Goal: Task Accomplishment & Management: Use online tool/utility

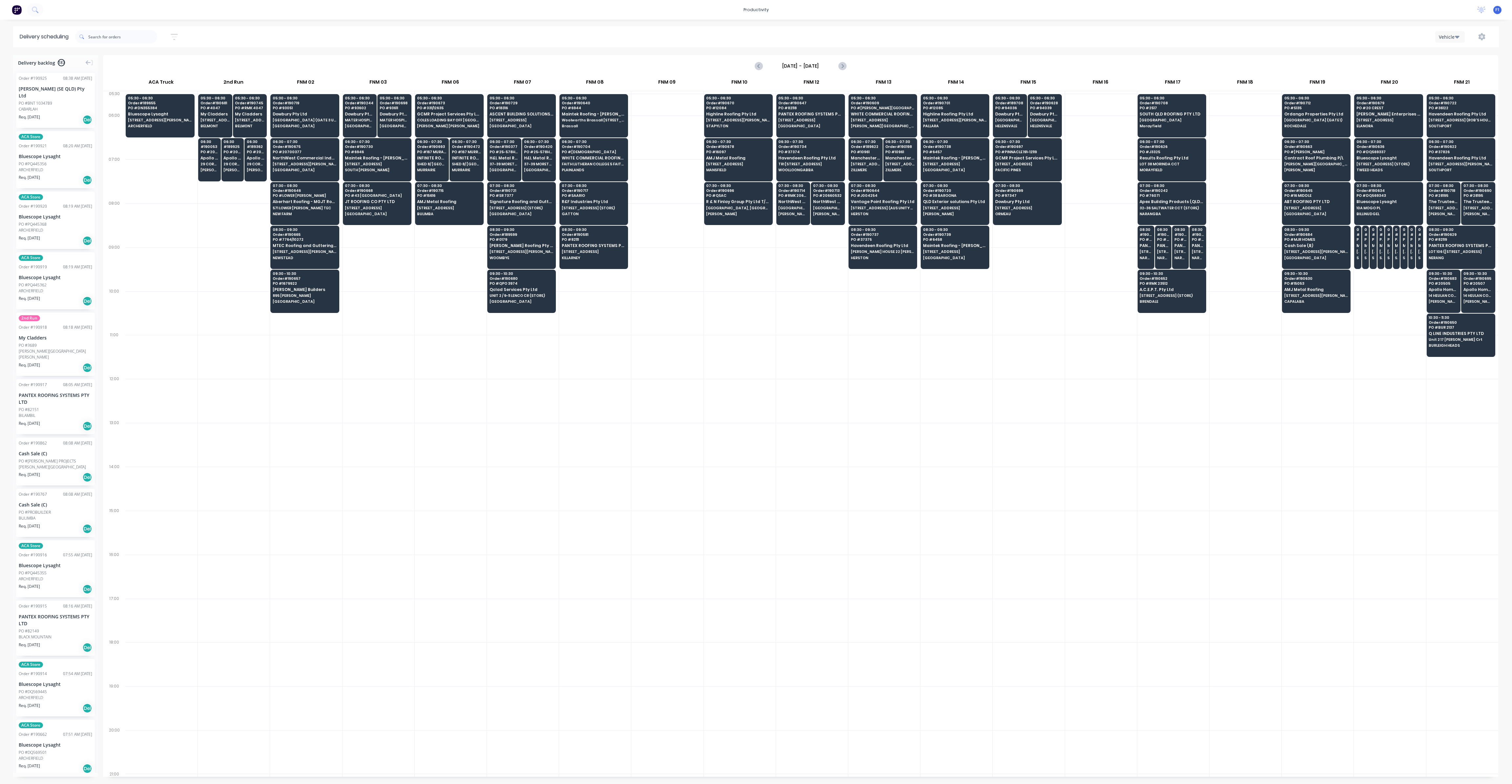
scroll to position [0, 0]
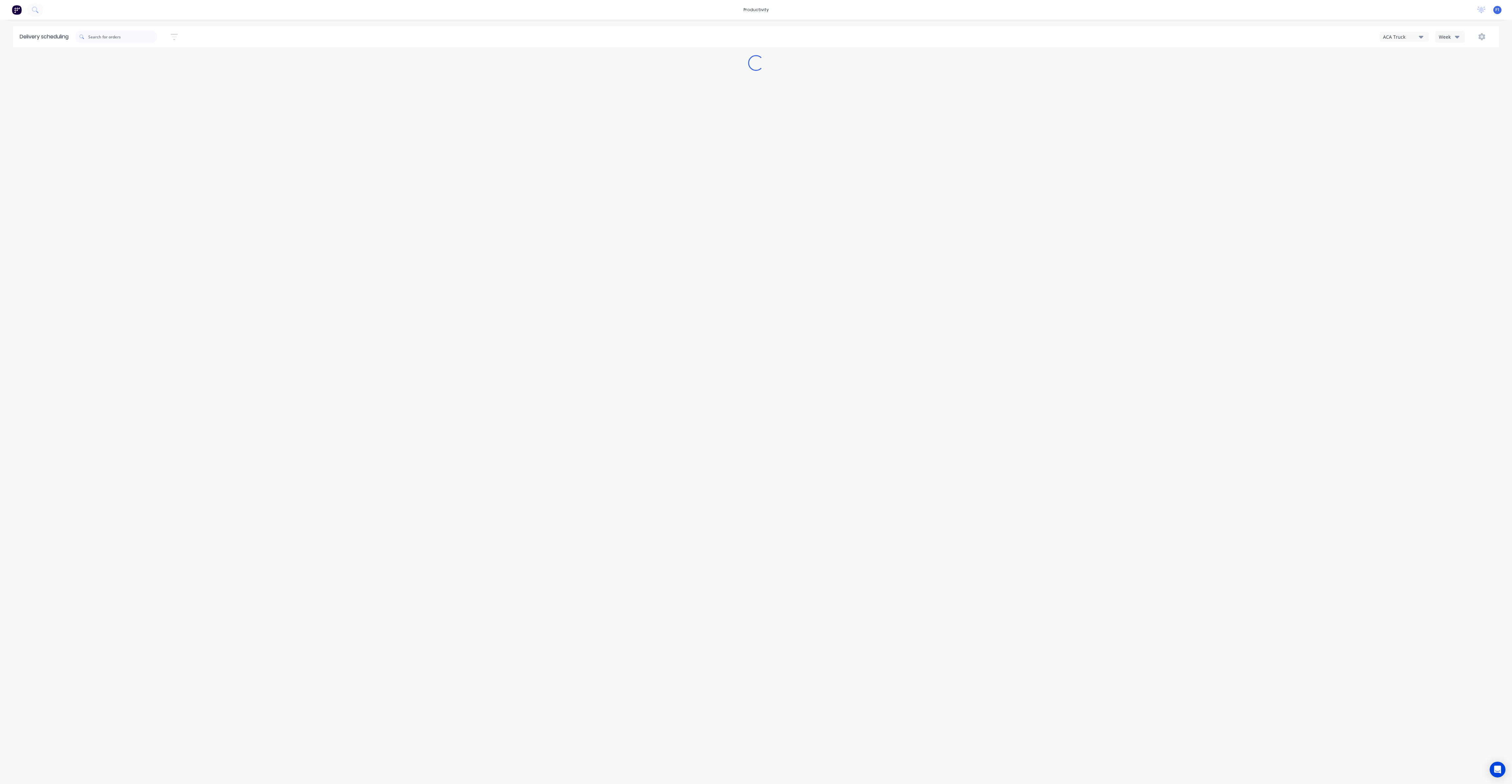
click at [1456, 38] on icon "button" at bounding box center [1457, 37] width 4 height 8
click at [1463, 70] on div "Vehicle" at bounding box center [1468, 67] width 65 height 13
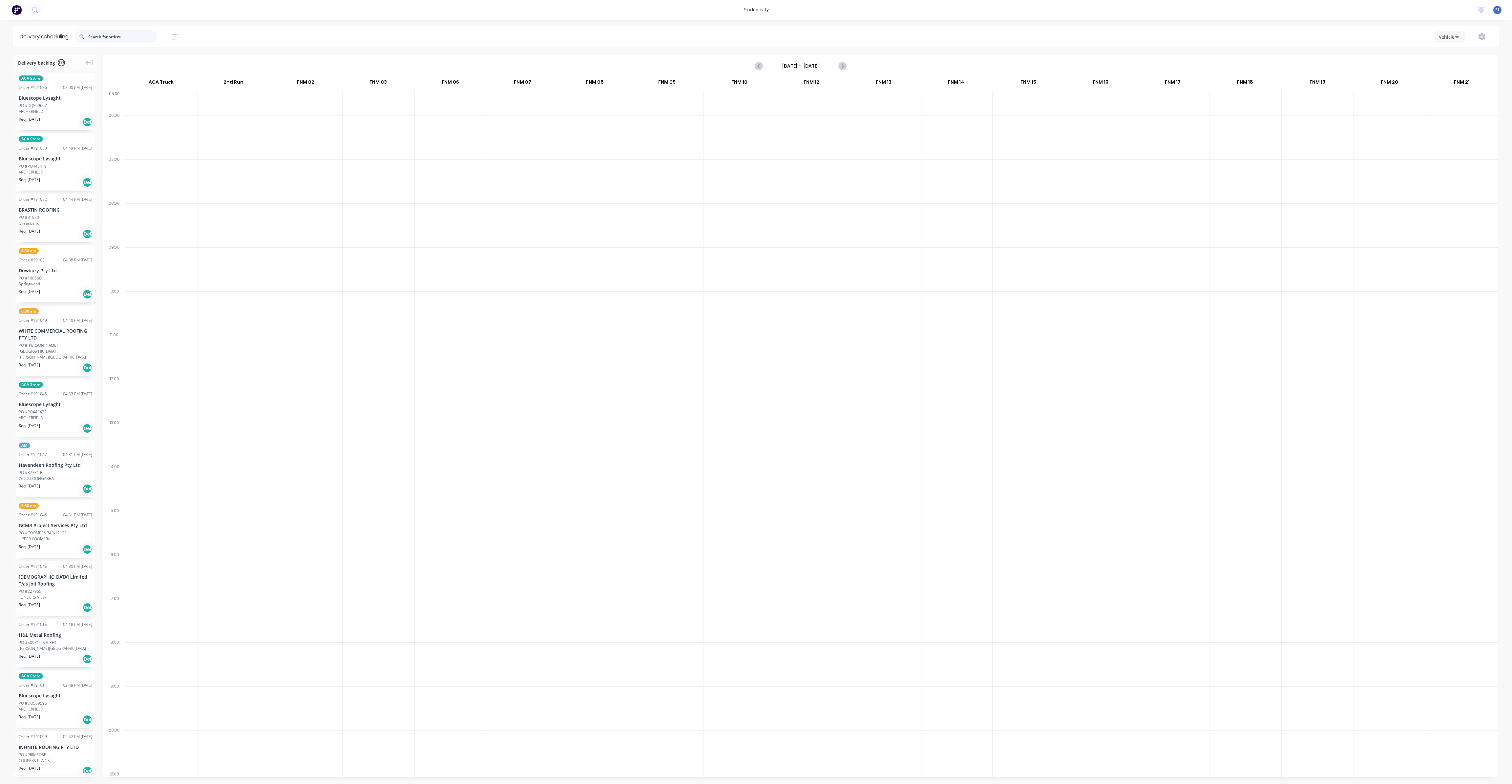
click at [138, 34] on input "text" at bounding box center [122, 37] width 69 height 13
click at [784, 65] on input "[DATE] - [DATE]" at bounding box center [800, 66] width 65 height 10
click at [829, 149] on div "28" at bounding box center [830, 150] width 10 height 10
type input "[DATE] - [DATE]"
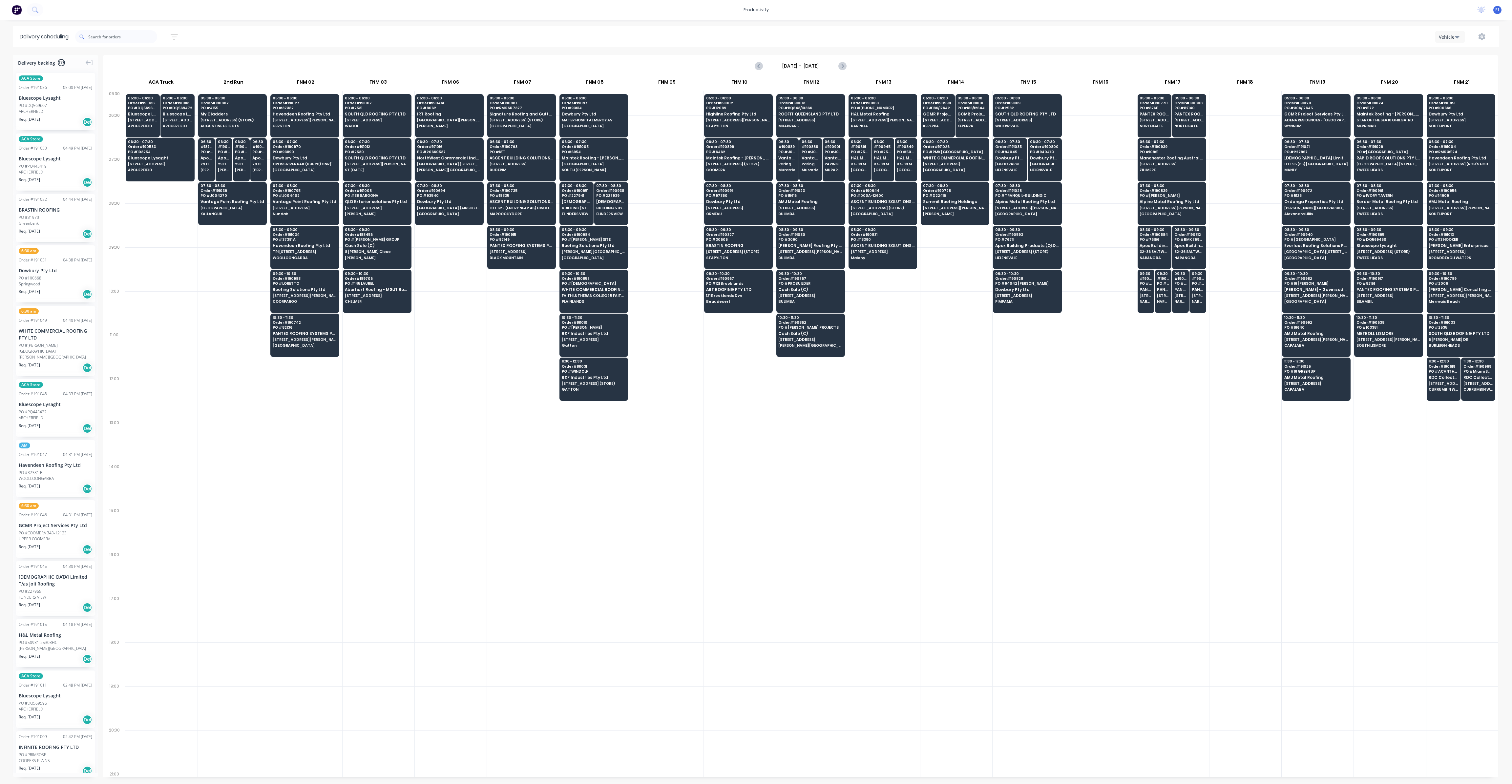
drag, startPoint x: 156, startPoint y: 44, endPoint x: 155, endPoint y: 36, distance: 8.1
click at [155, 40] on div at bounding box center [117, 37] width 82 height 18
click at [155, 36] on input "text" at bounding box center [122, 37] width 69 height 13
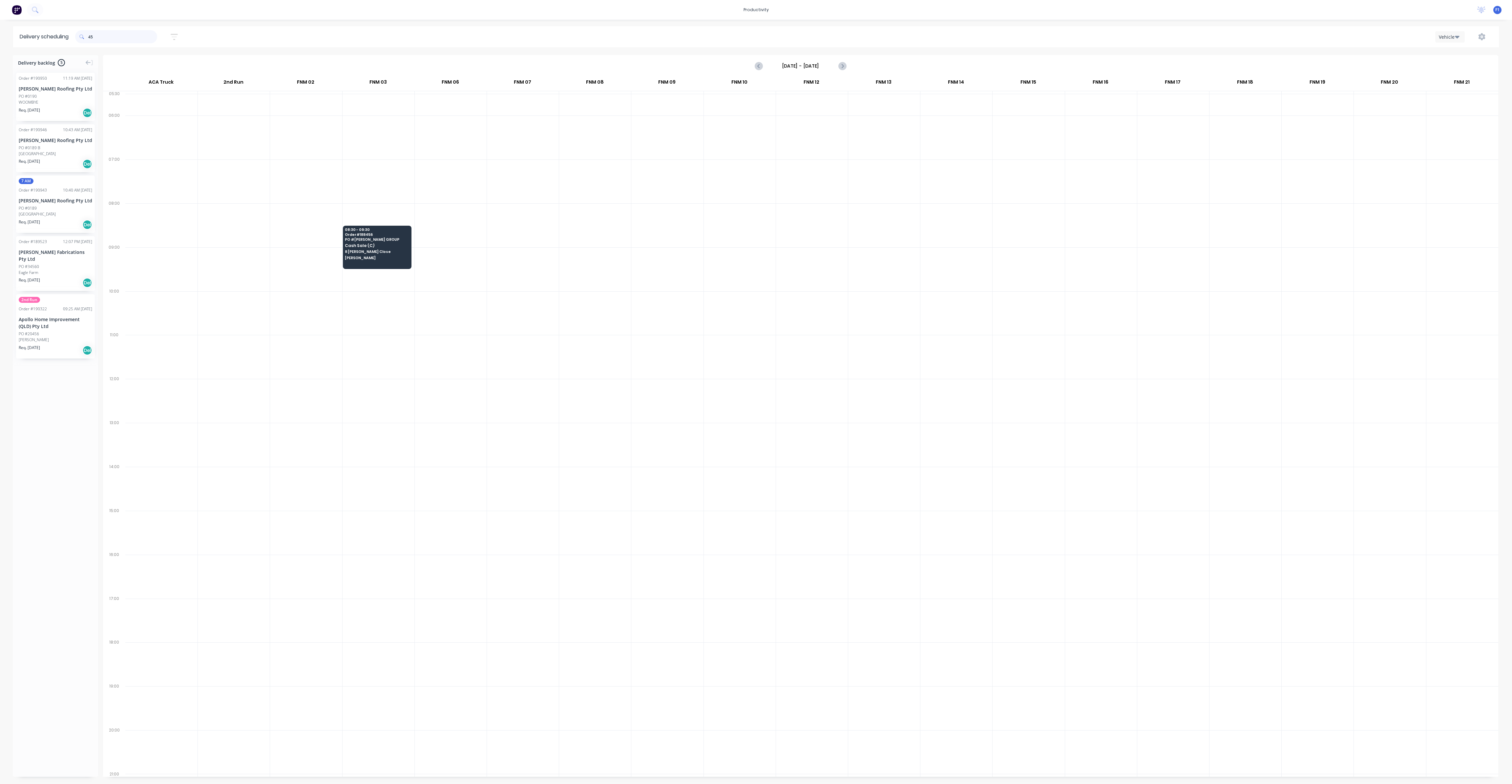
type input "4"
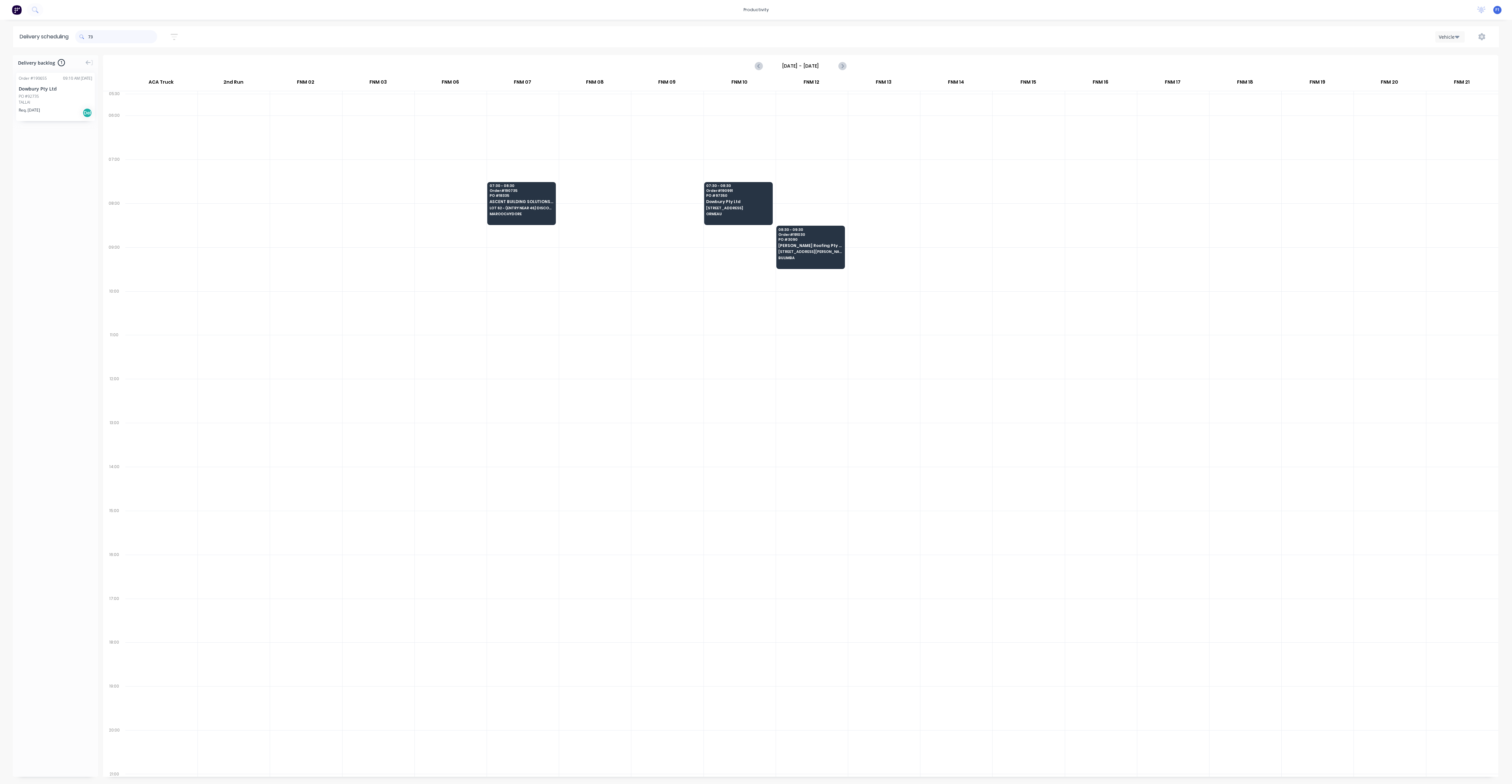
type input "7"
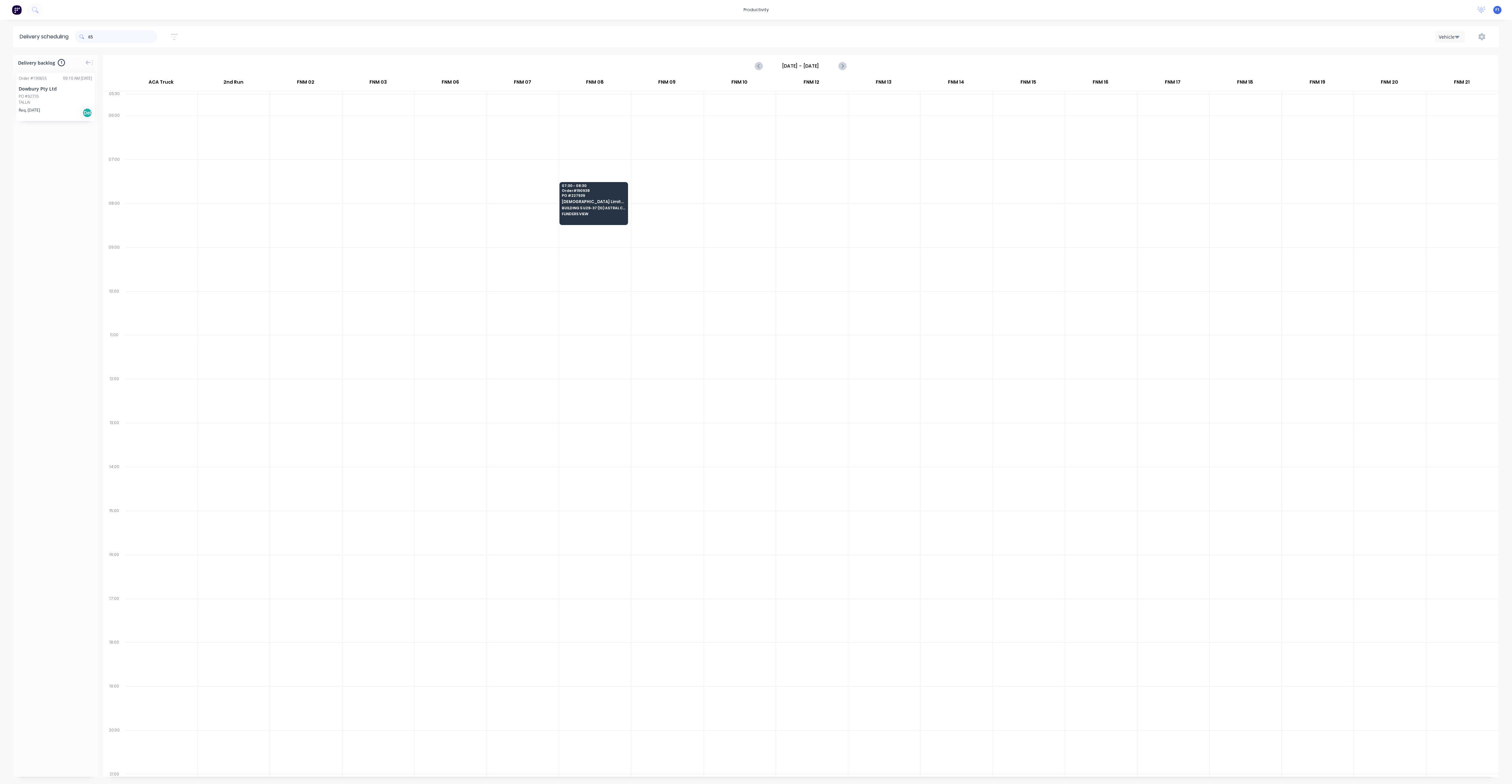
type input "6"
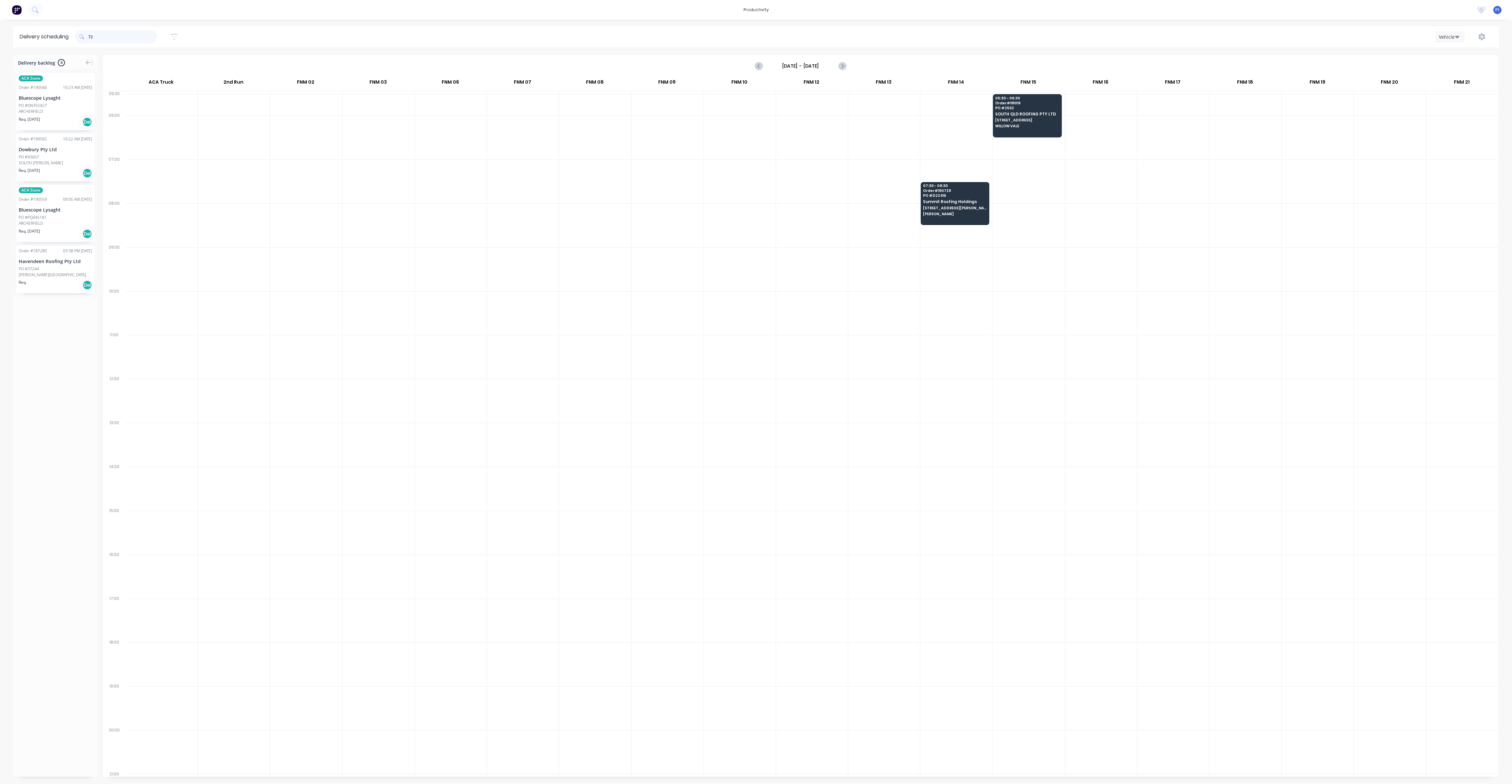
type input "7"
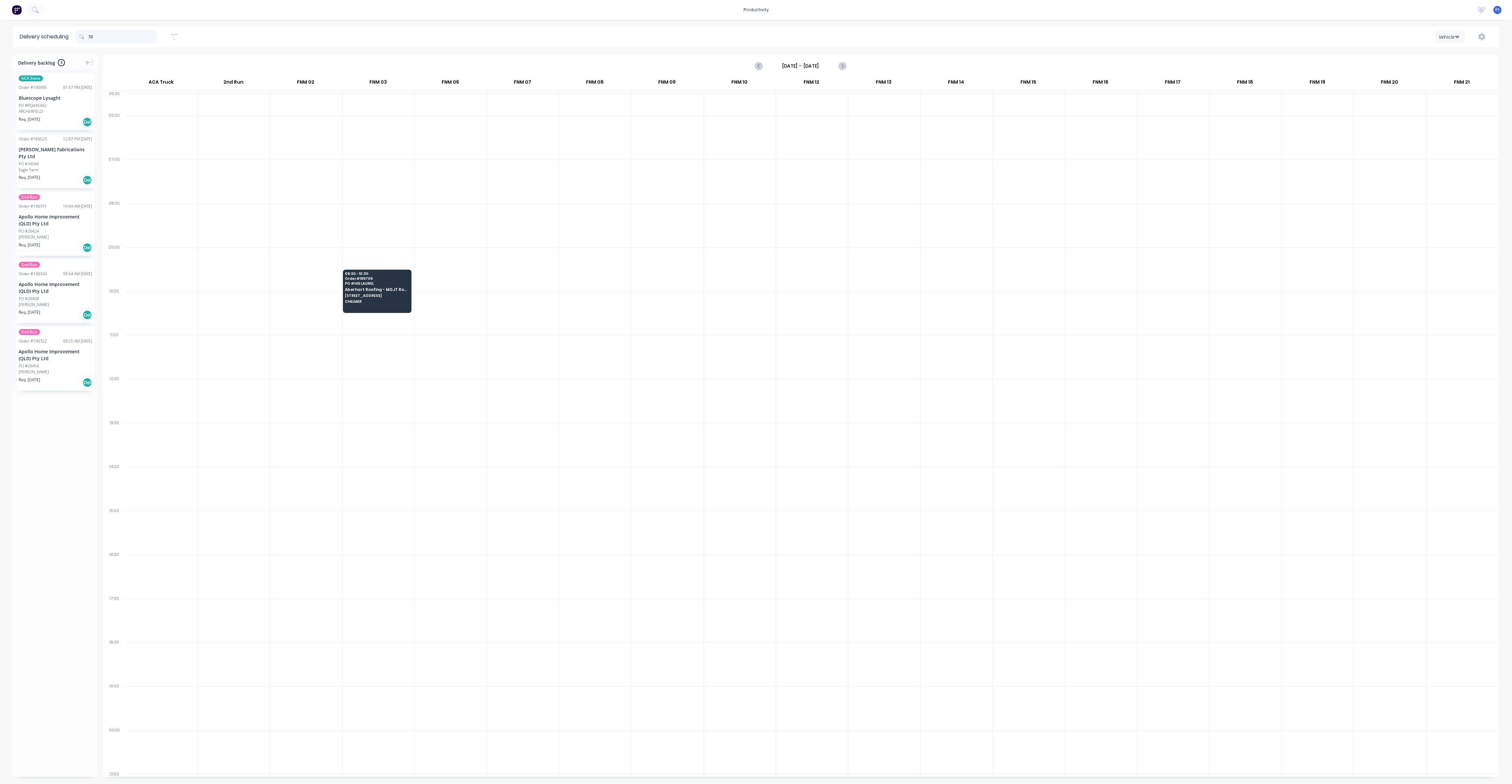
type input "7"
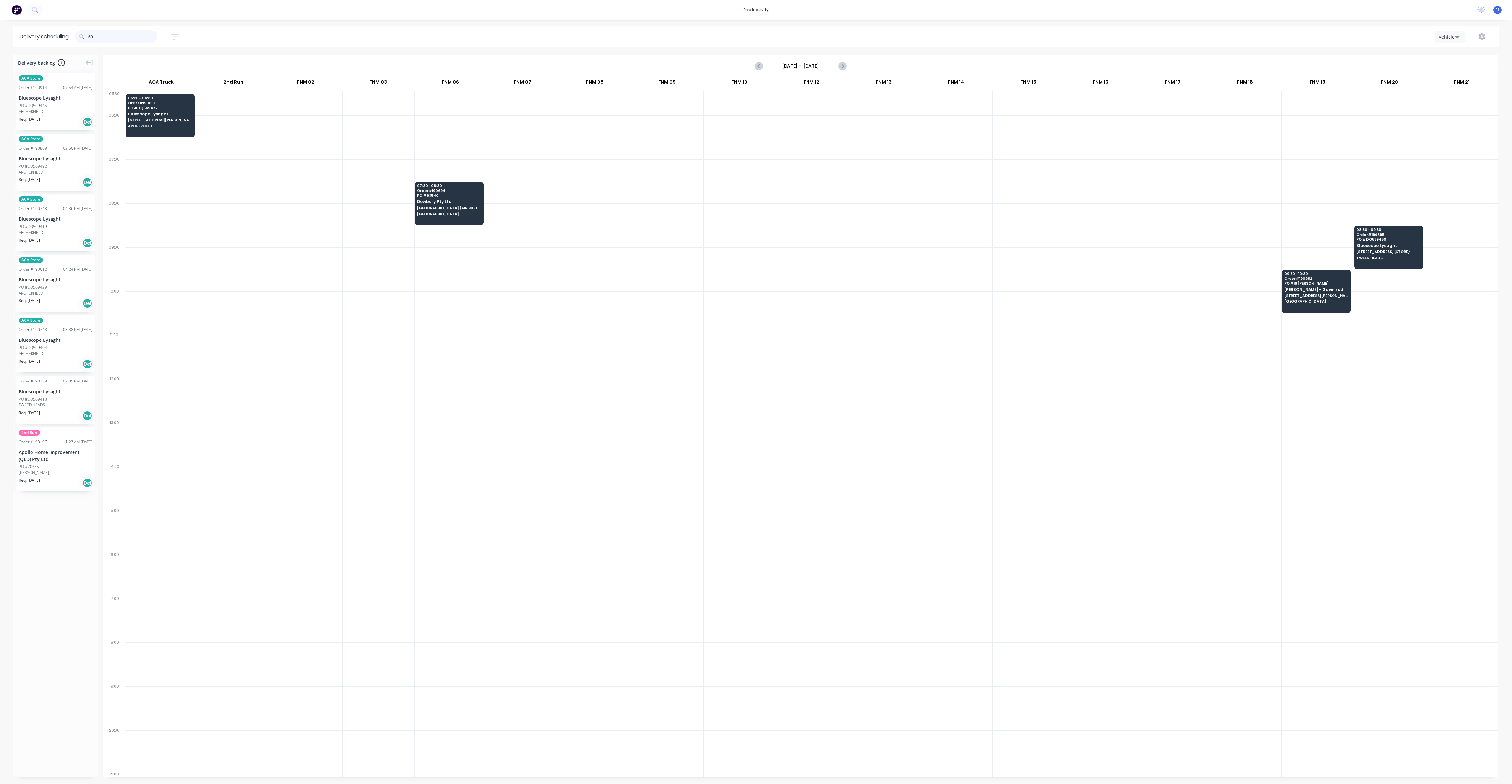
type input "6"
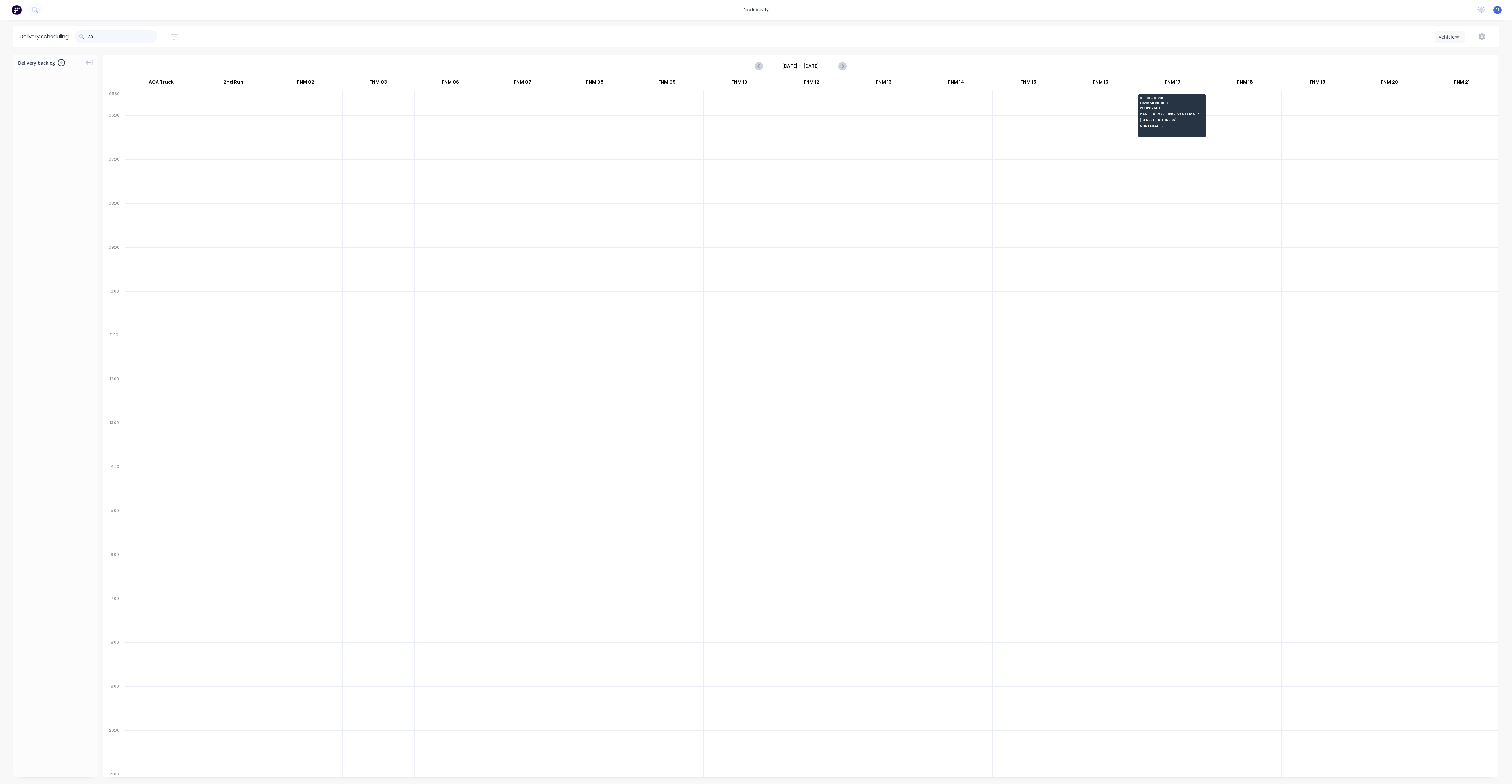
type input "8"
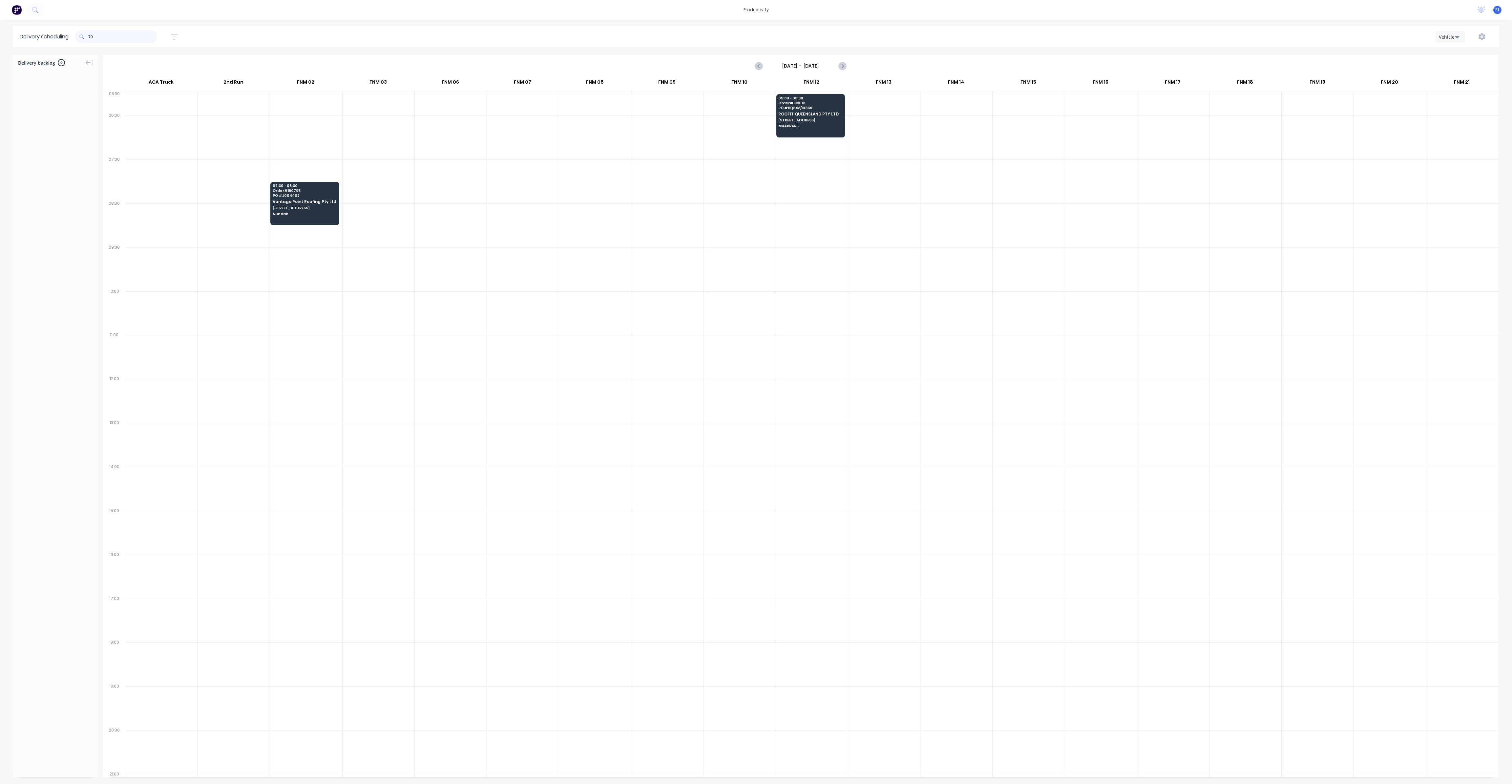
type input "7"
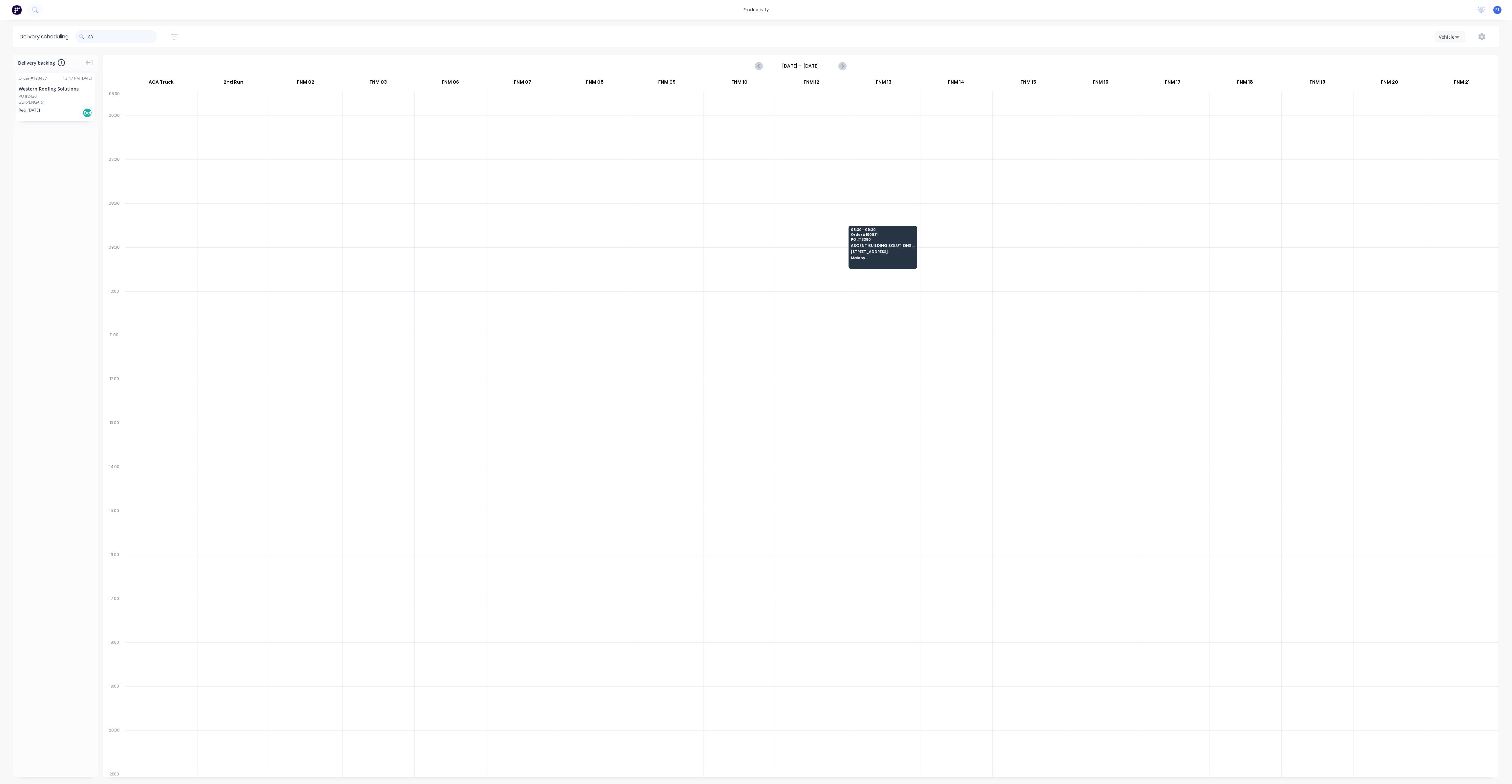
type input "8"
type input "7"
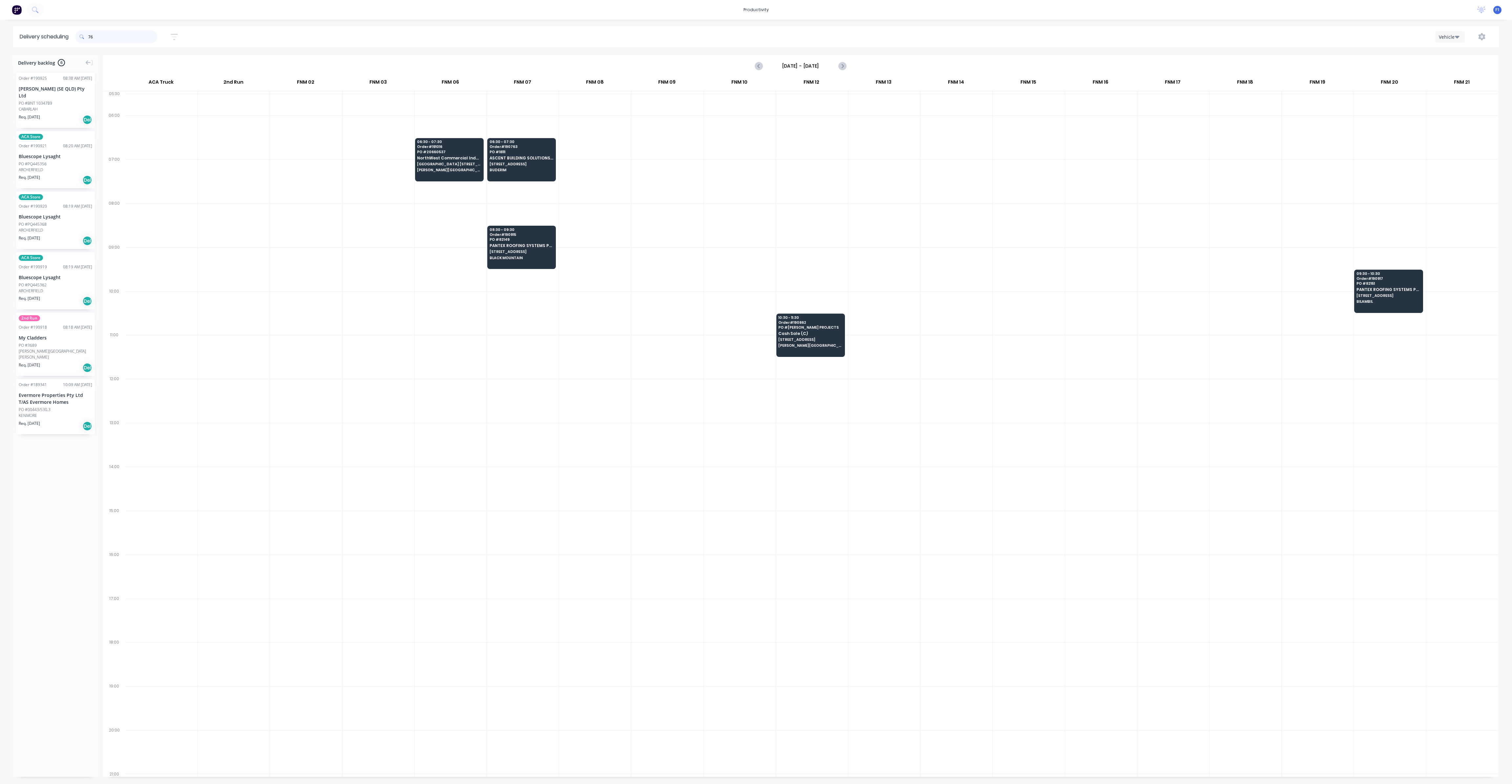
type input "7"
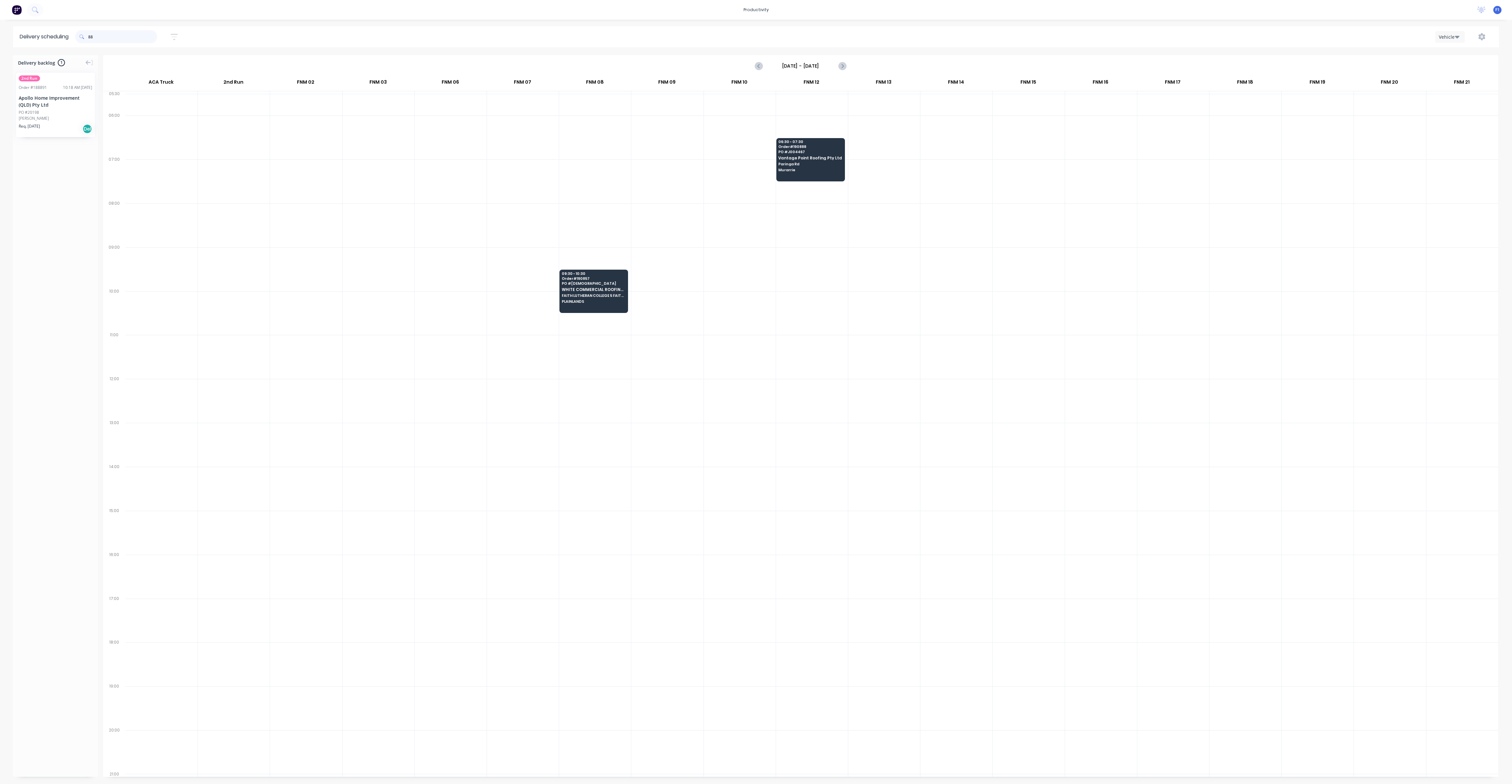
type input "8"
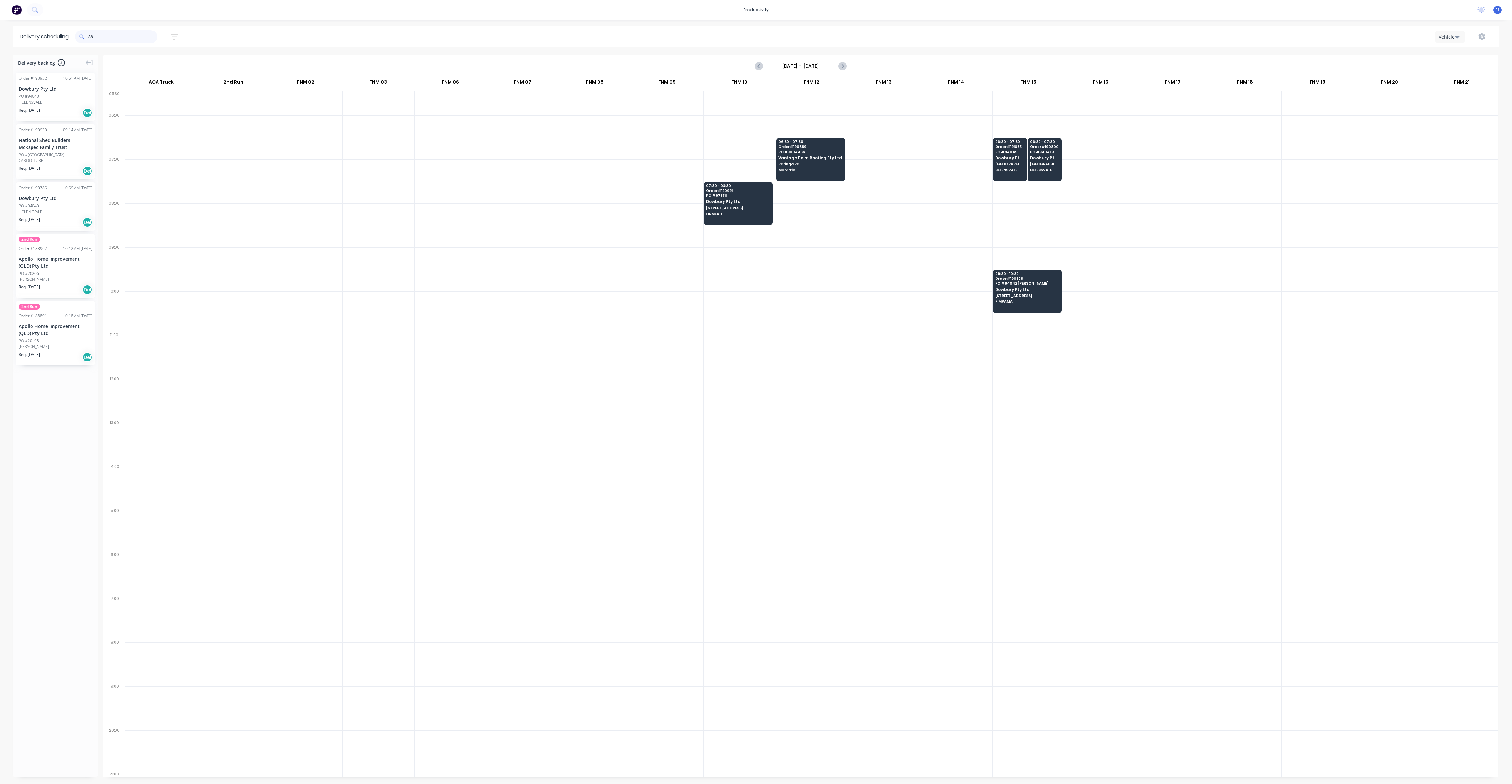
type input "8"
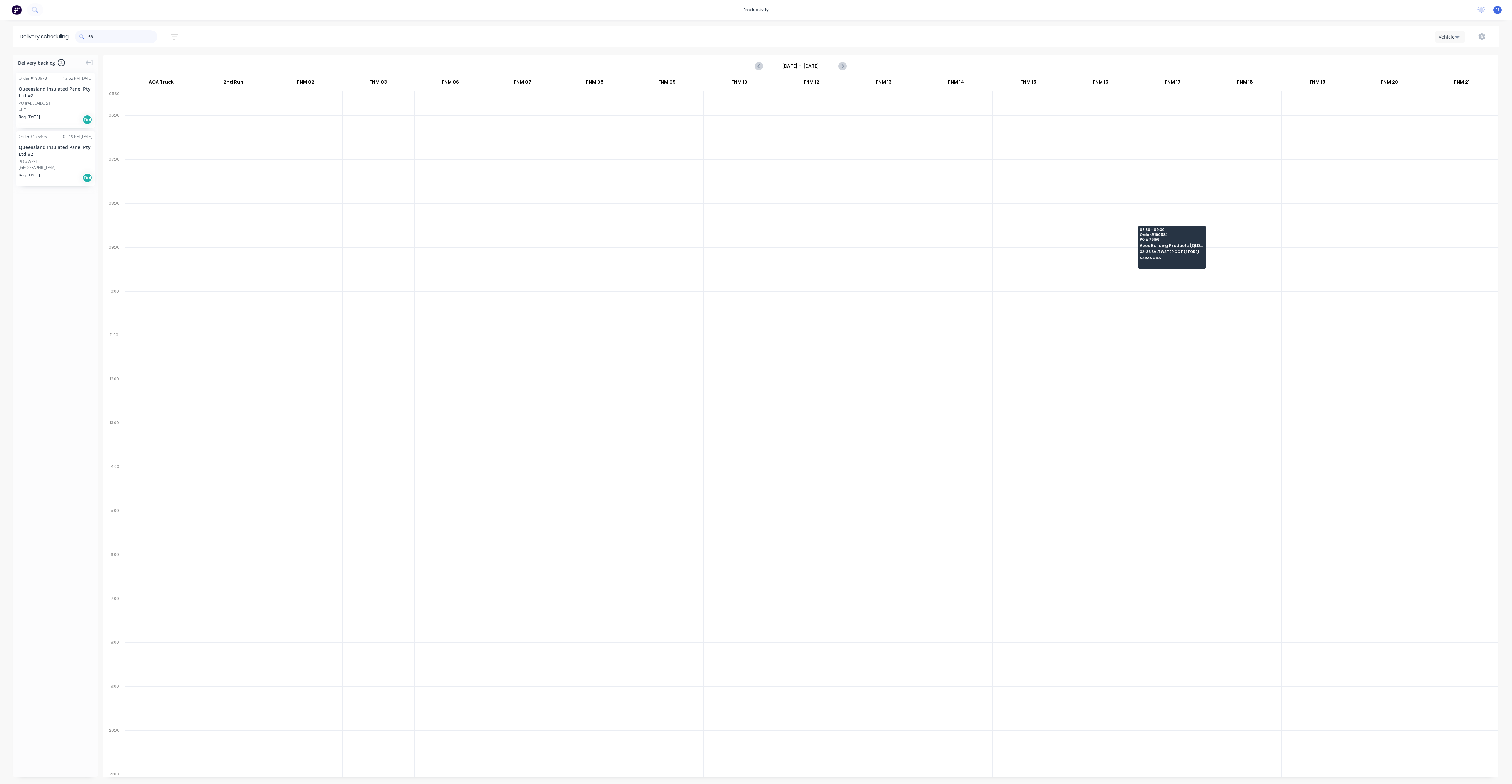
type input "5"
type input "7"
type input "8"
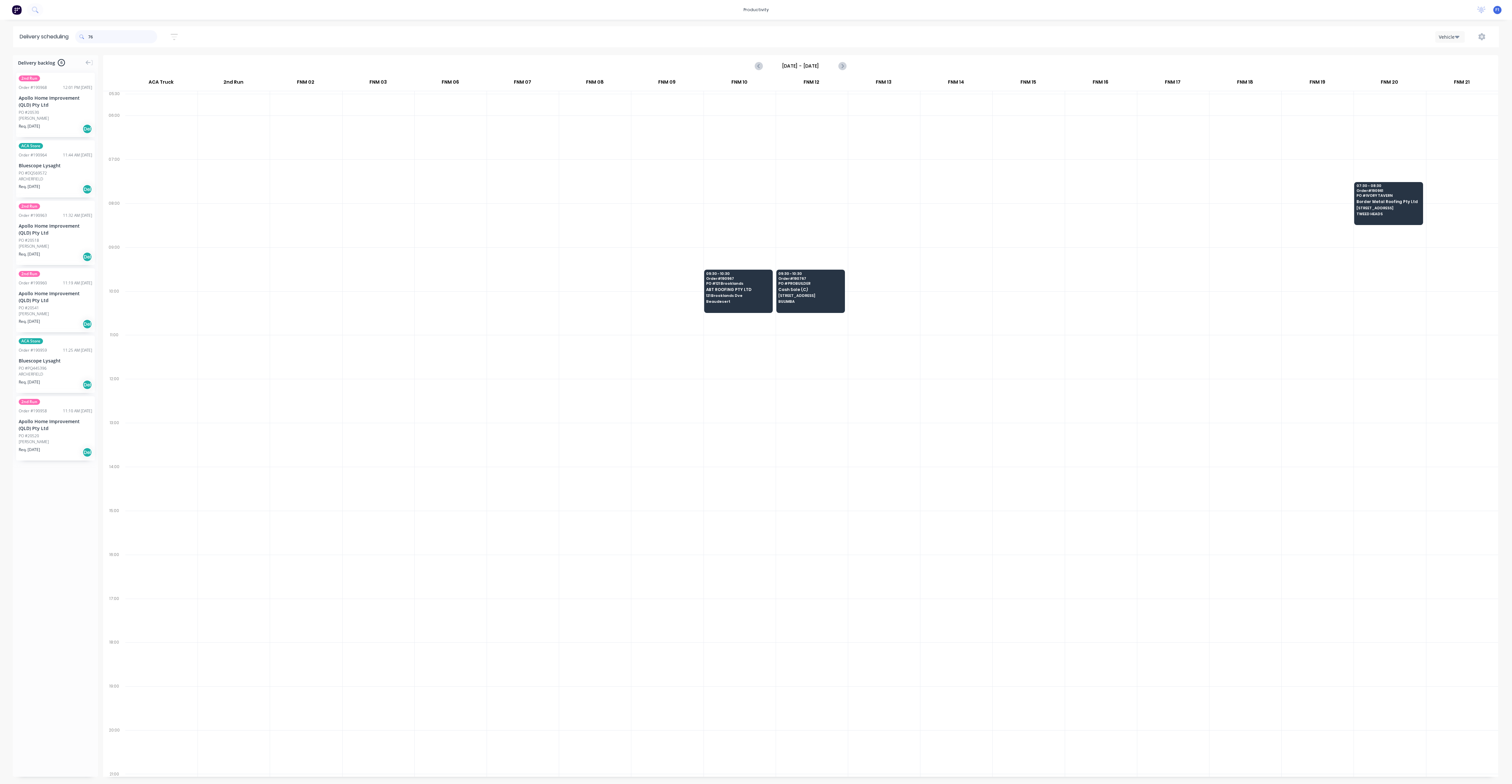
type input "7"
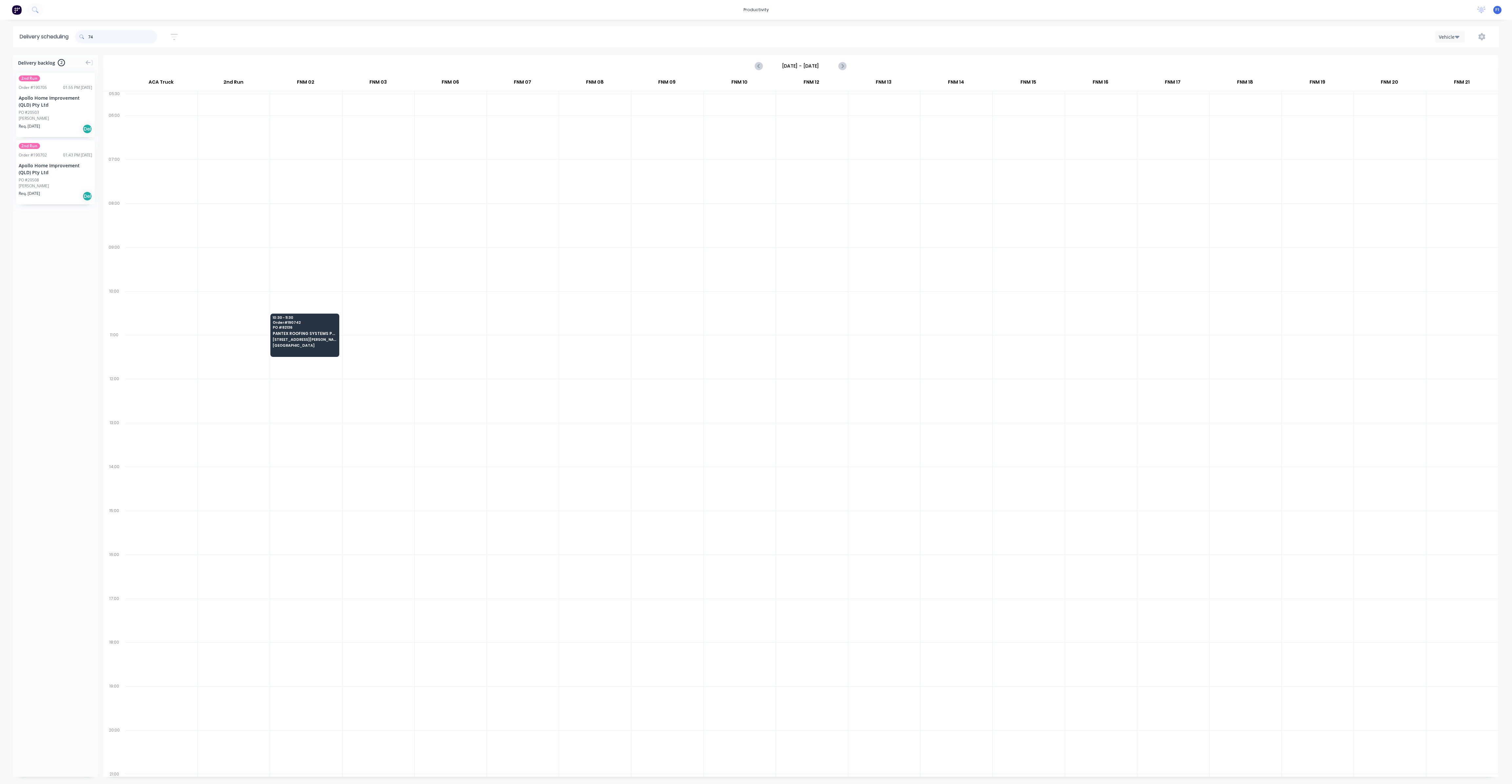
type input "7"
type input "8"
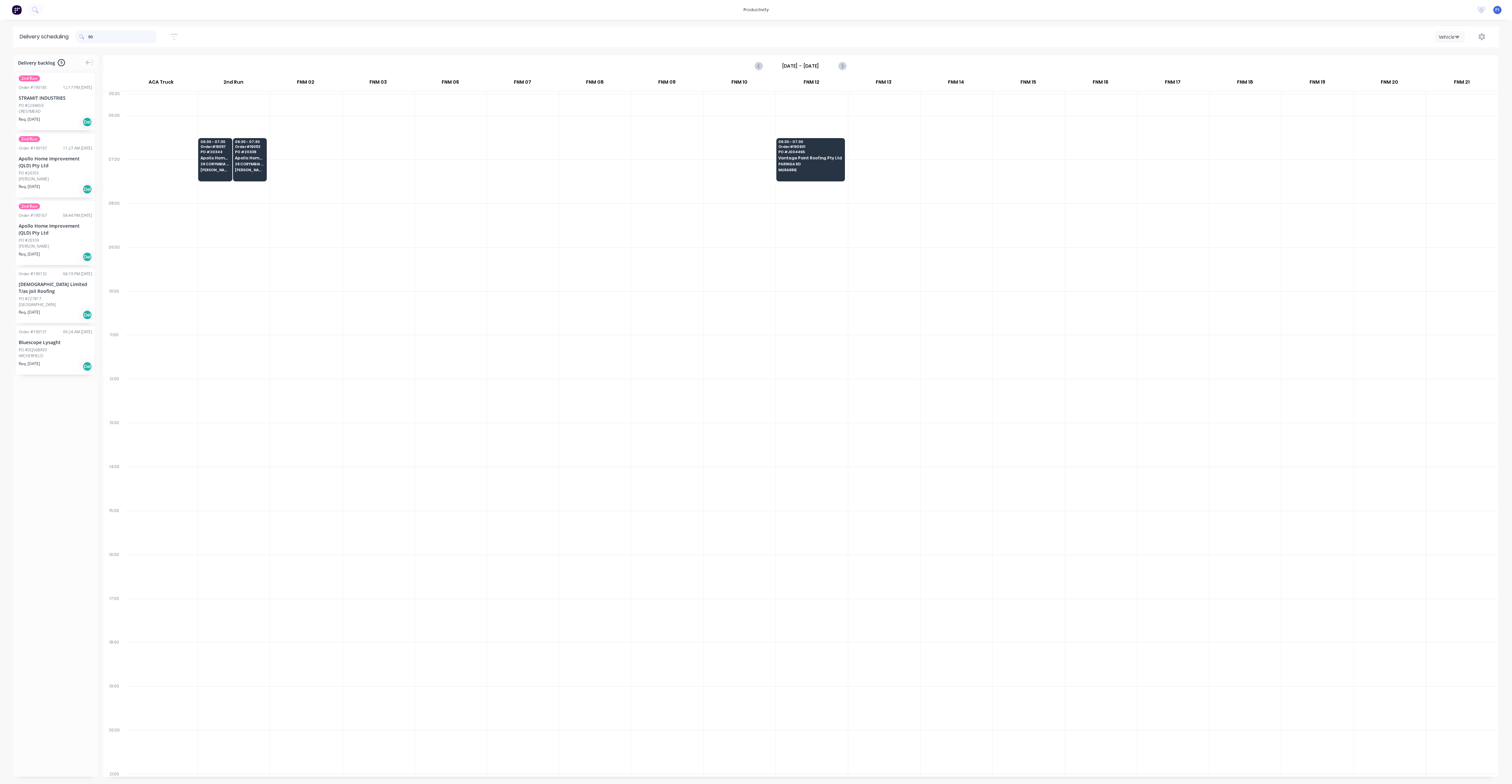
type input "9"
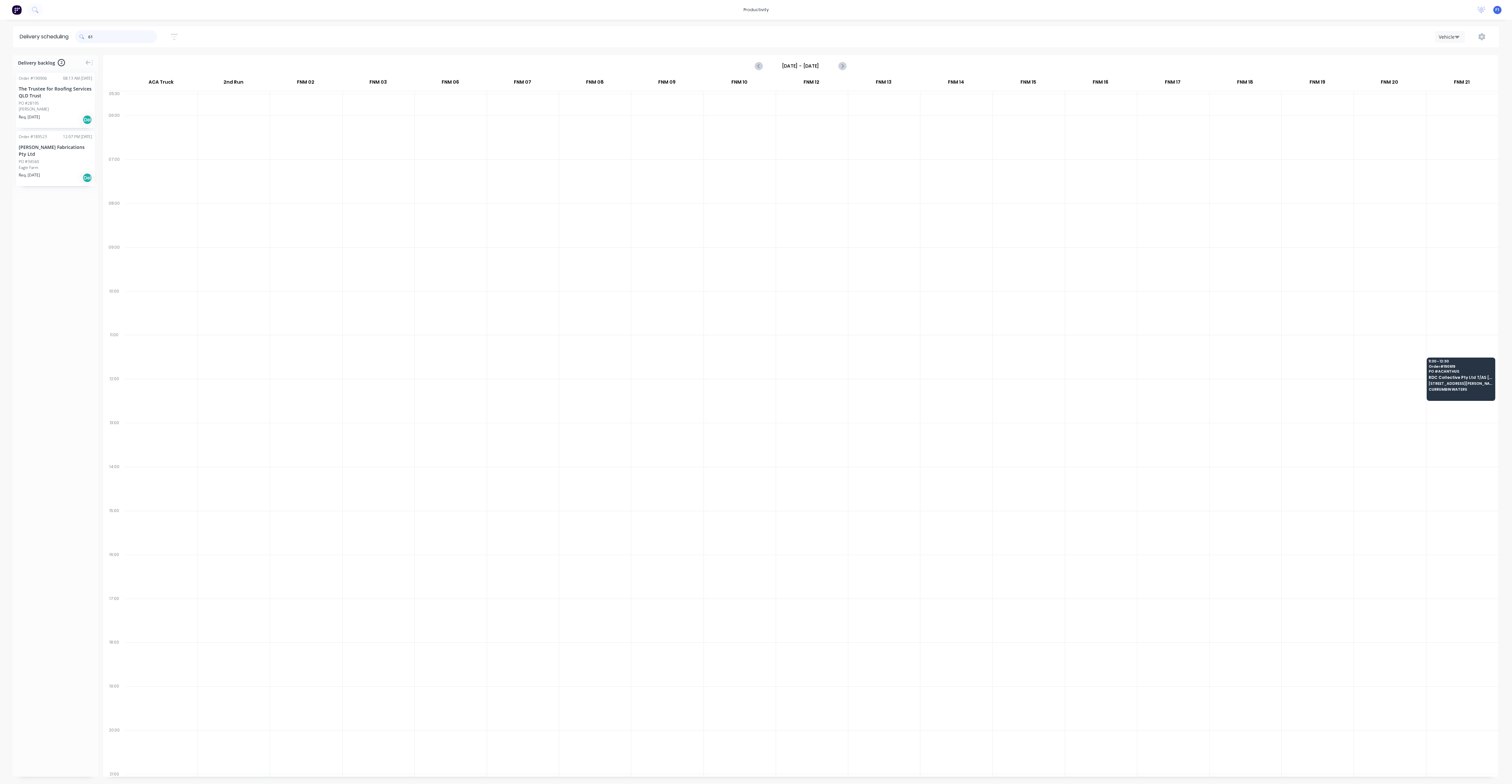
type input "6"
type input "3"
type input "8"
type input "9"
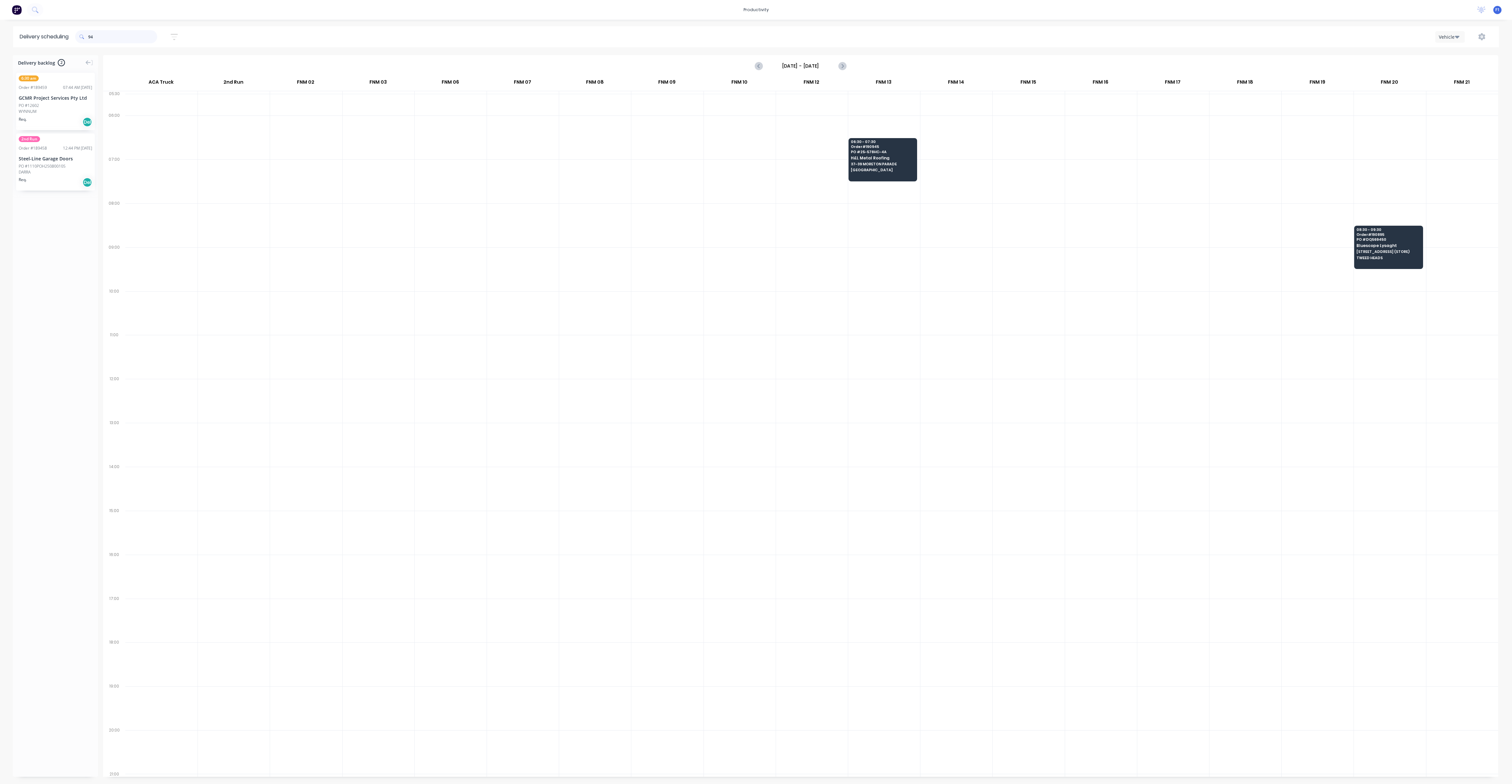
type input "9"
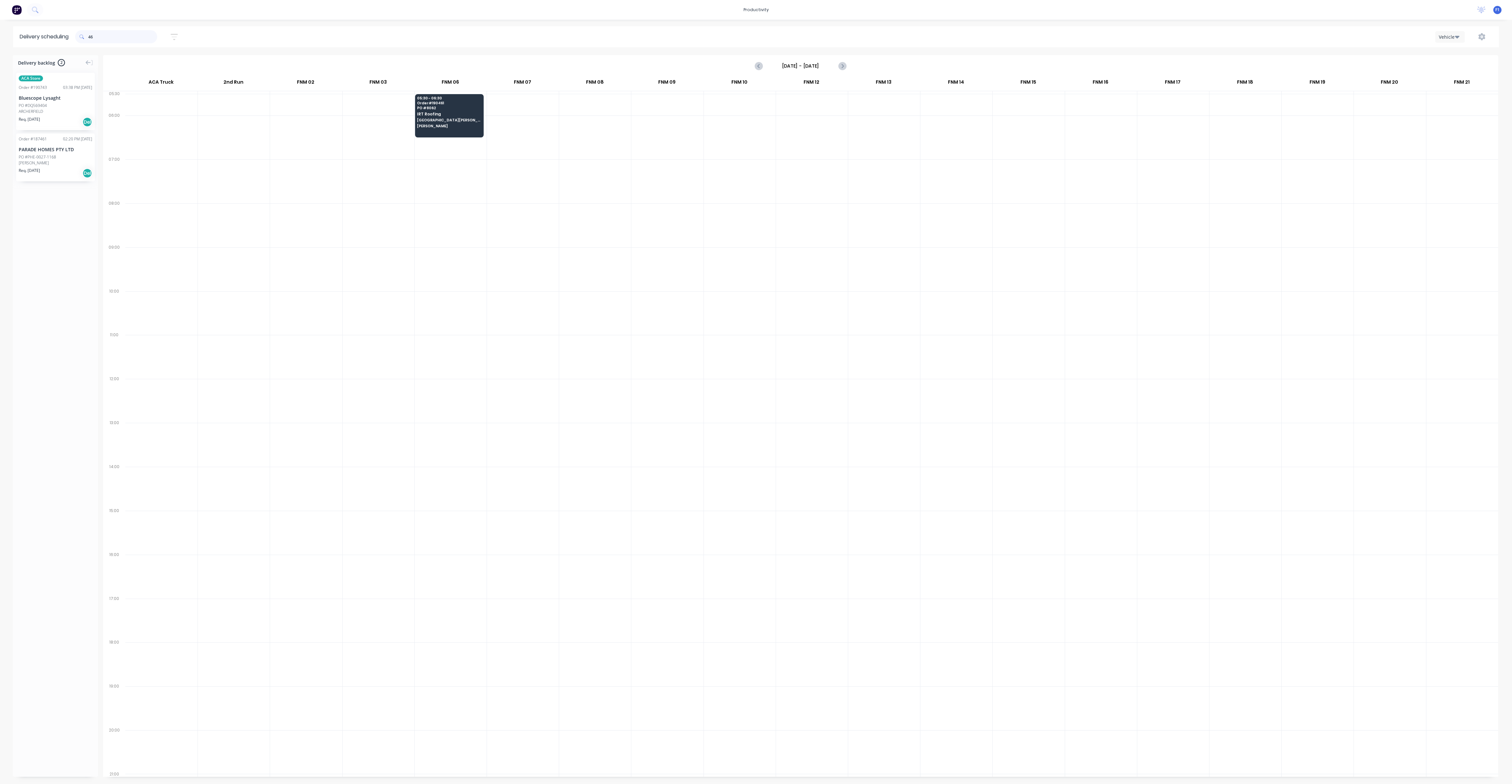
type input "4"
type input "9"
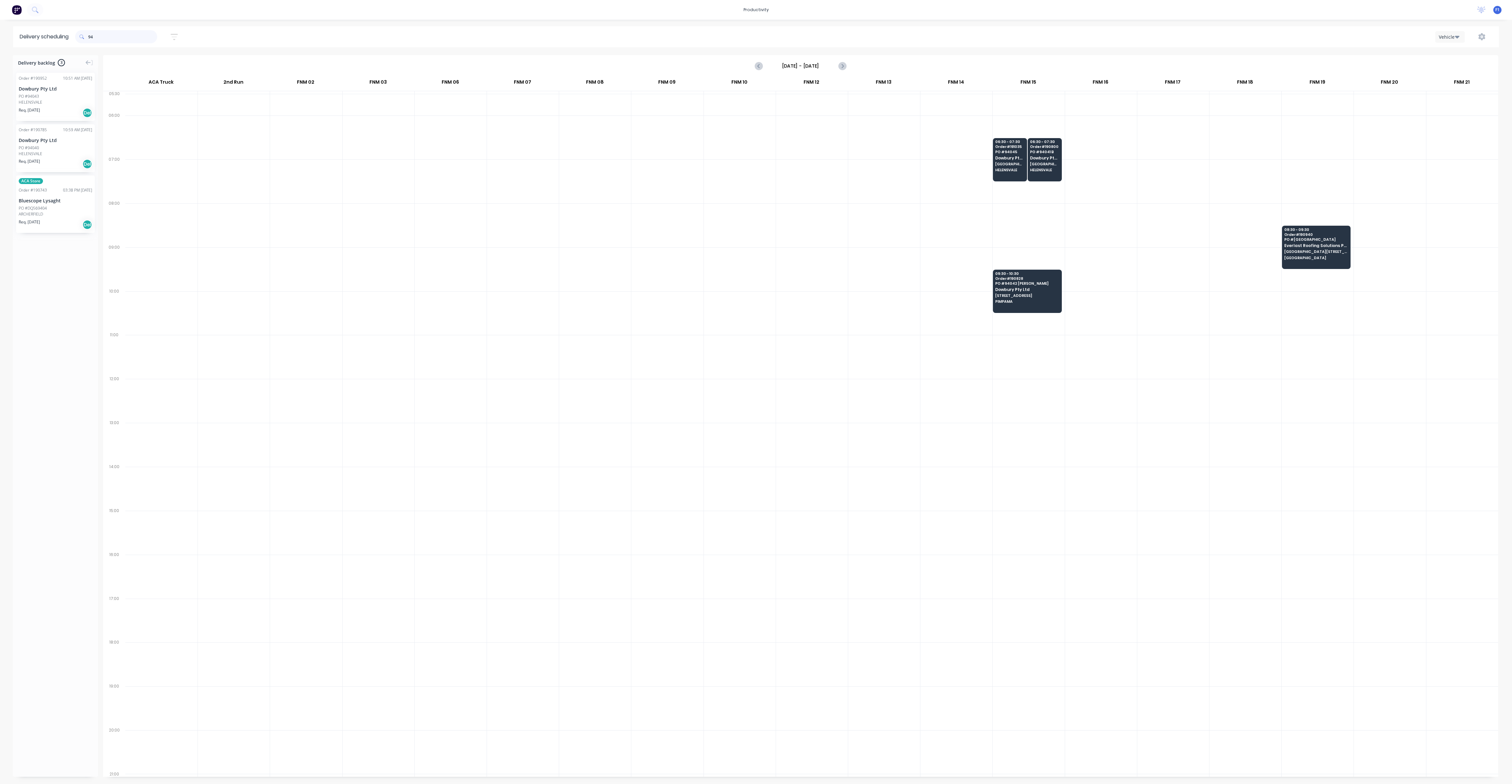
type input "9"
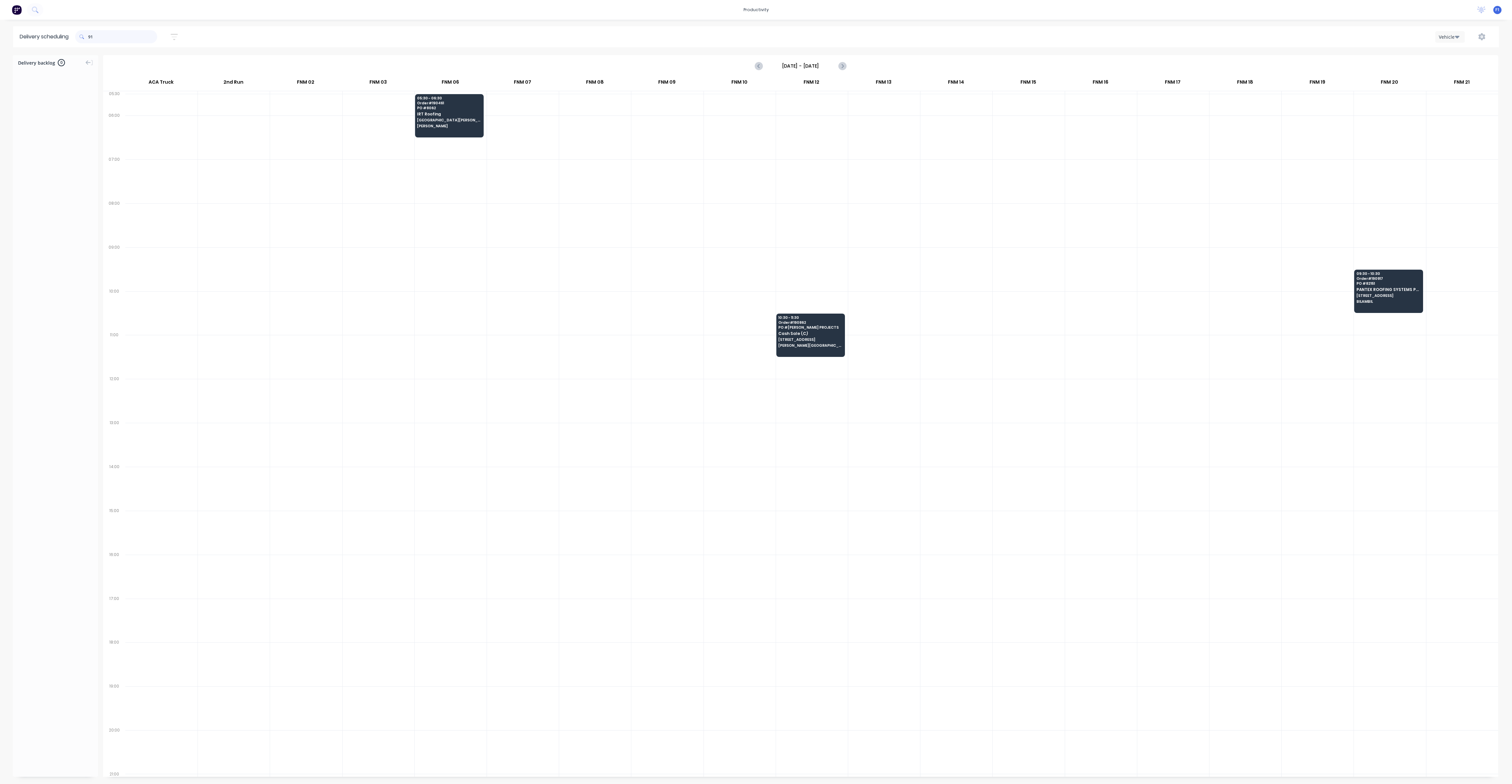
type input "9"
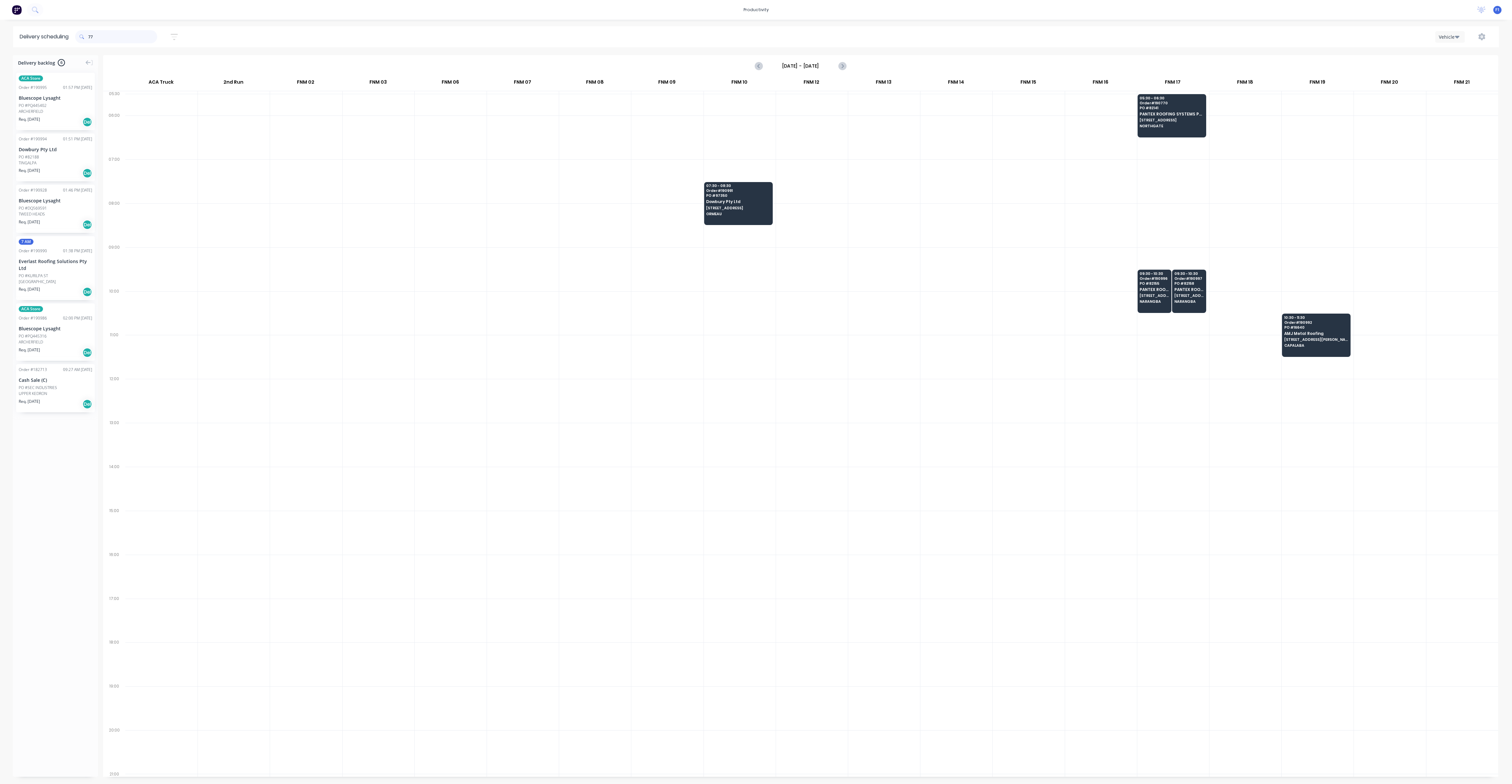
type input "7"
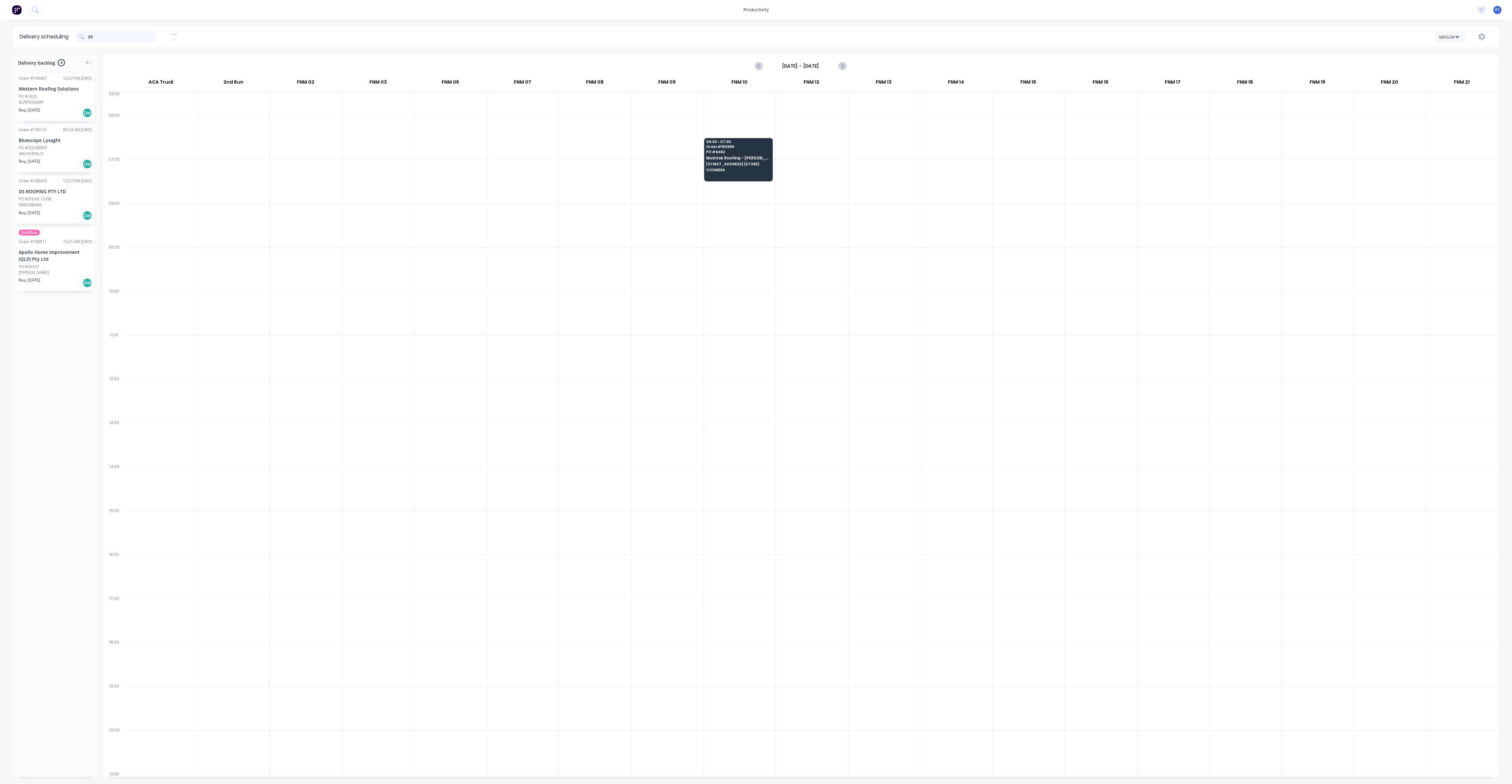
type input "8"
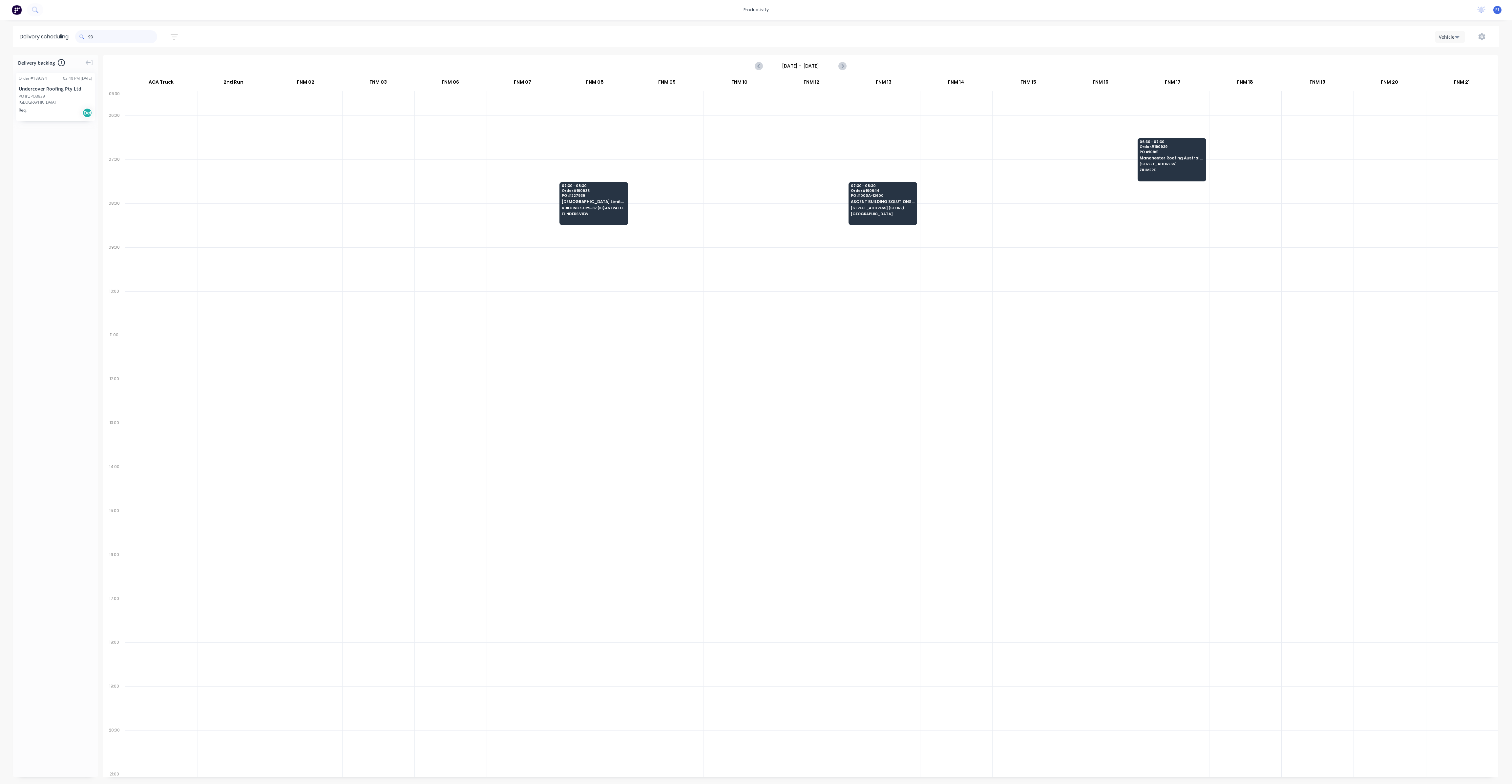
type input "9"
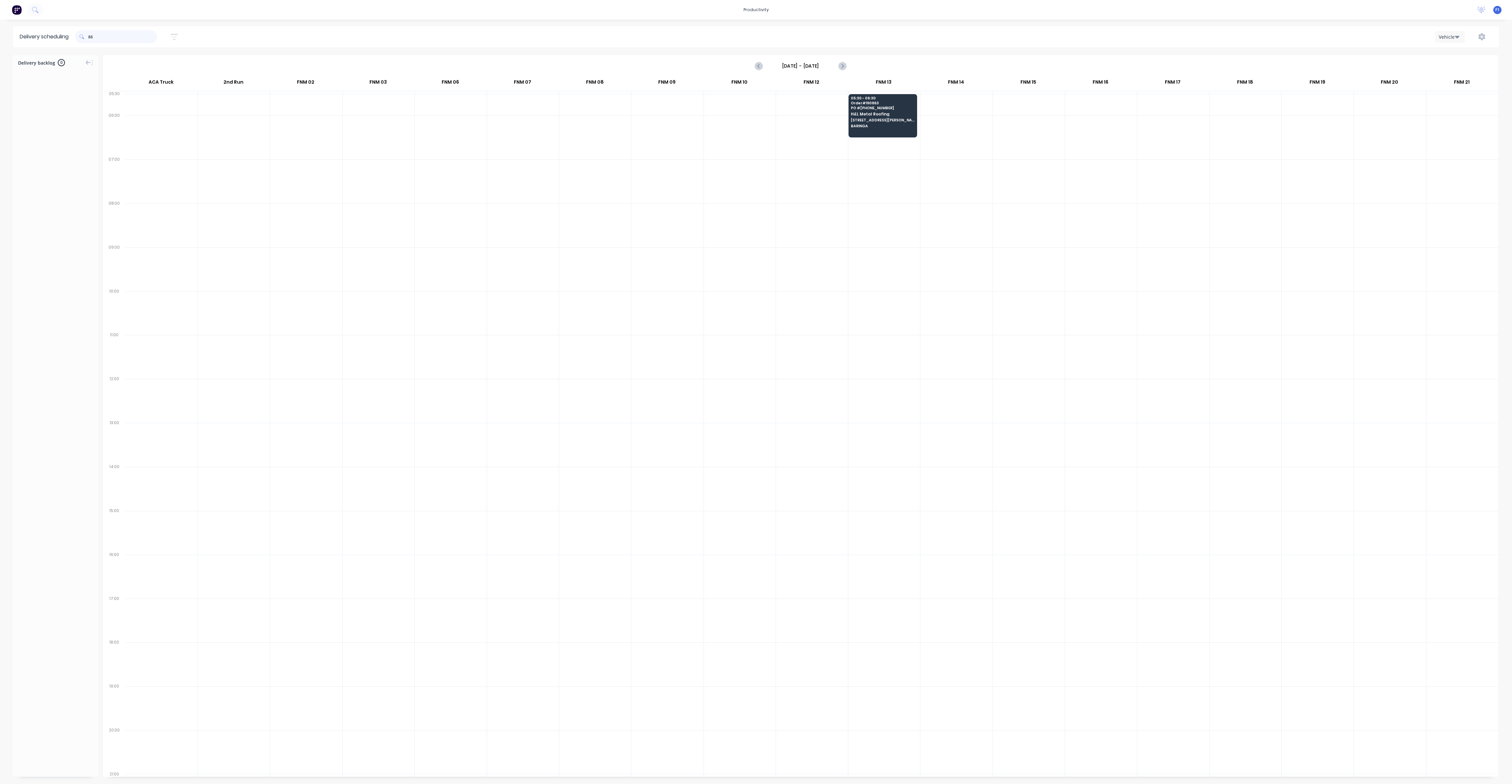
type input "8"
type input "7"
type input "8"
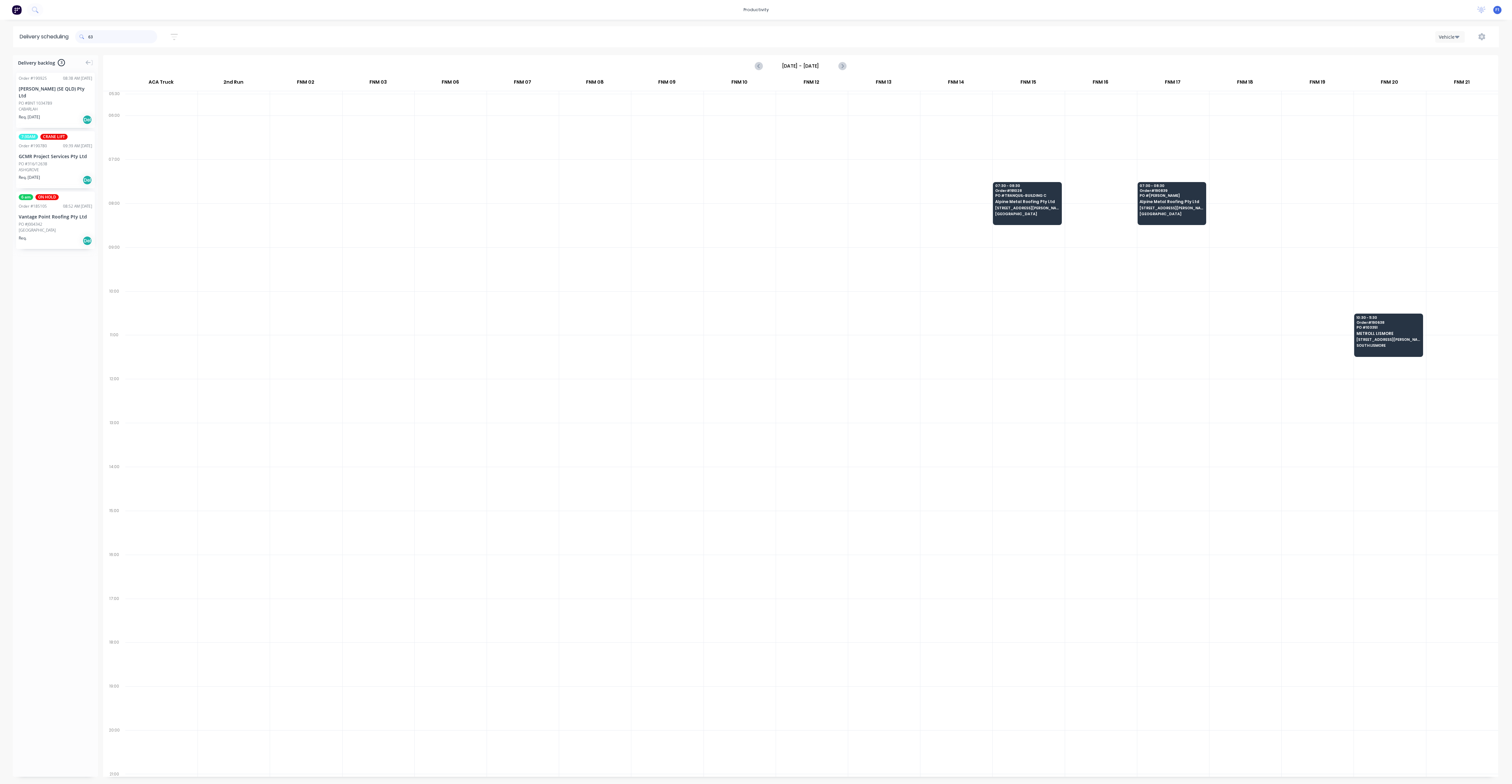
type input "6"
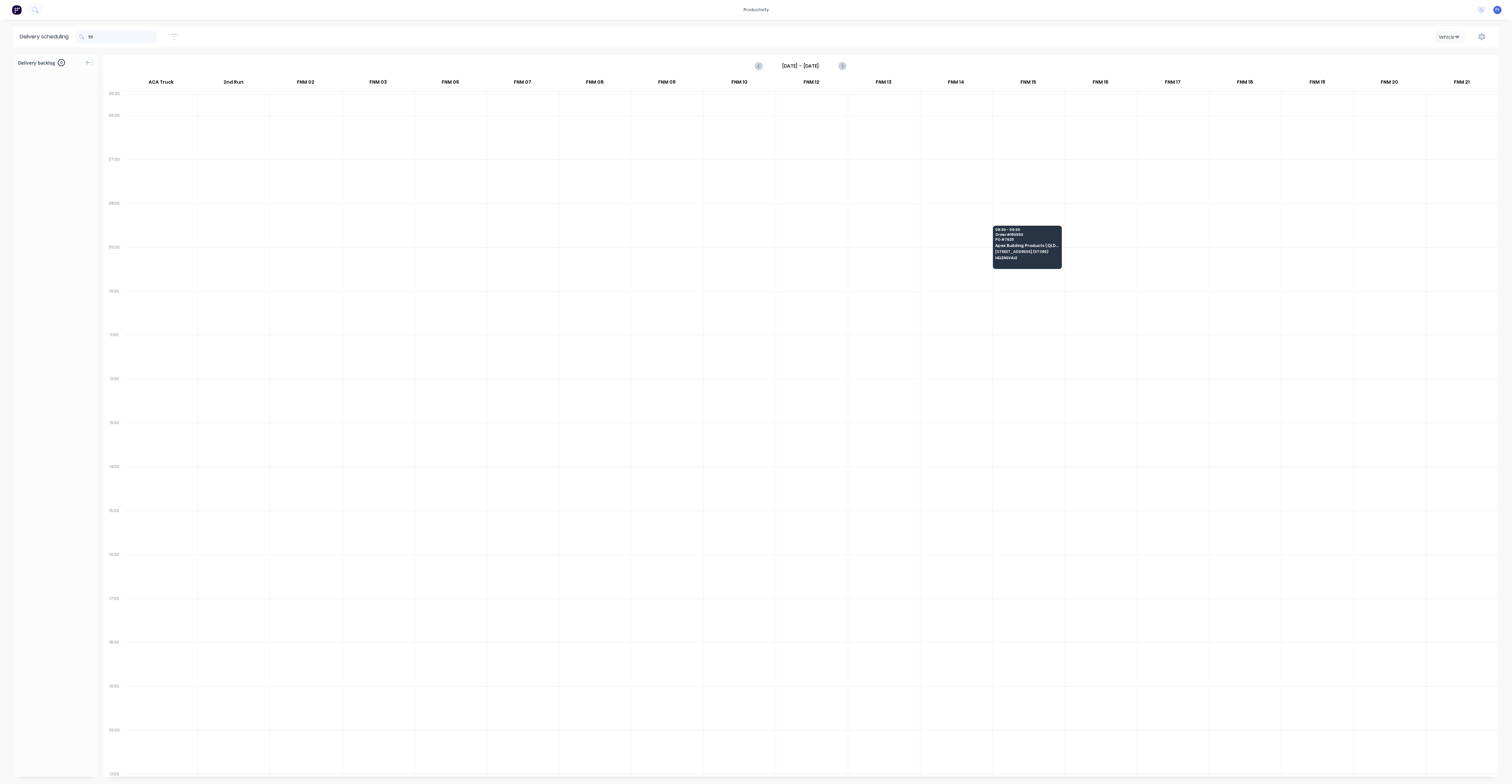
type input "5"
type input "8"
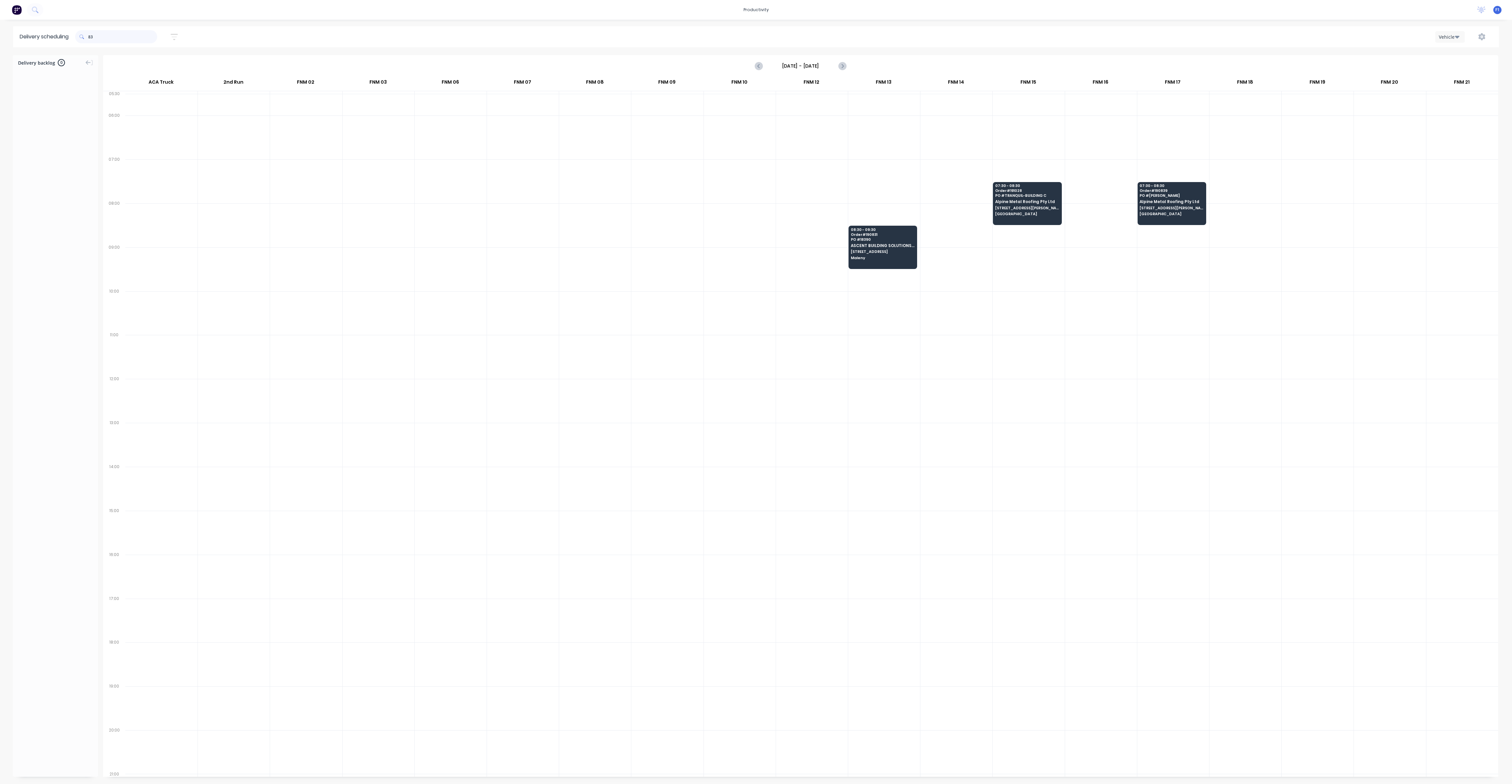
type input "8"
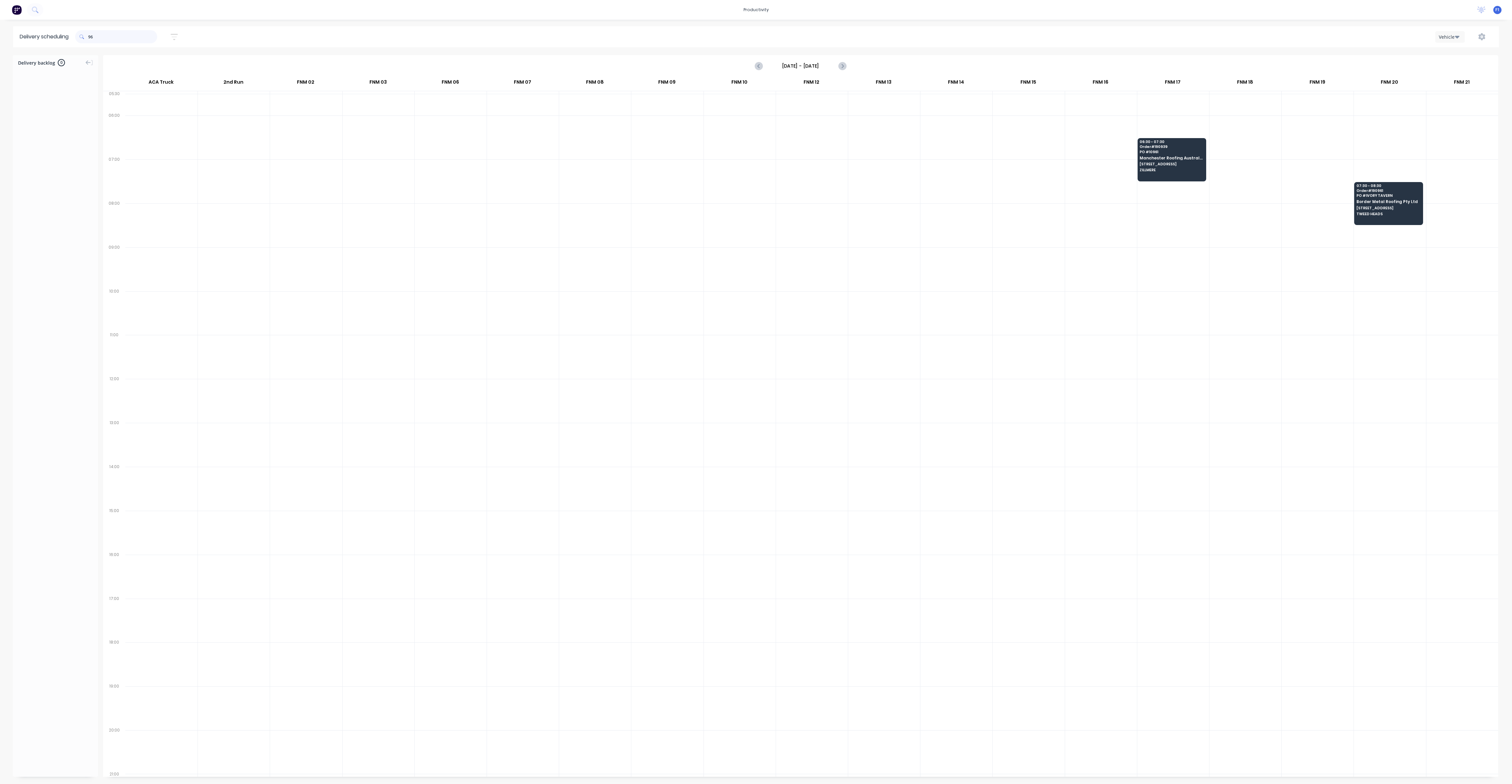
type input "9"
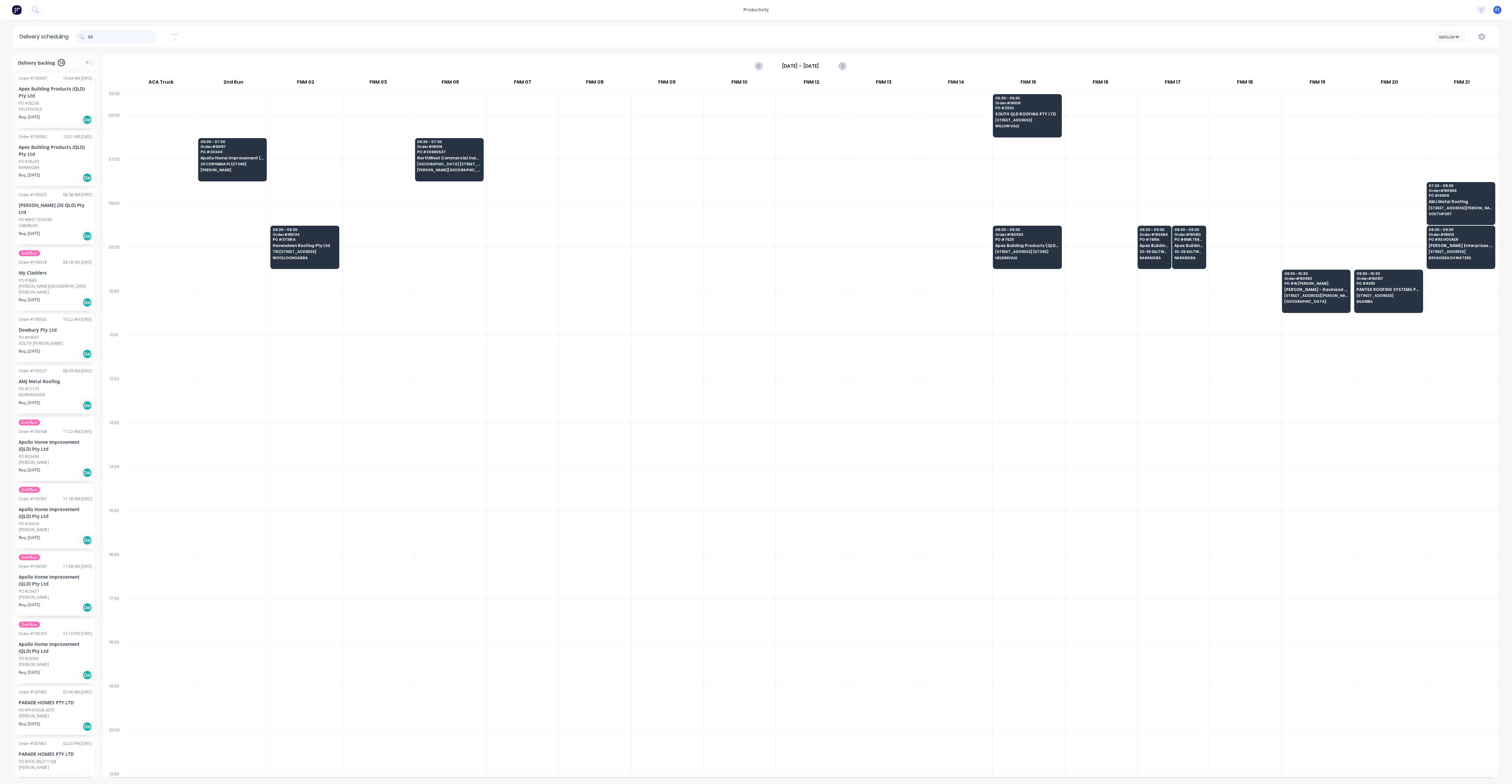
type input "0"
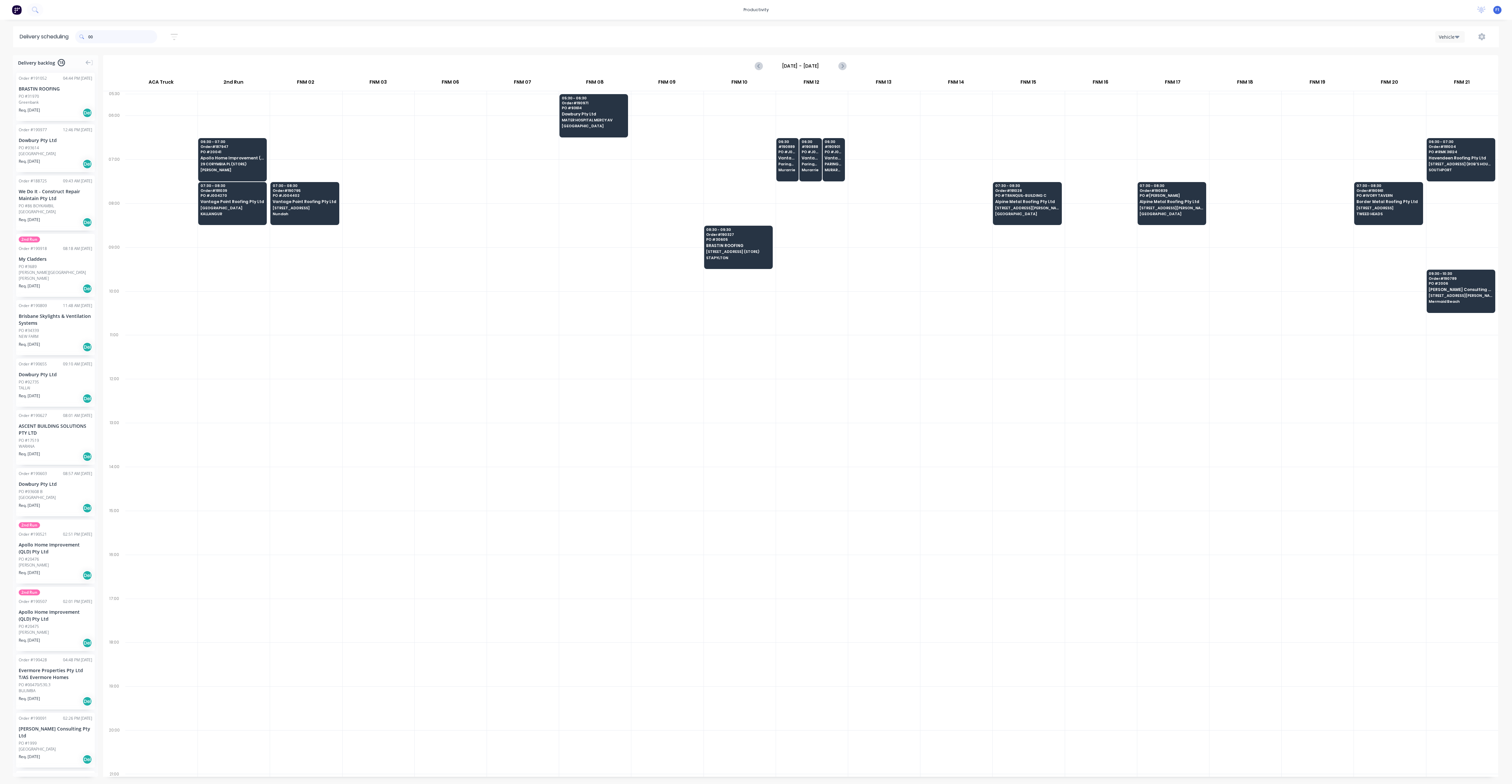
type input "0"
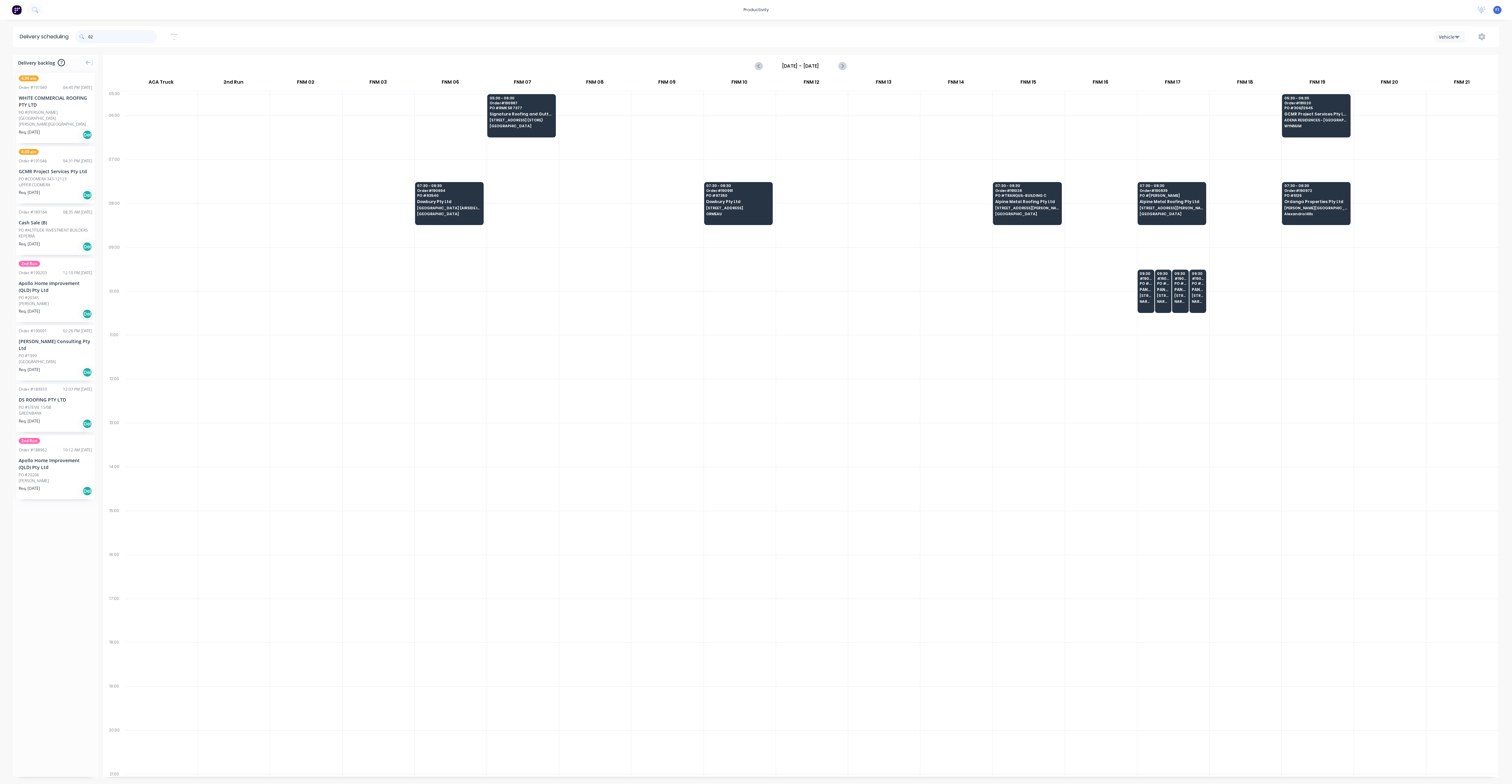
type input "0"
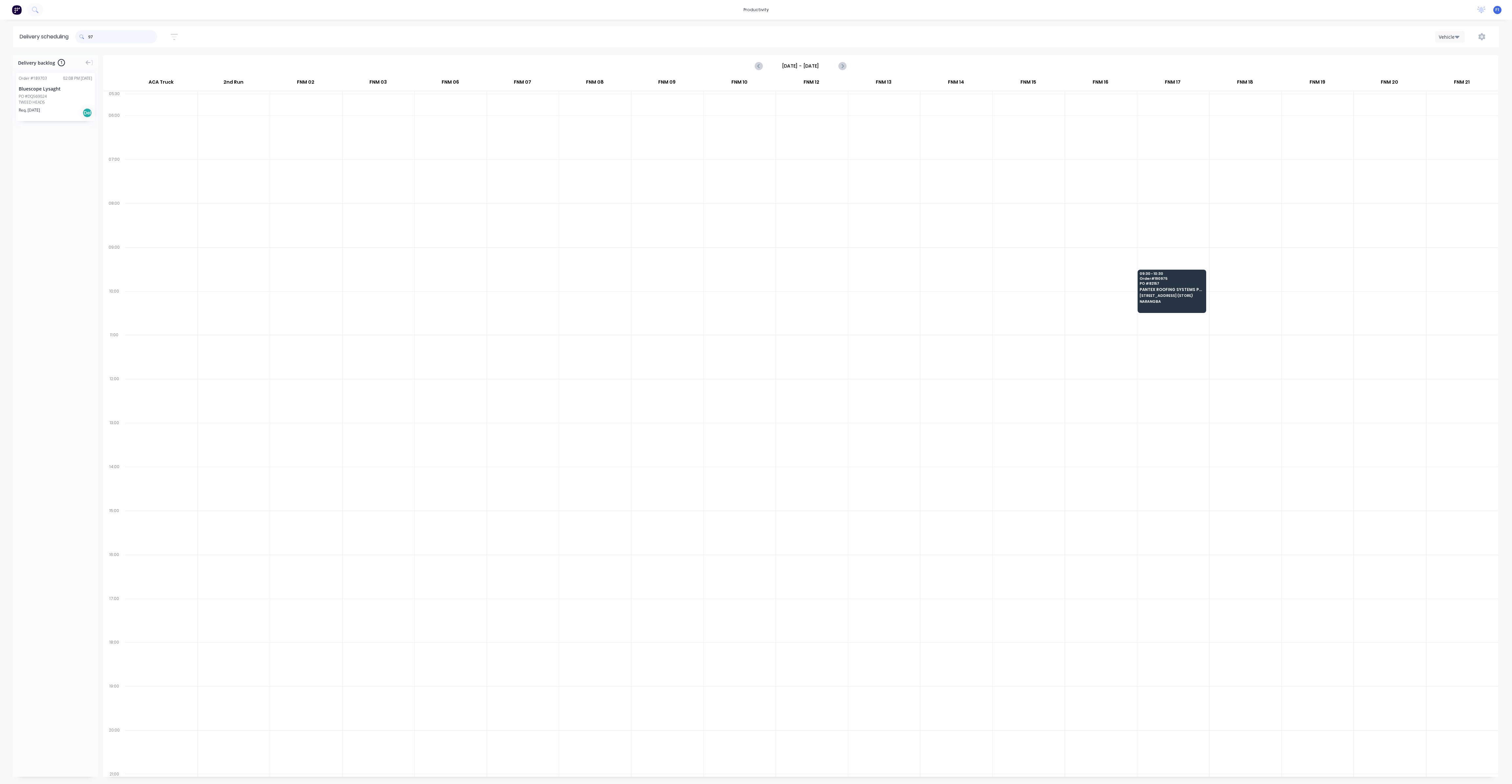
type input "9"
type input "6"
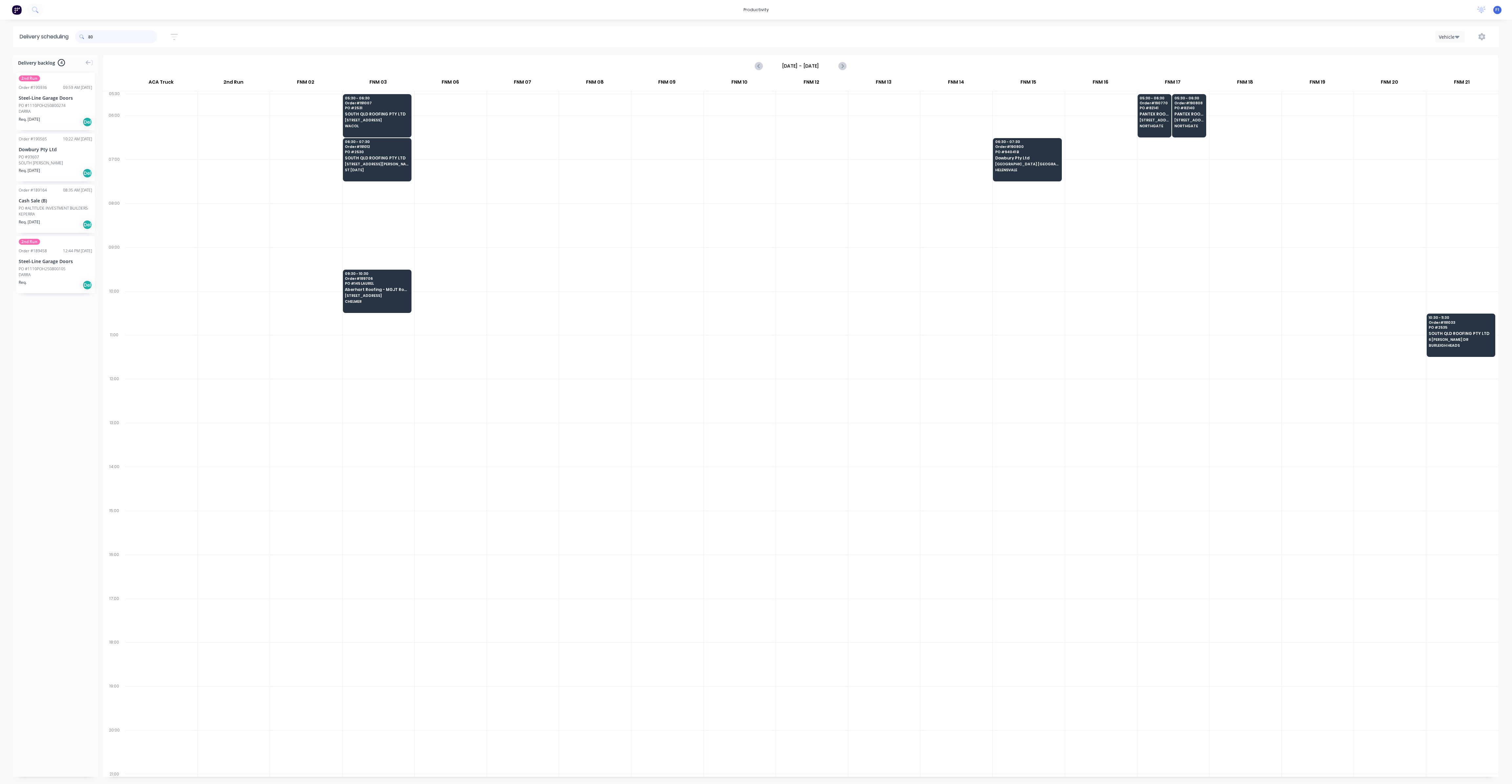
type input "8"
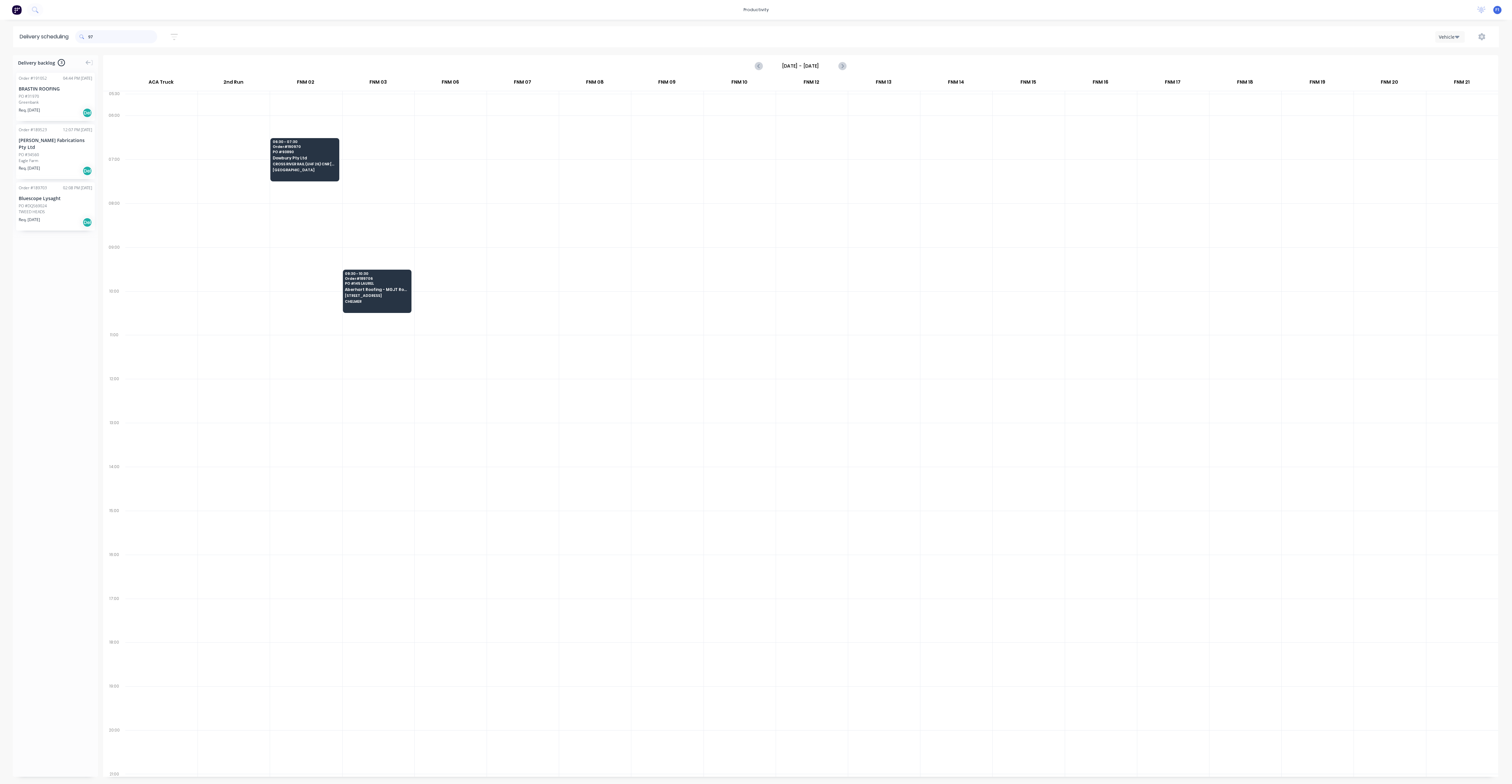
type input "9"
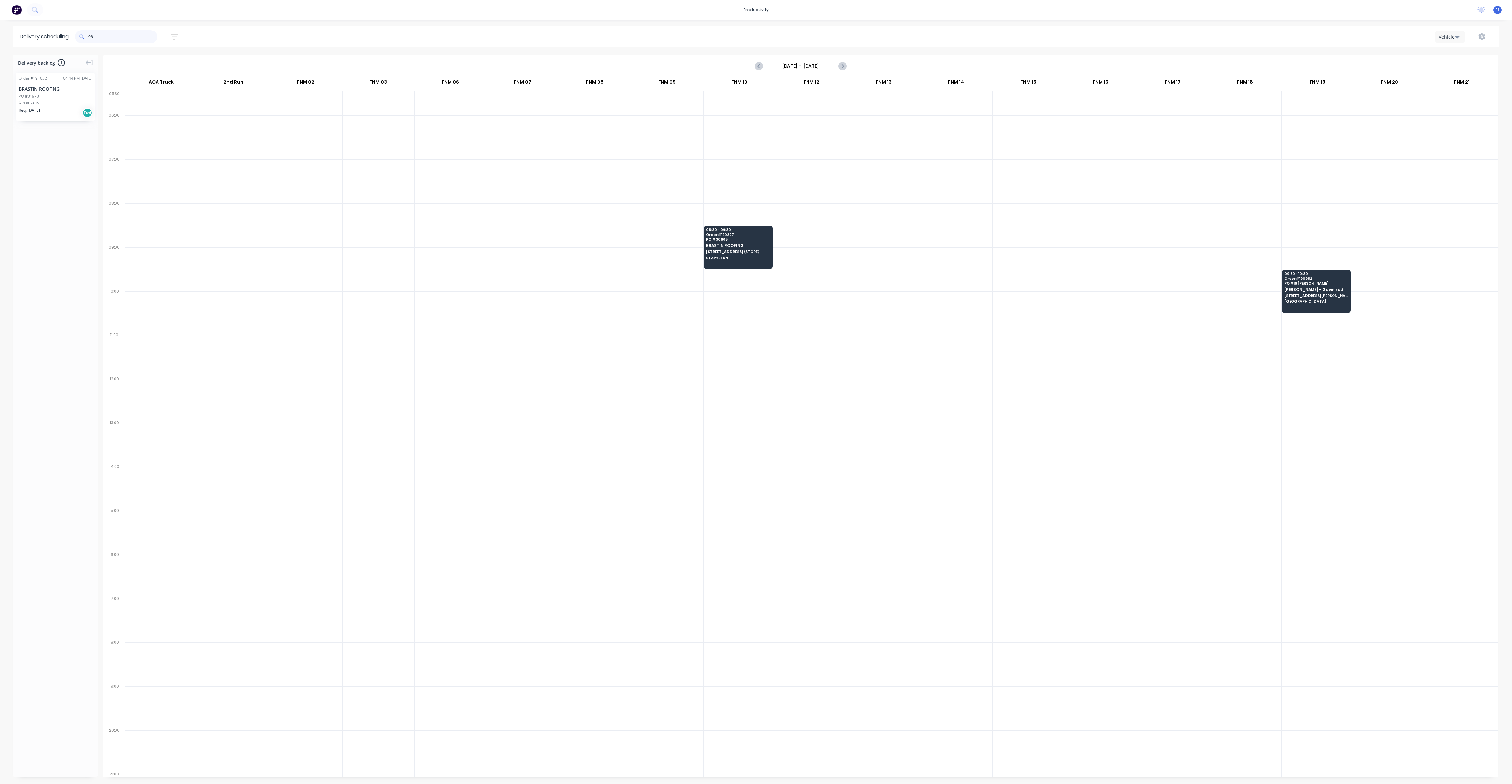
type input "9"
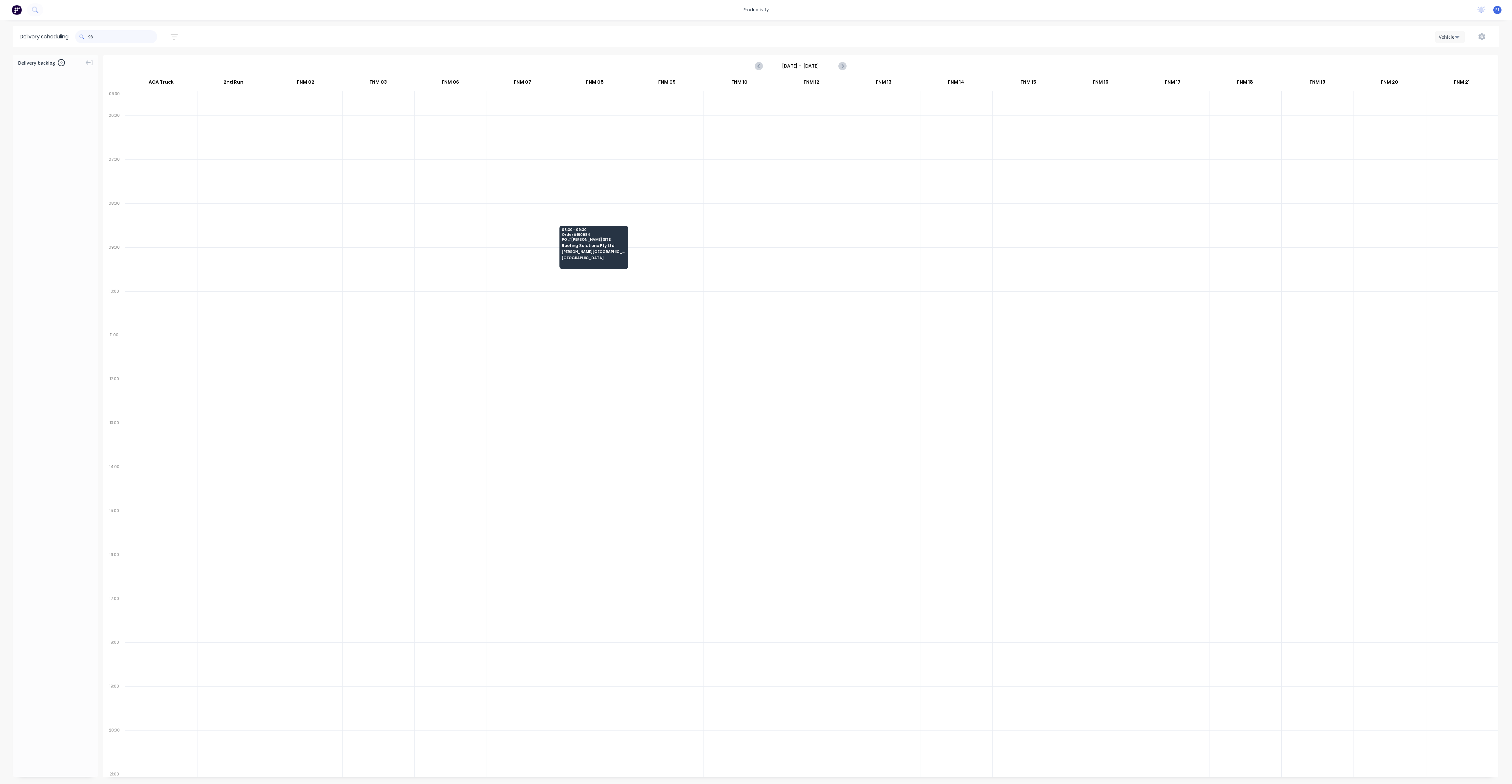
type input "9"
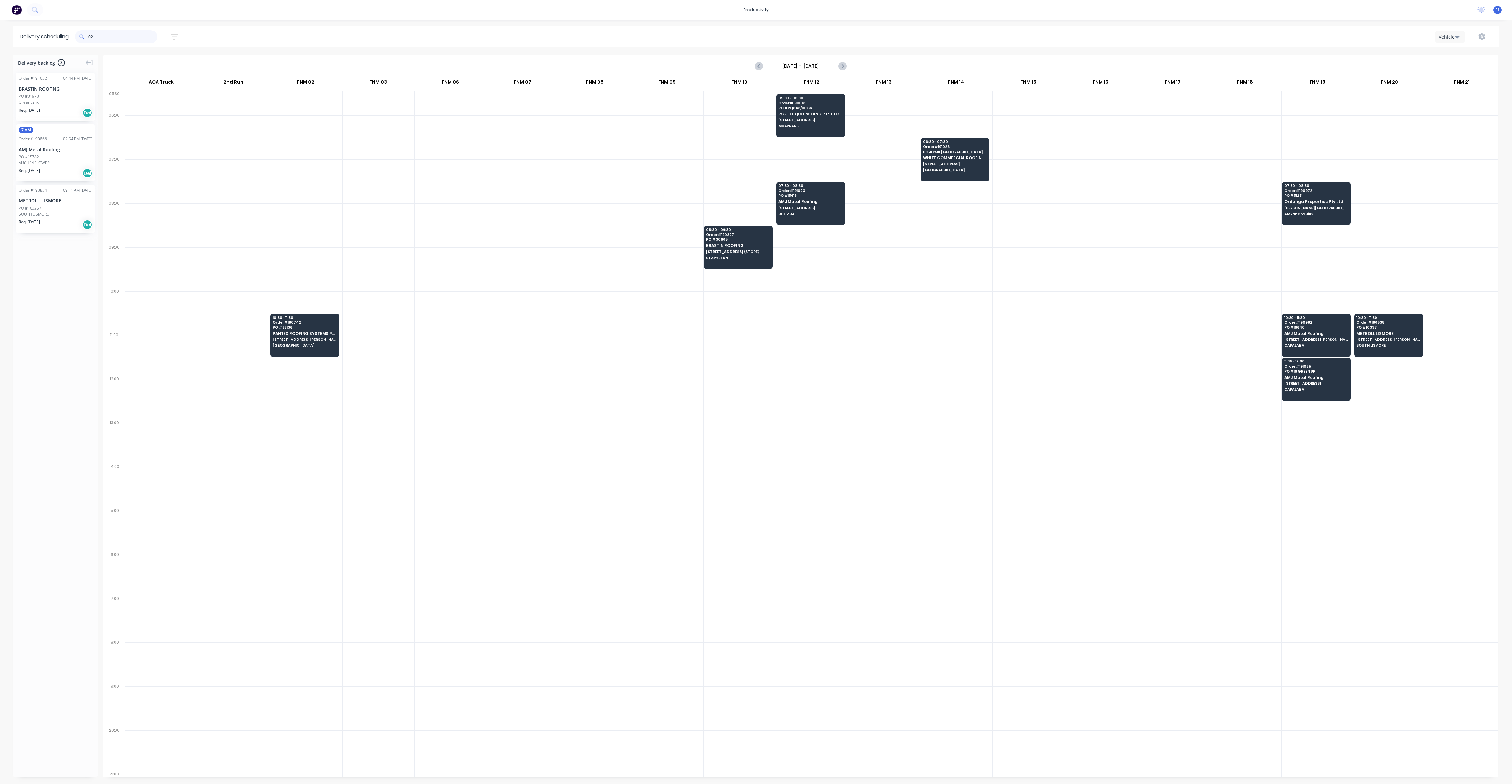
type input "0"
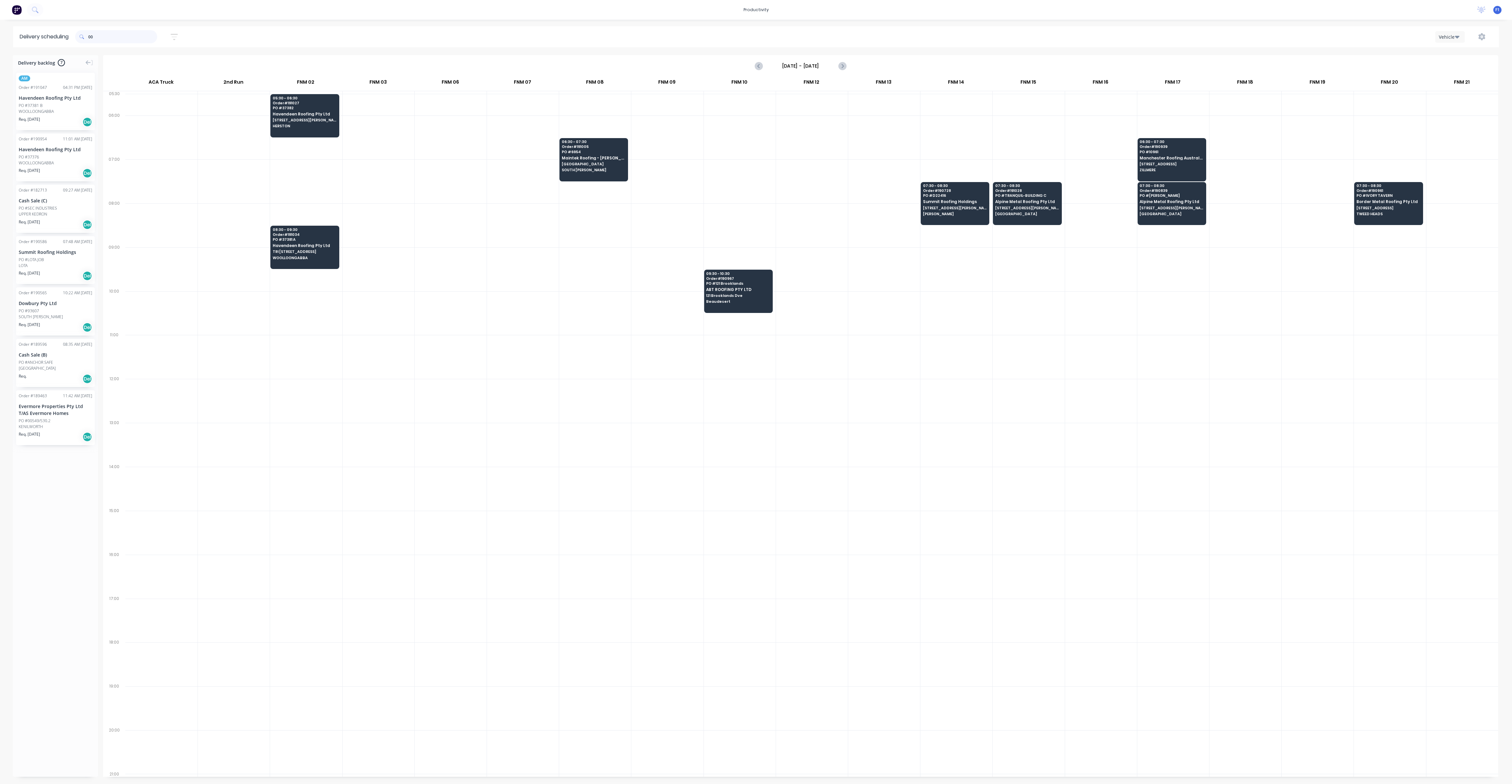
type input "0"
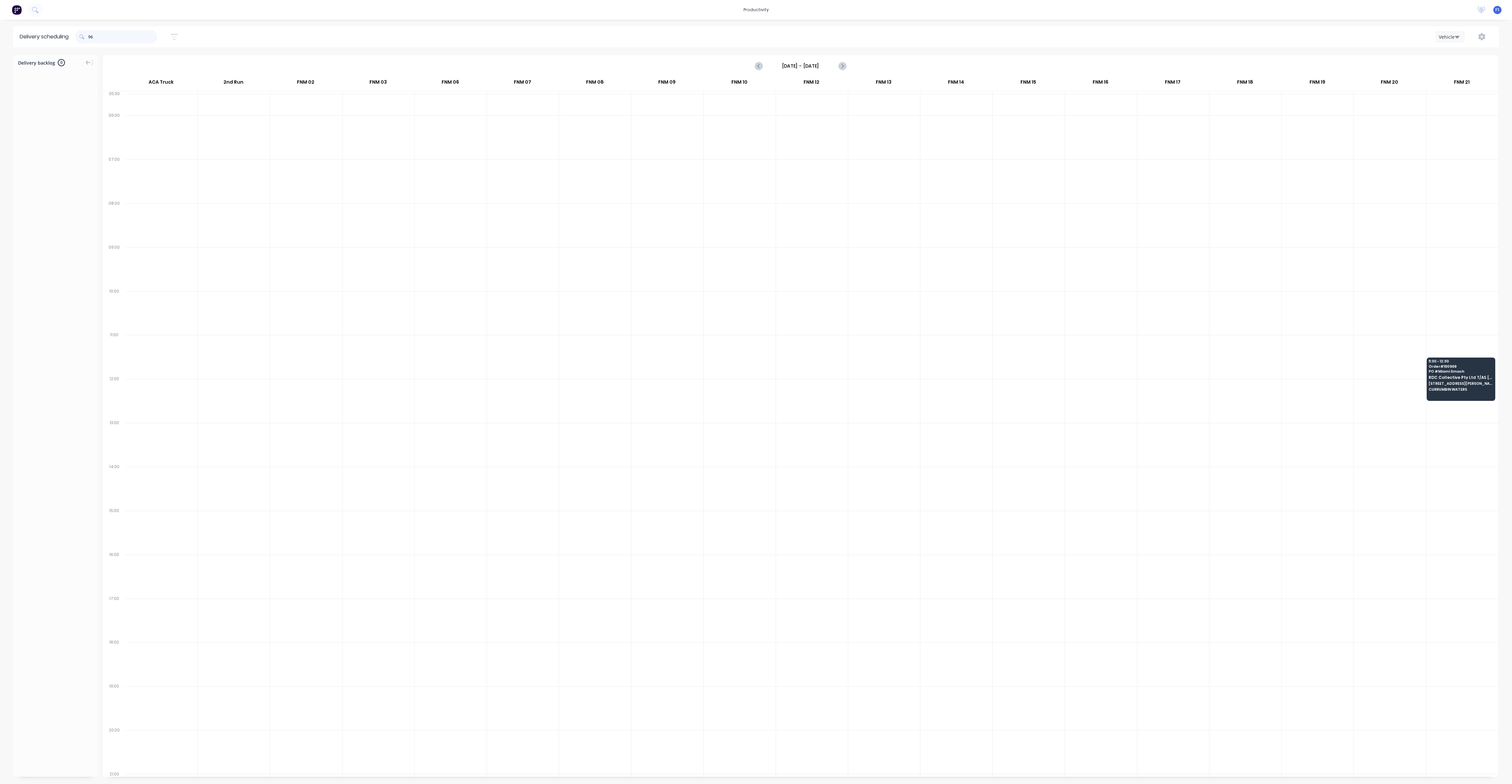
type input "9"
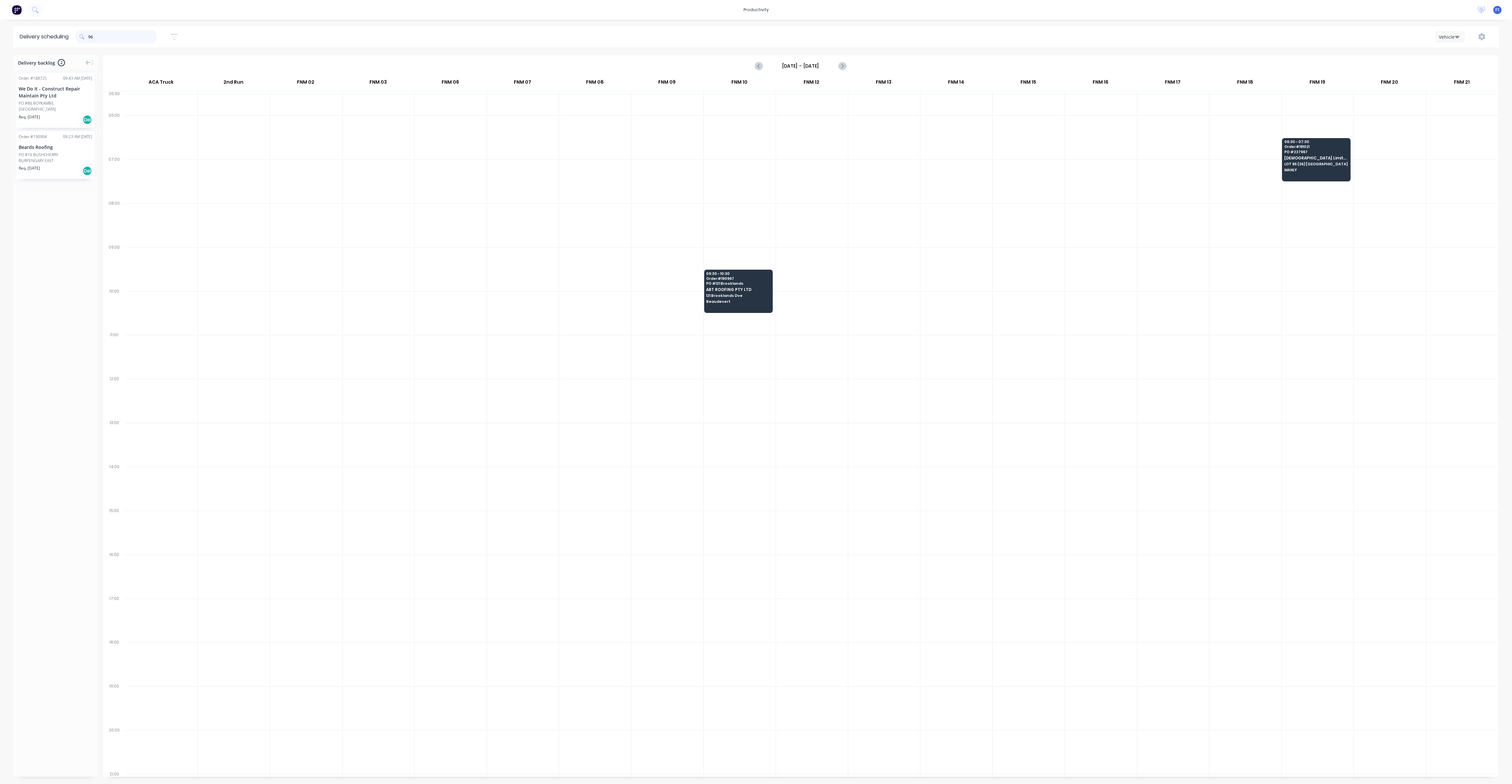
type input "9"
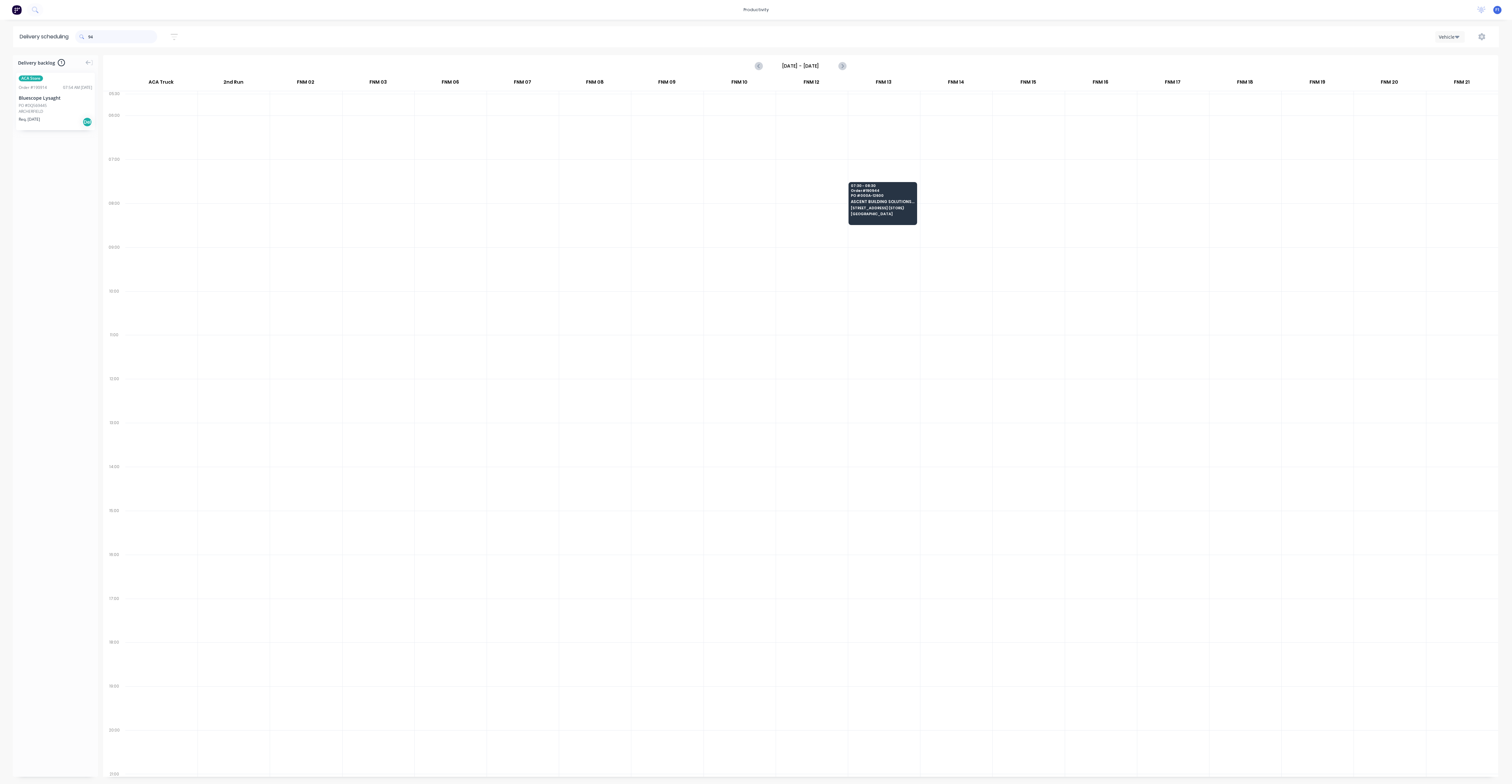
type input "9"
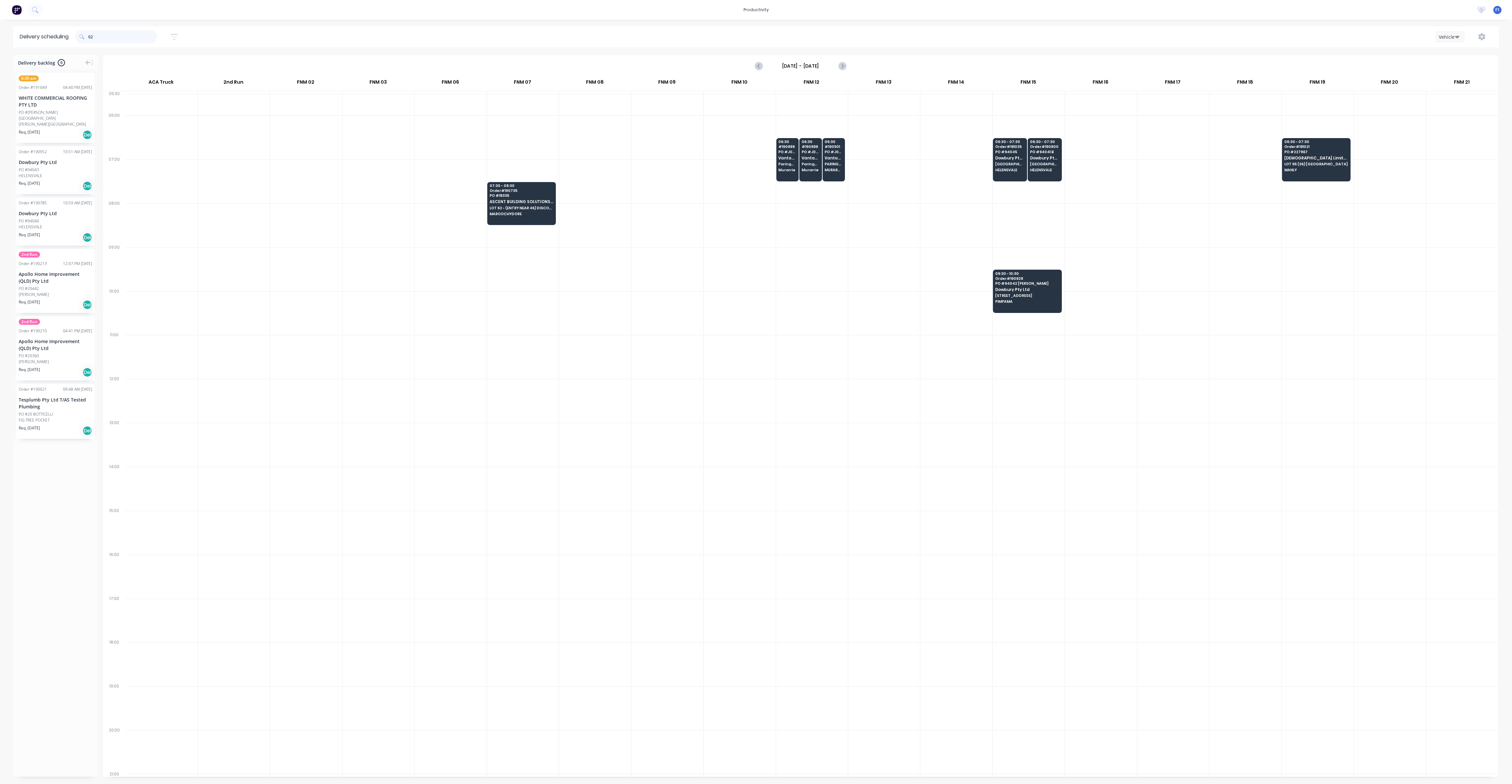
type input "0"
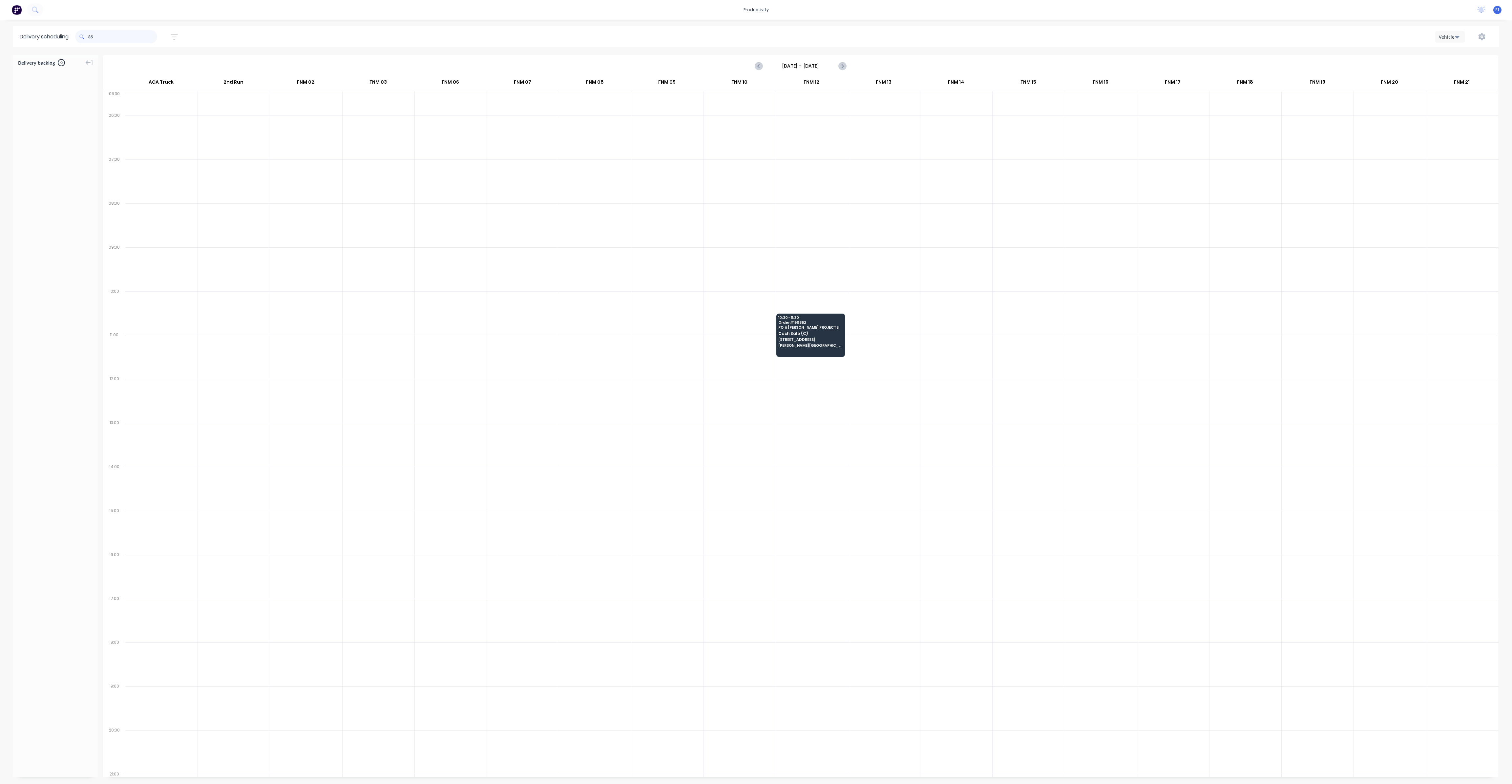
type input "8"
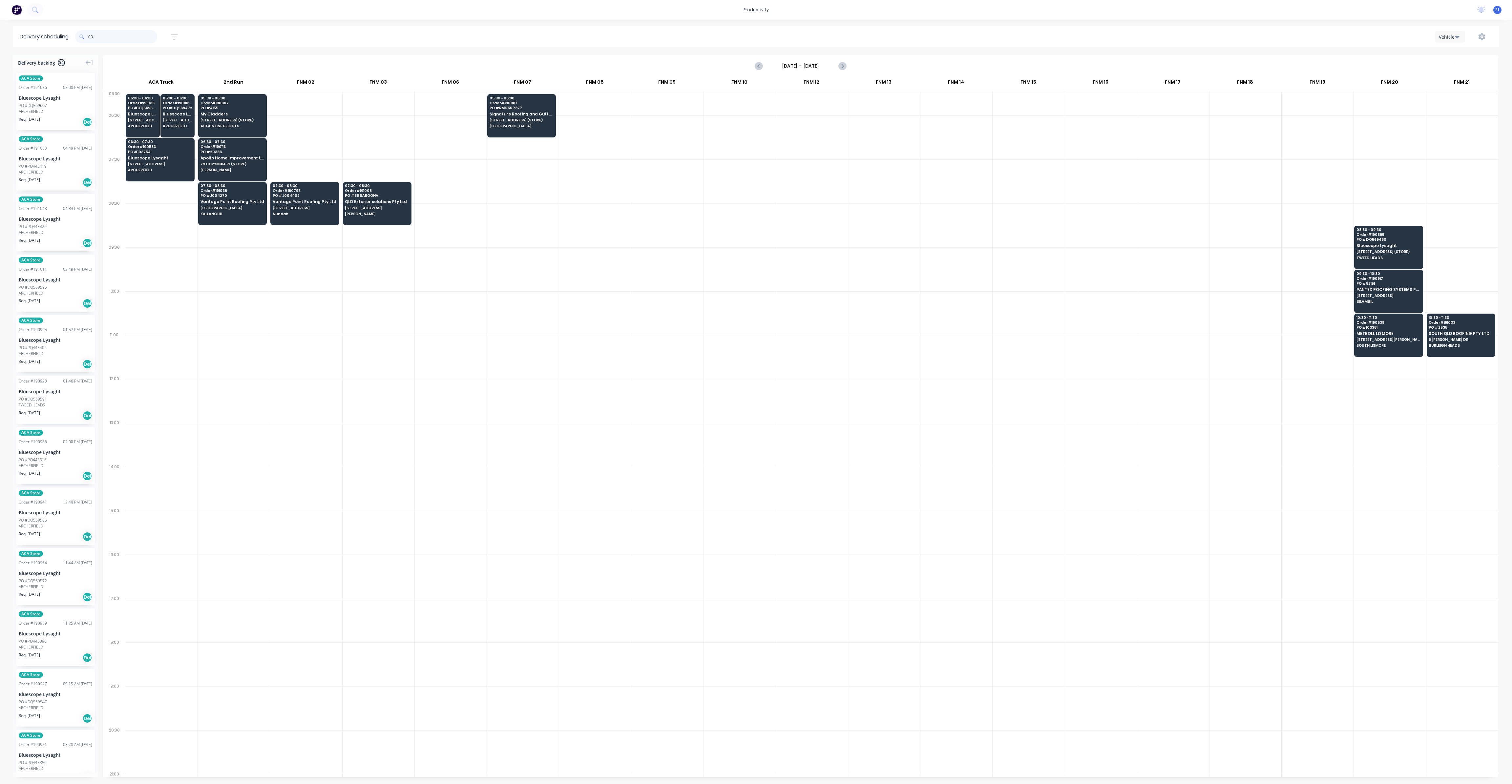
type input "0"
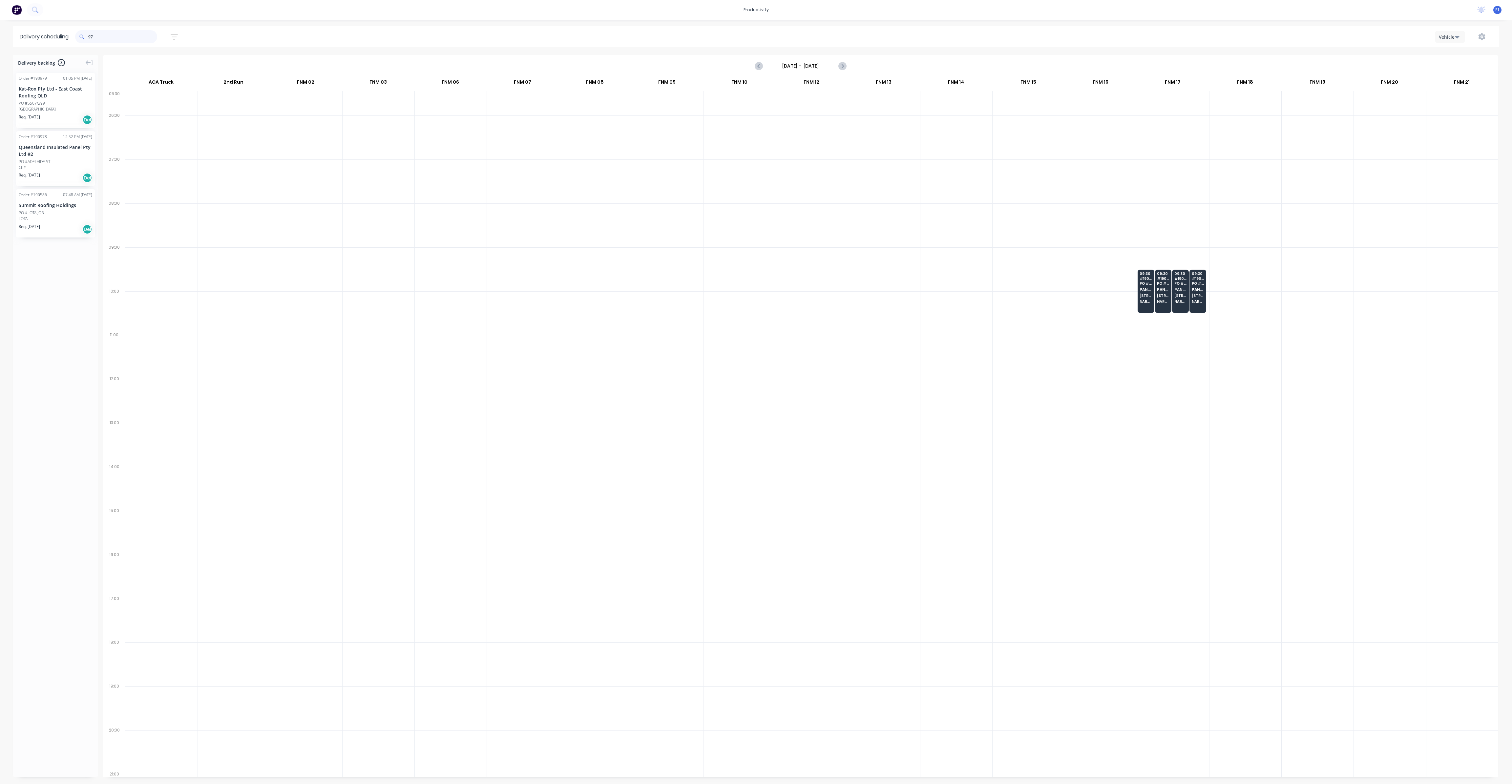
type input "9"
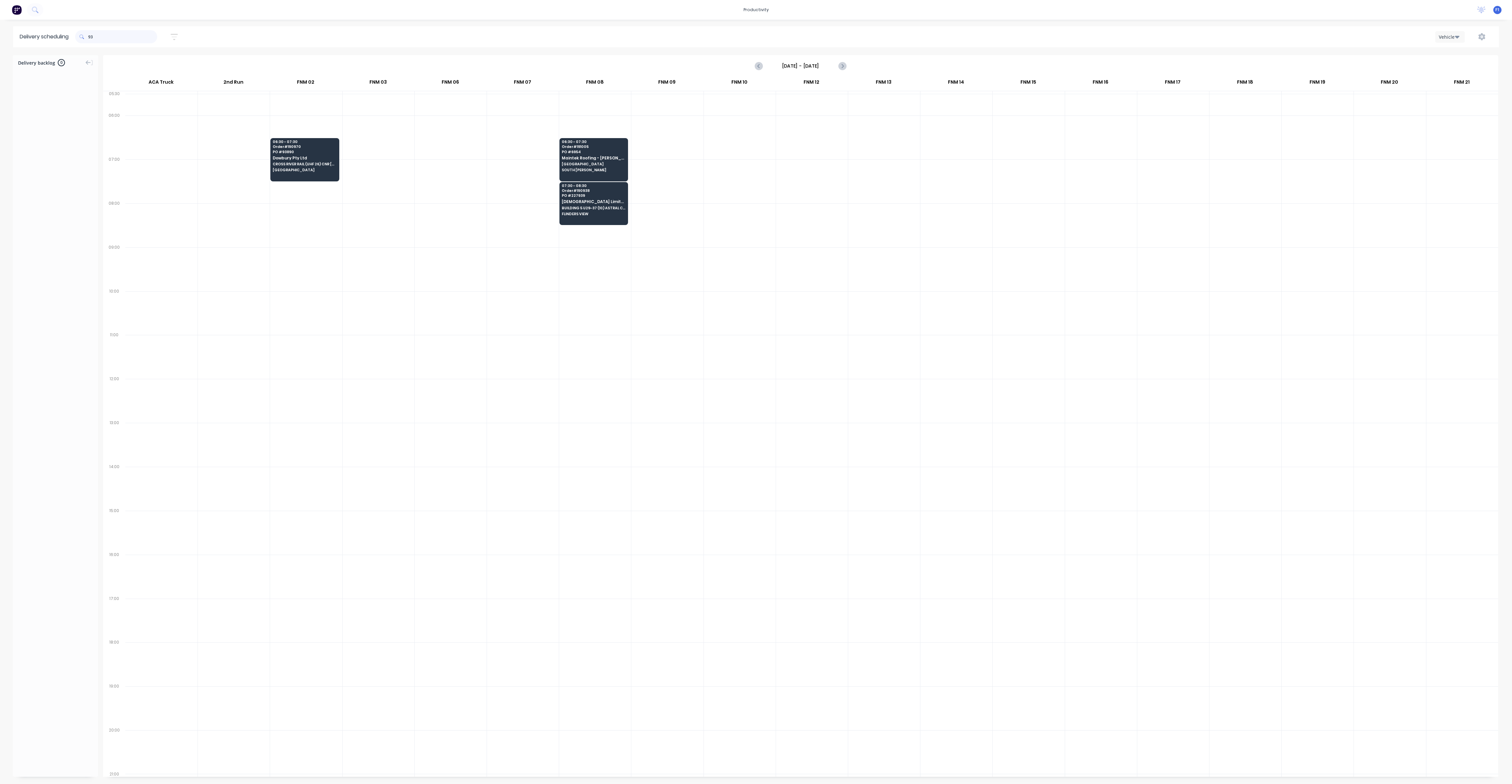
type input "9"
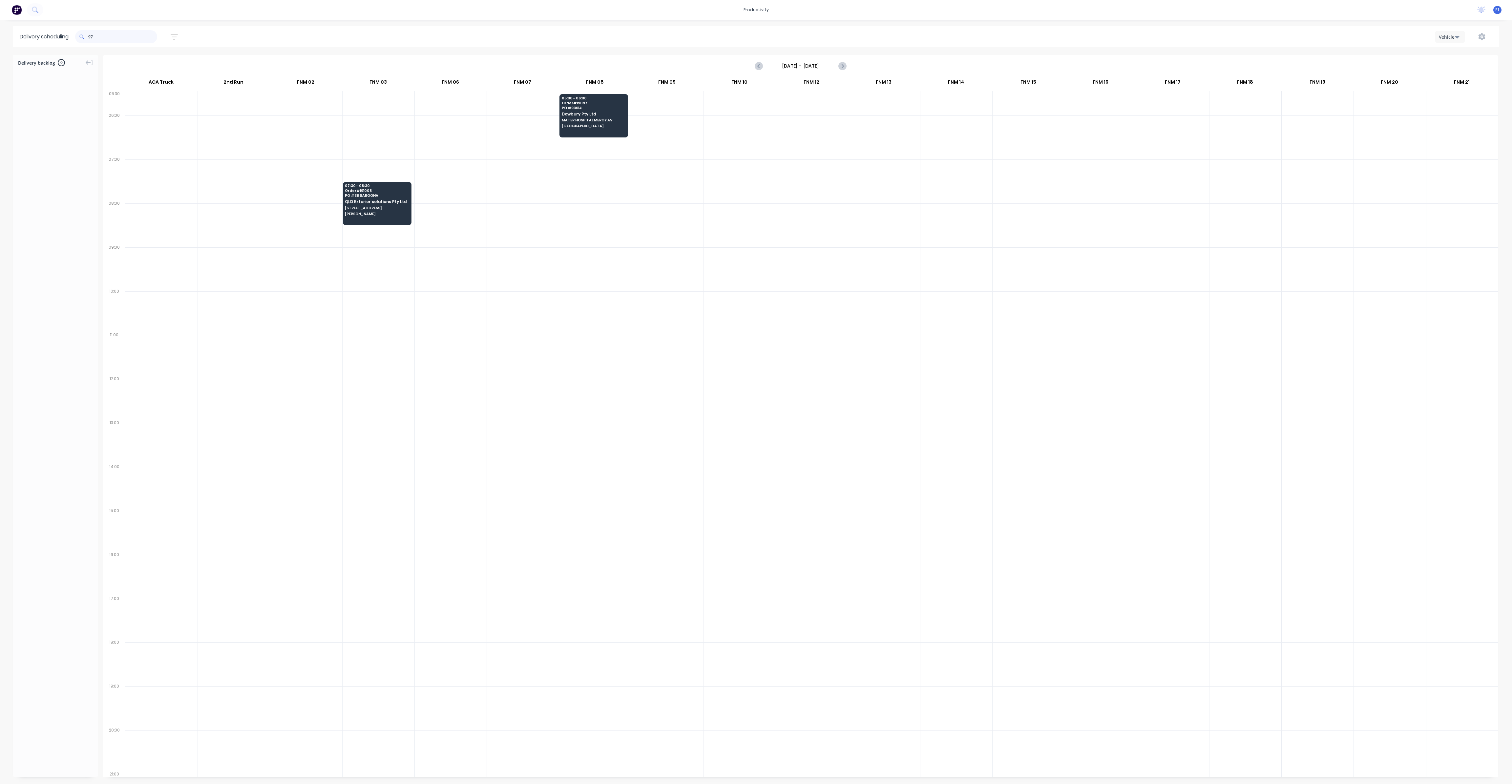
type input "9"
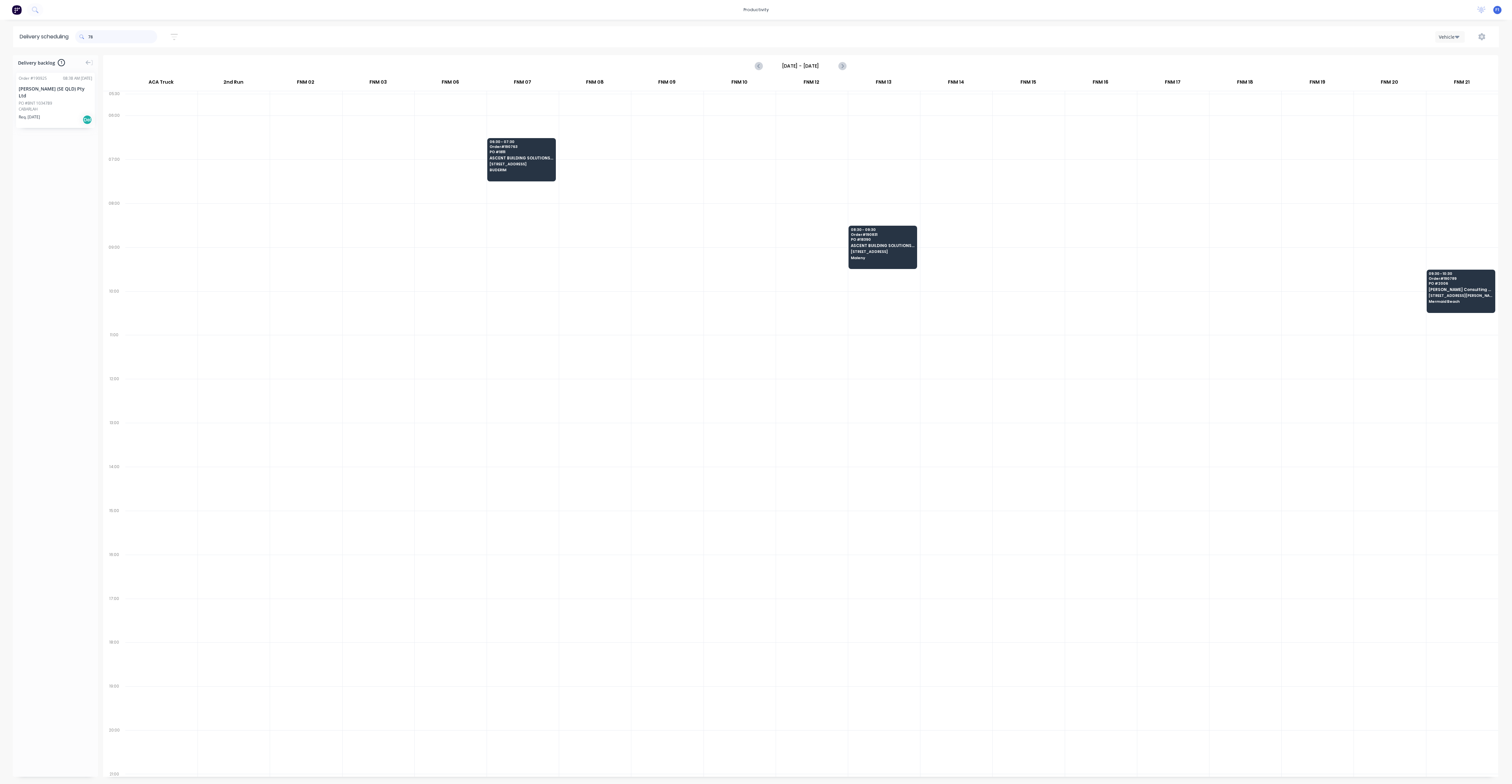
type input "7"
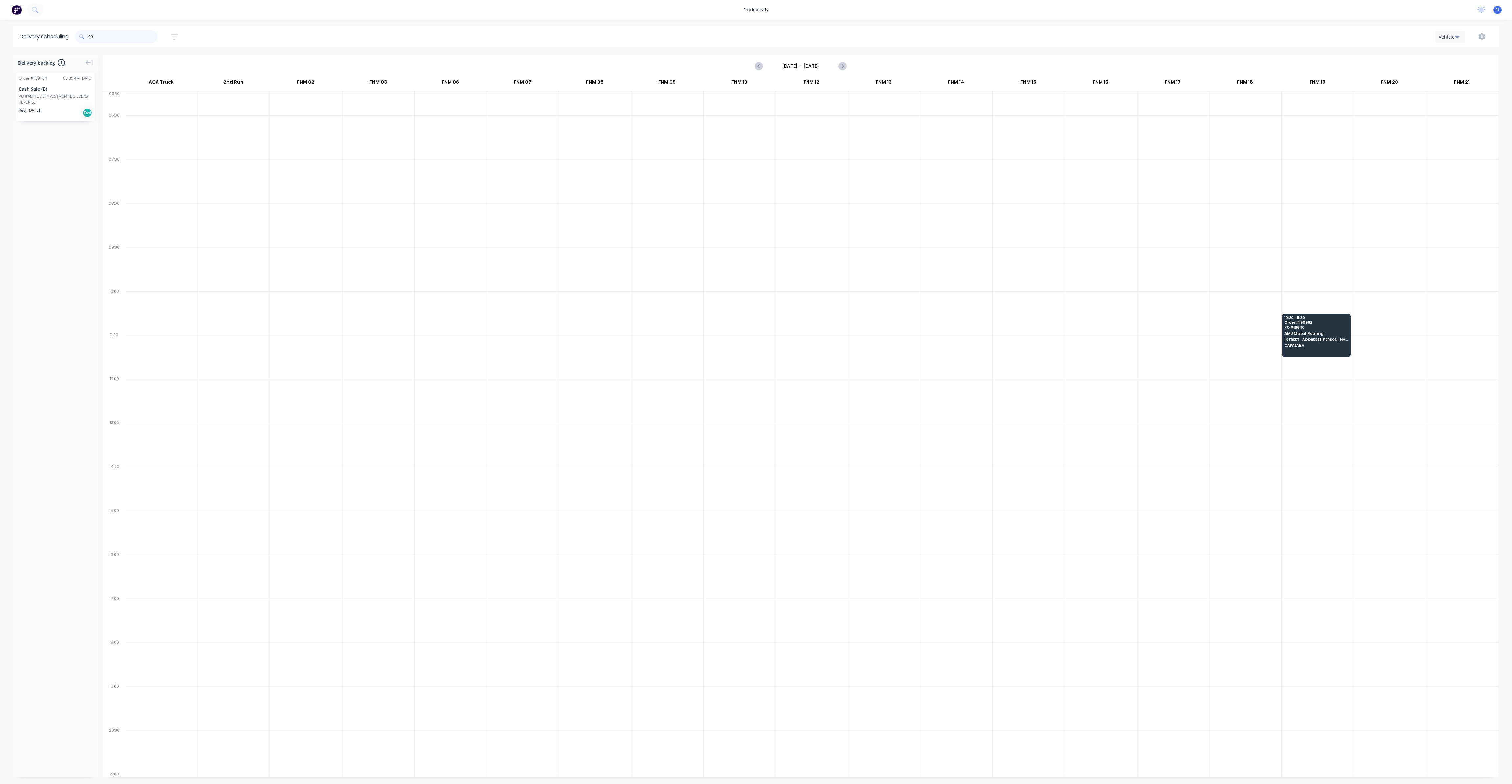
type input "9"
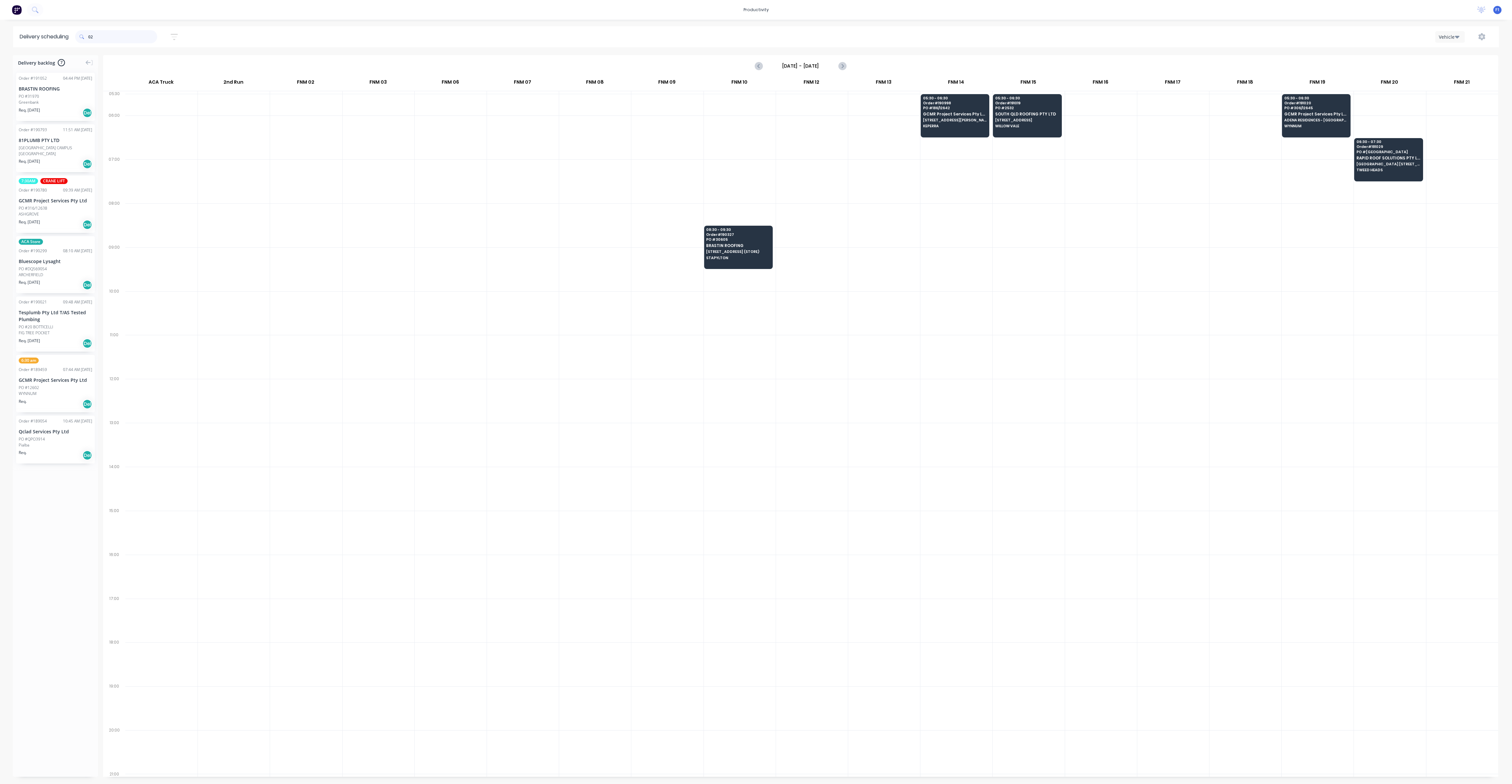
type input "0"
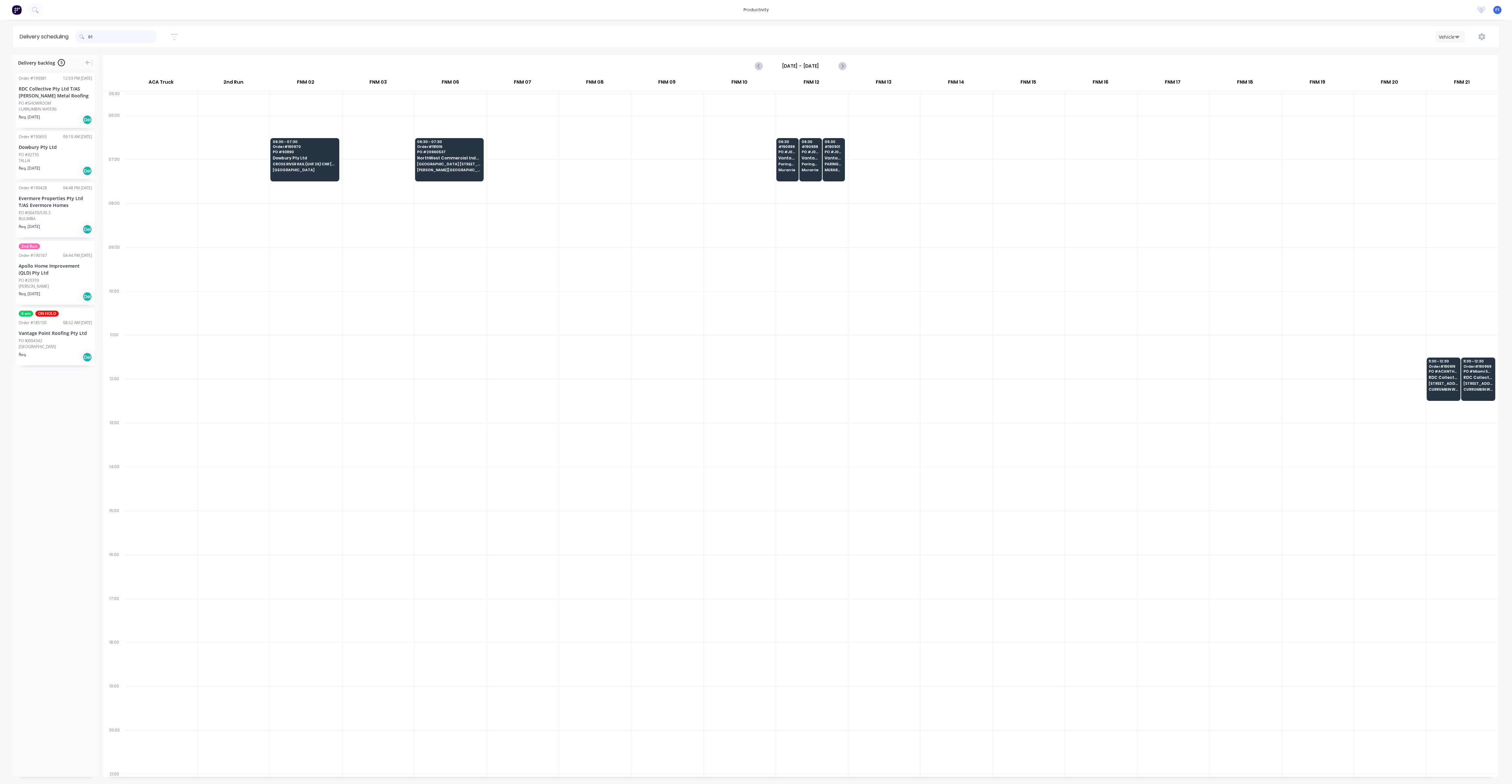
type input "0"
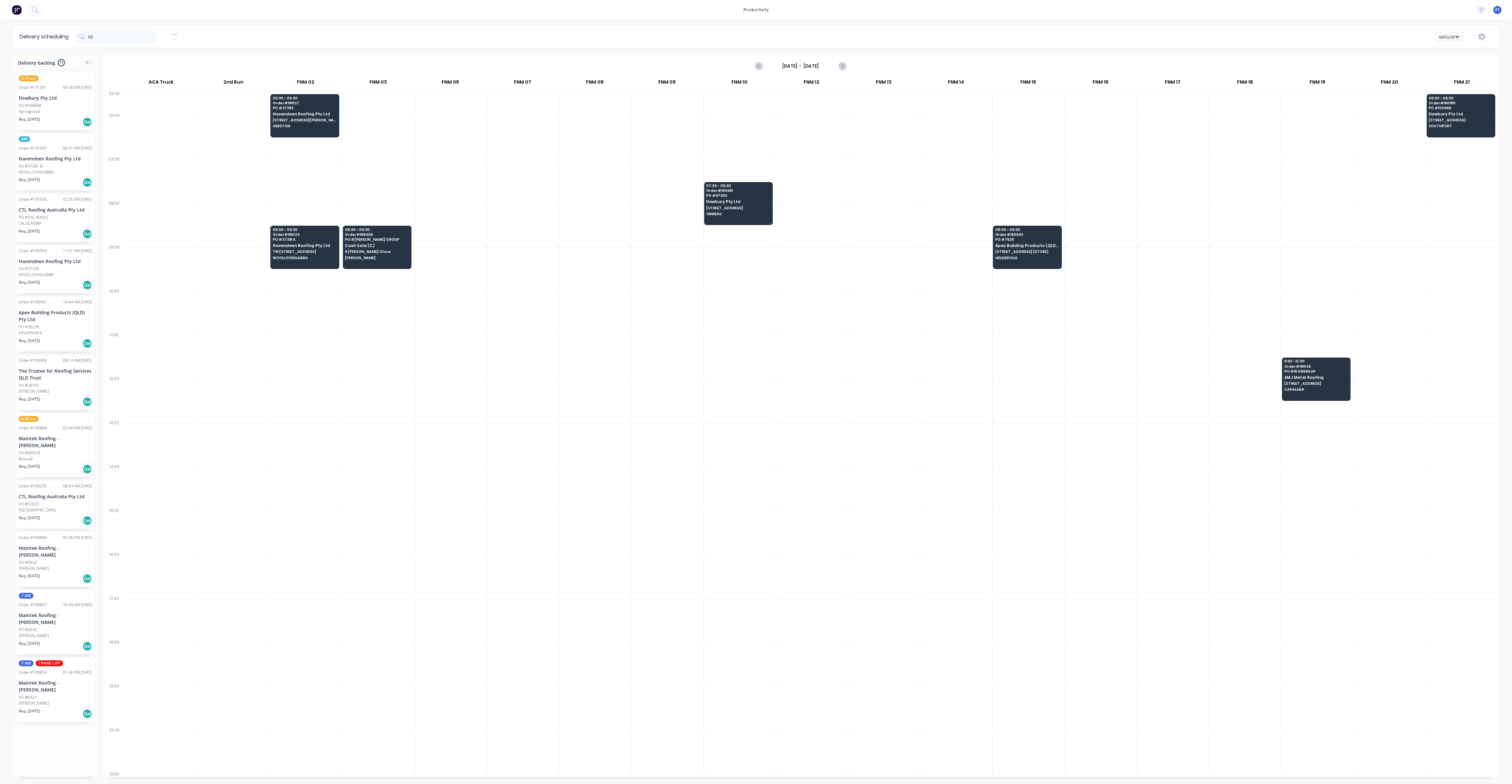
type input "0"
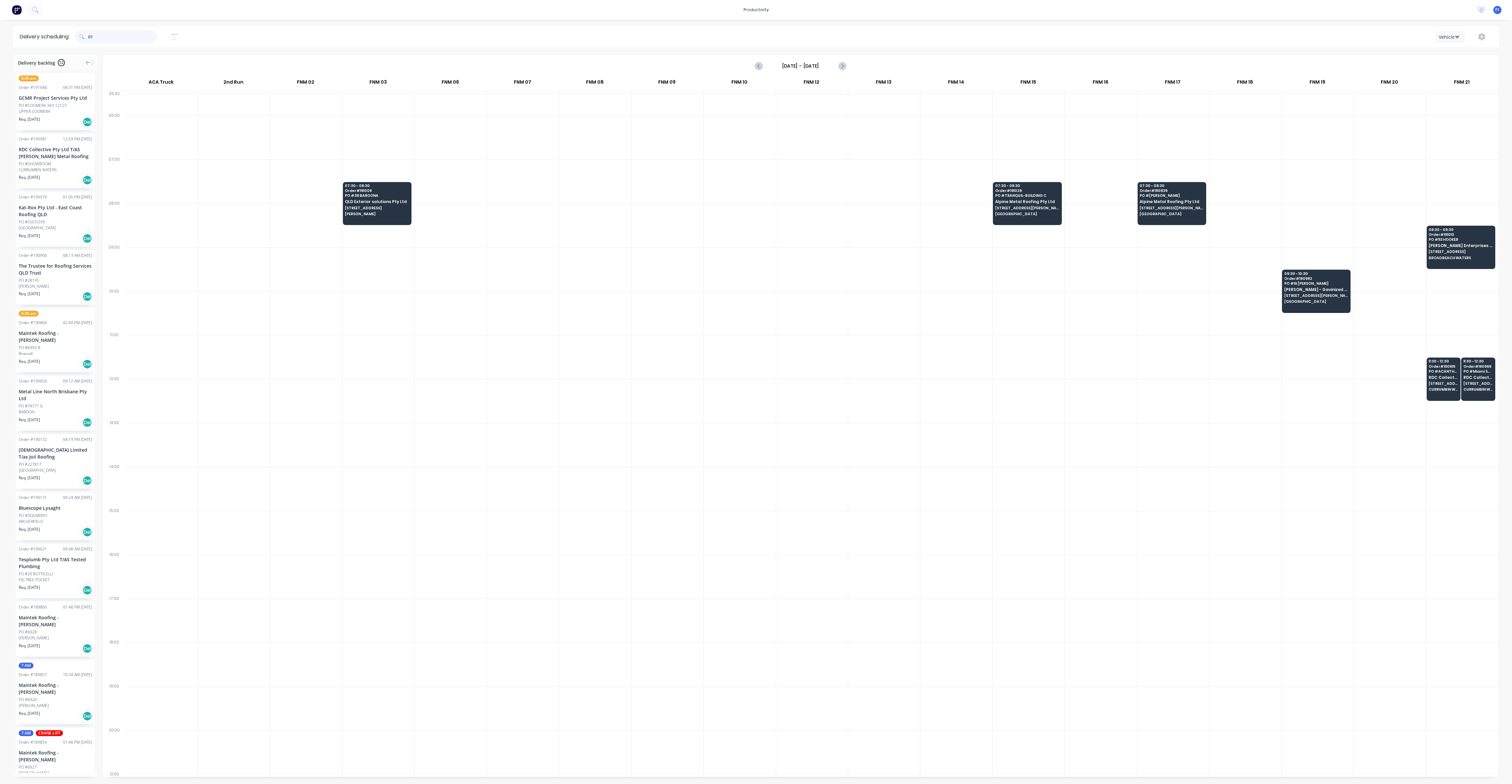
type input "0"
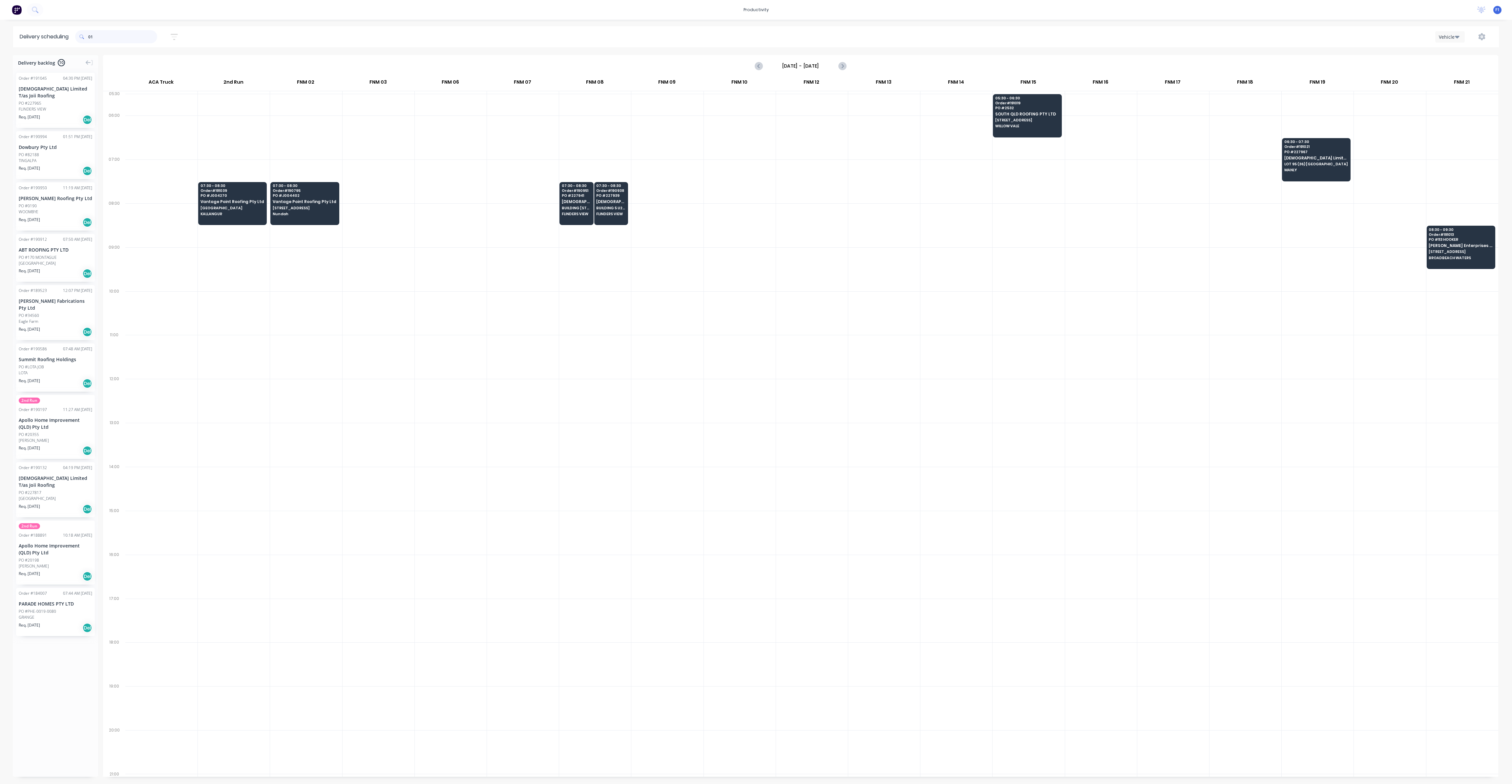
type input "0"
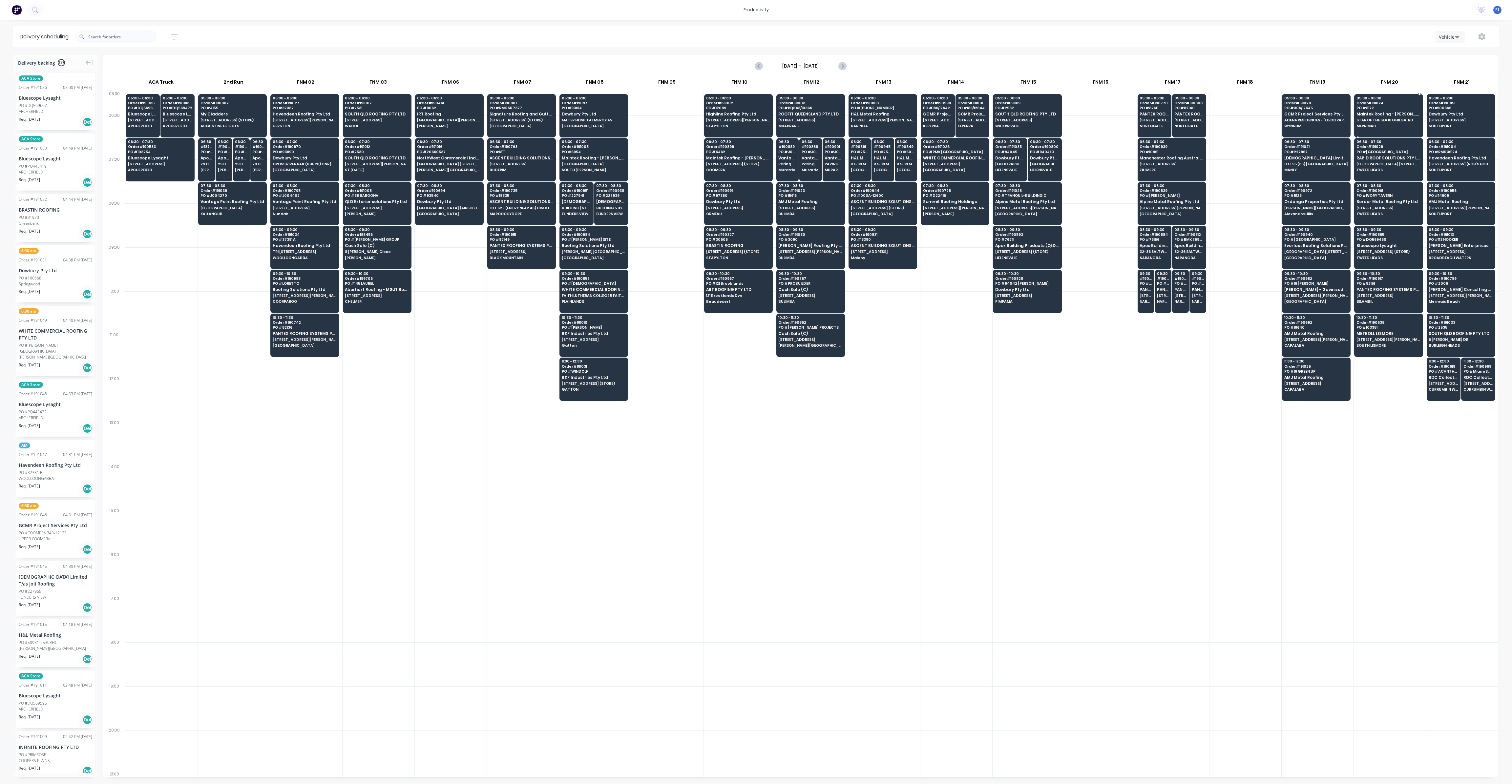
click at [1400, 117] on div "05:30 - 06:30 Order # 191024 PO # 8172 Maintek Roofing - [PERSON_NAME] STAR OF …" at bounding box center [1388, 112] width 68 height 37
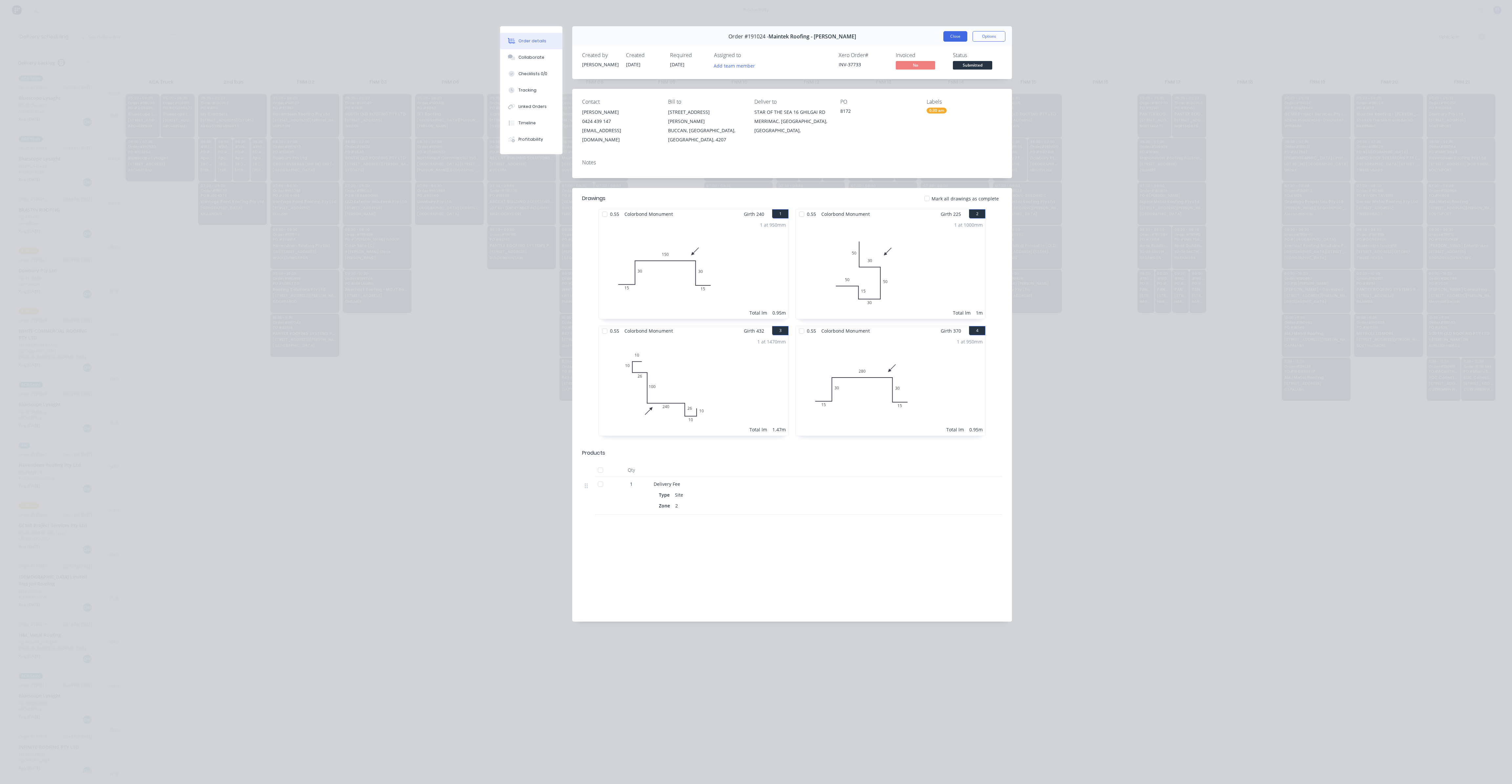
click at [955, 37] on button "Close" at bounding box center [955, 36] width 24 height 11
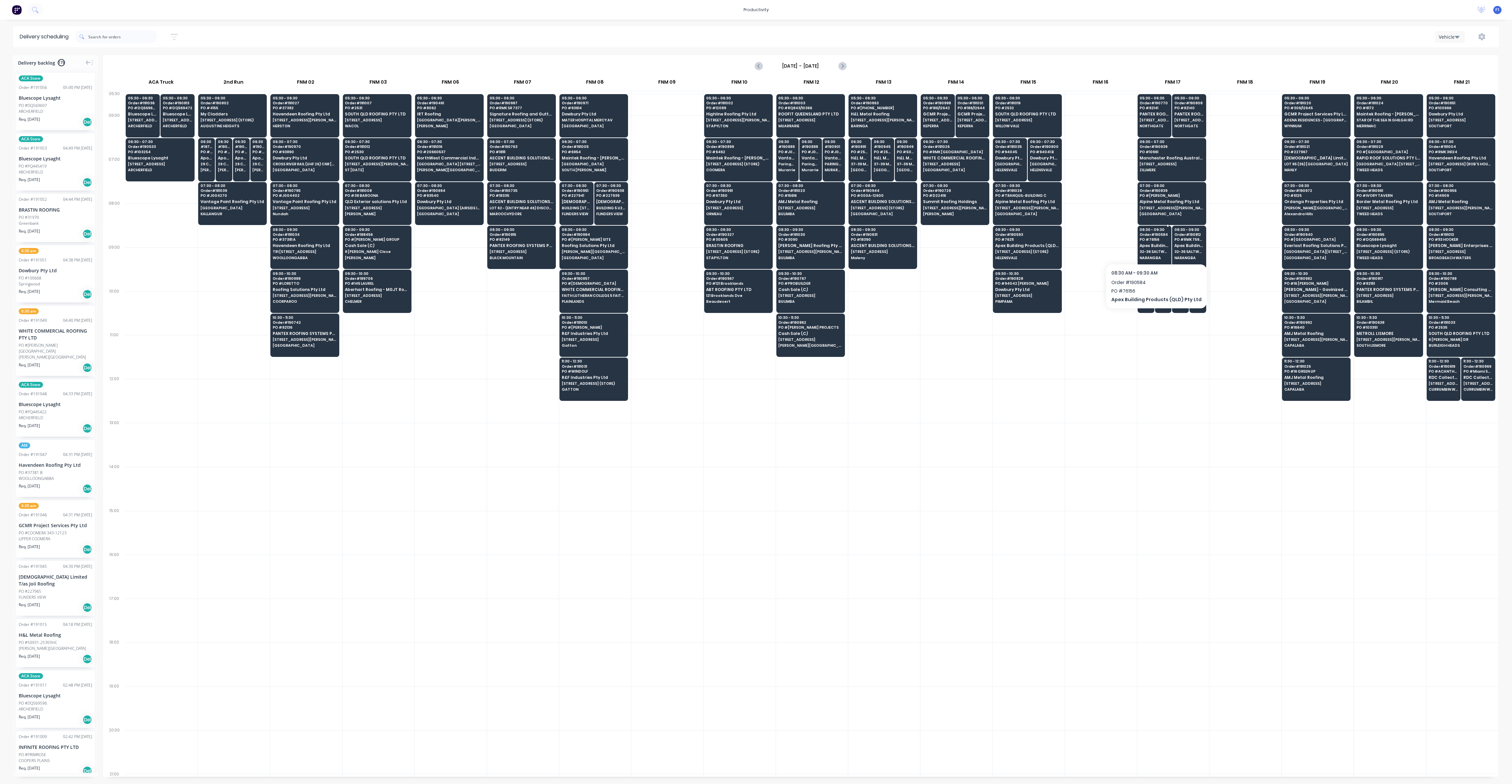
click at [1155, 243] on span "Apex Building Products (QLD) Pty Ltd" at bounding box center [1154, 245] width 29 height 4
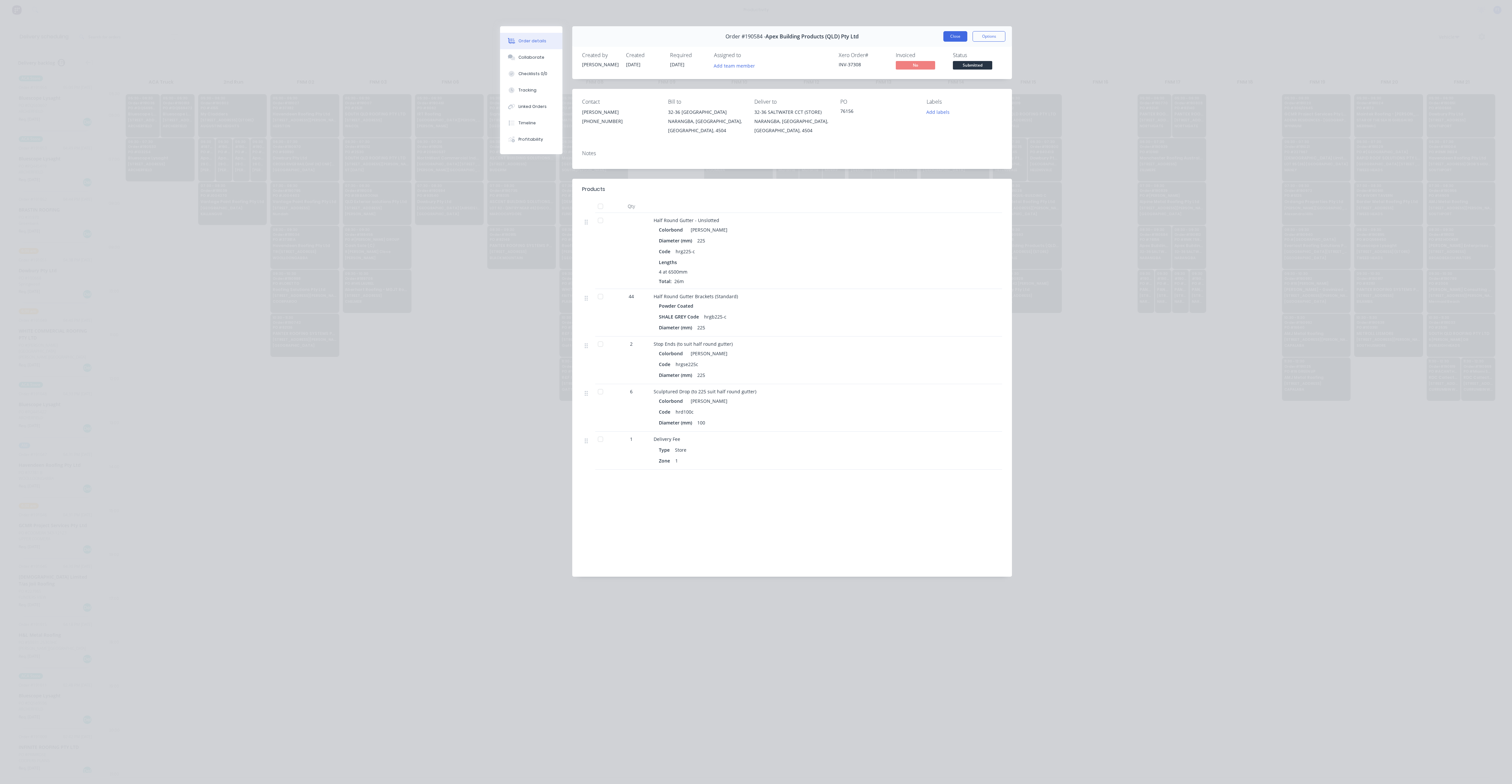
click at [958, 34] on button "Close" at bounding box center [955, 36] width 24 height 11
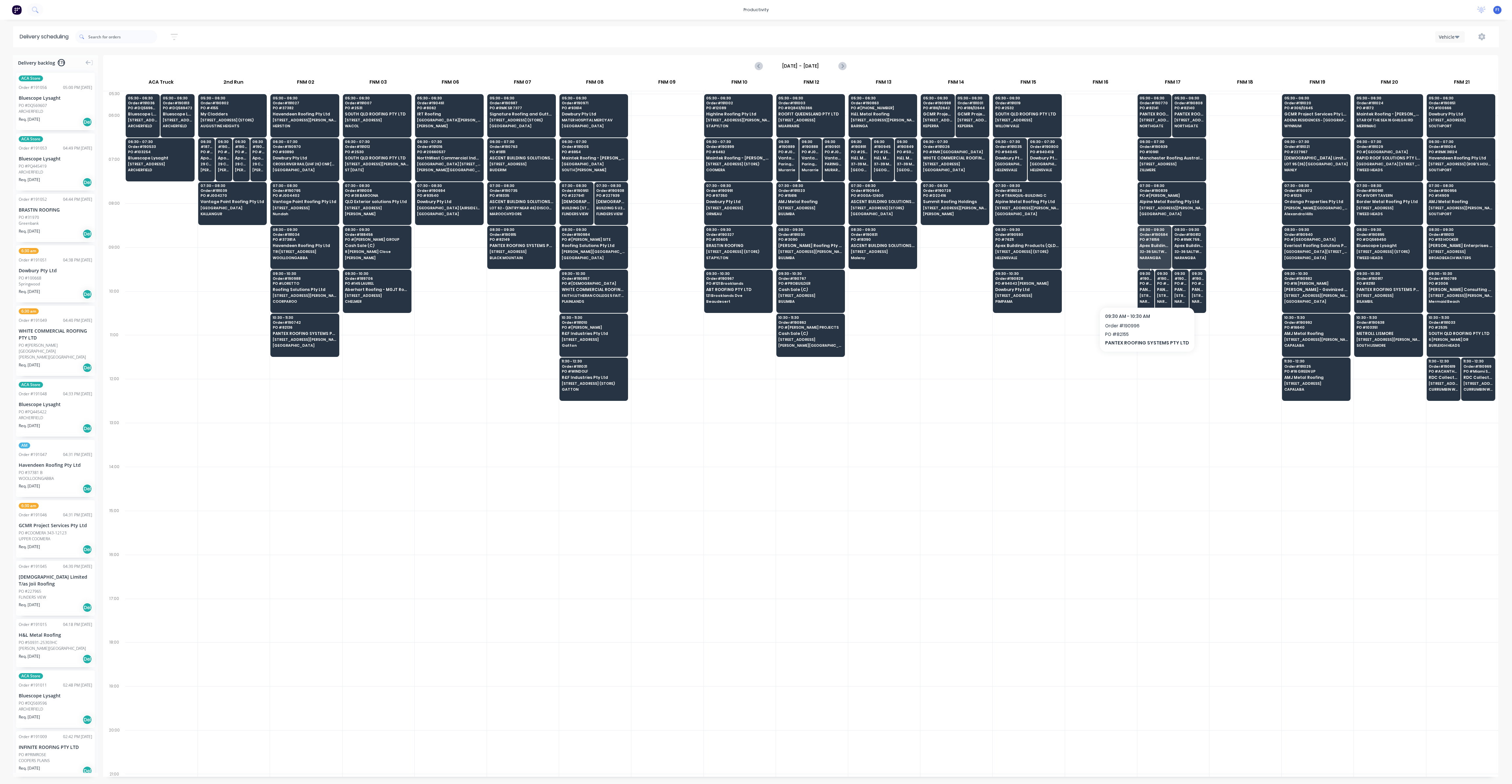
click at [1146, 293] on span "[STREET_ADDRESS] (STORE)" at bounding box center [1146, 295] width 12 height 4
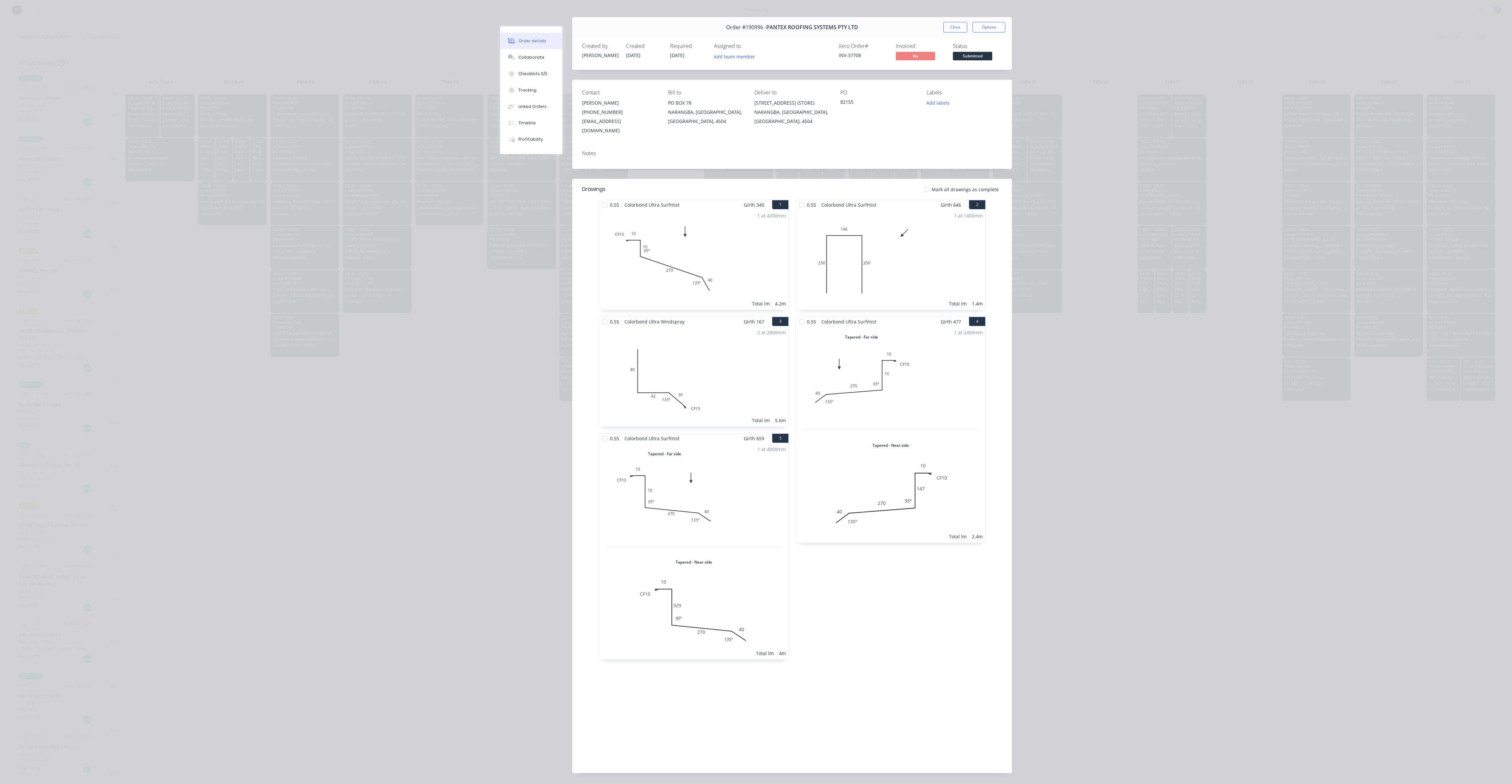
scroll to position [0, 0]
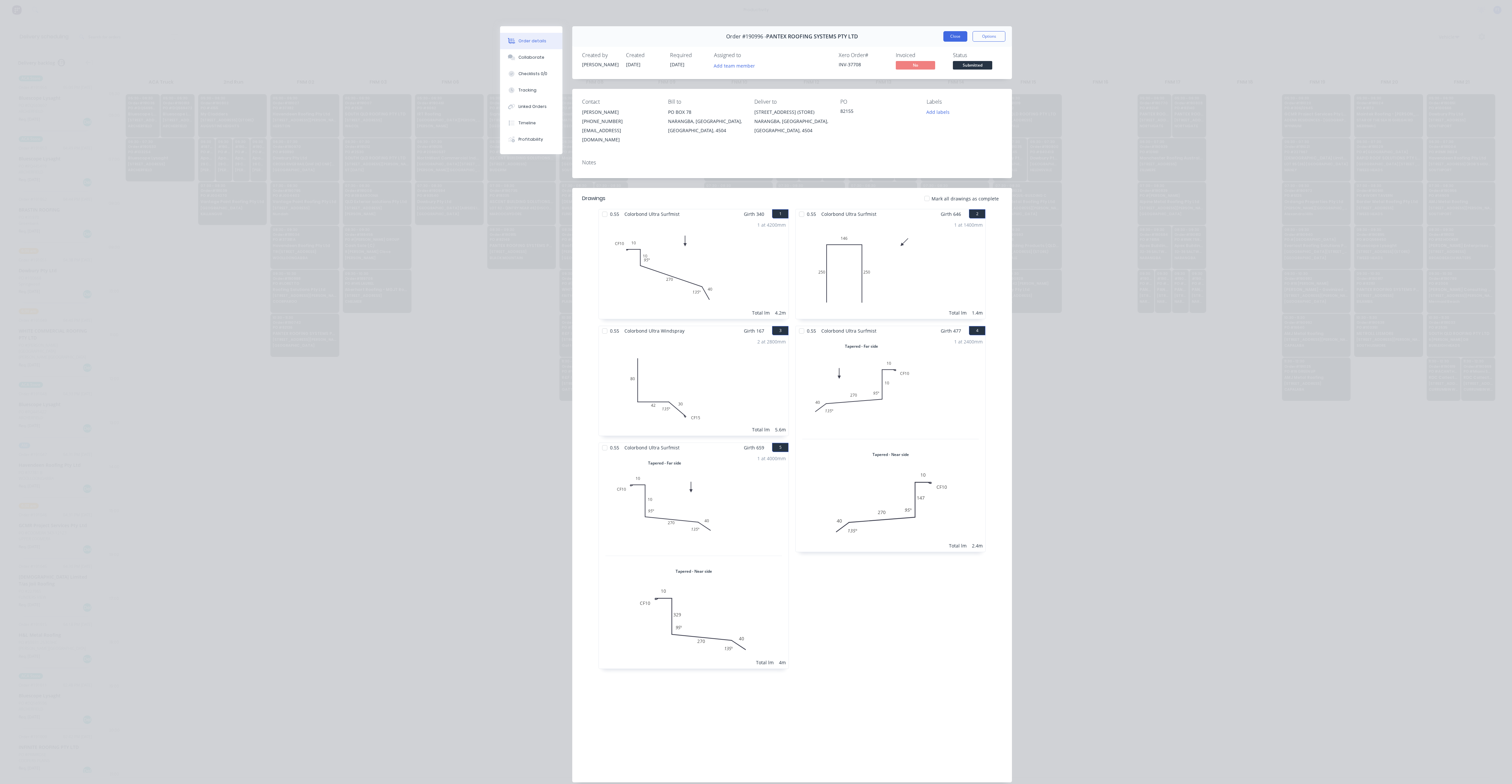
click at [954, 32] on button "Close" at bounding box center [955, 36] width 24 height 11
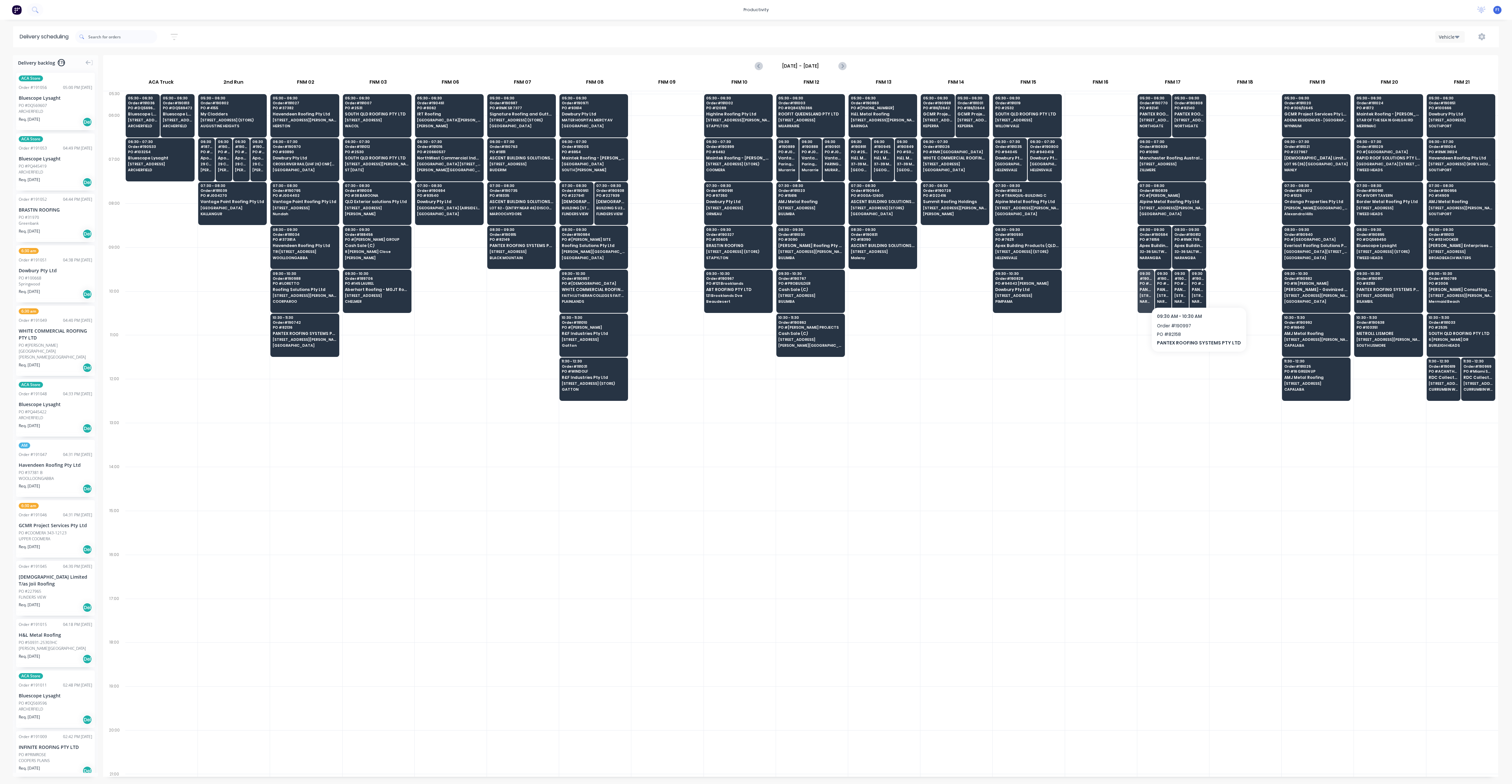
click at [1196, 284] on div "09:30 # 190997 PO # 82158 PANTEX ROOFING SYSTEMS PTY LTD [STREET_ADDRESS]" at bounding box center [1198, 288] width 16 height 37
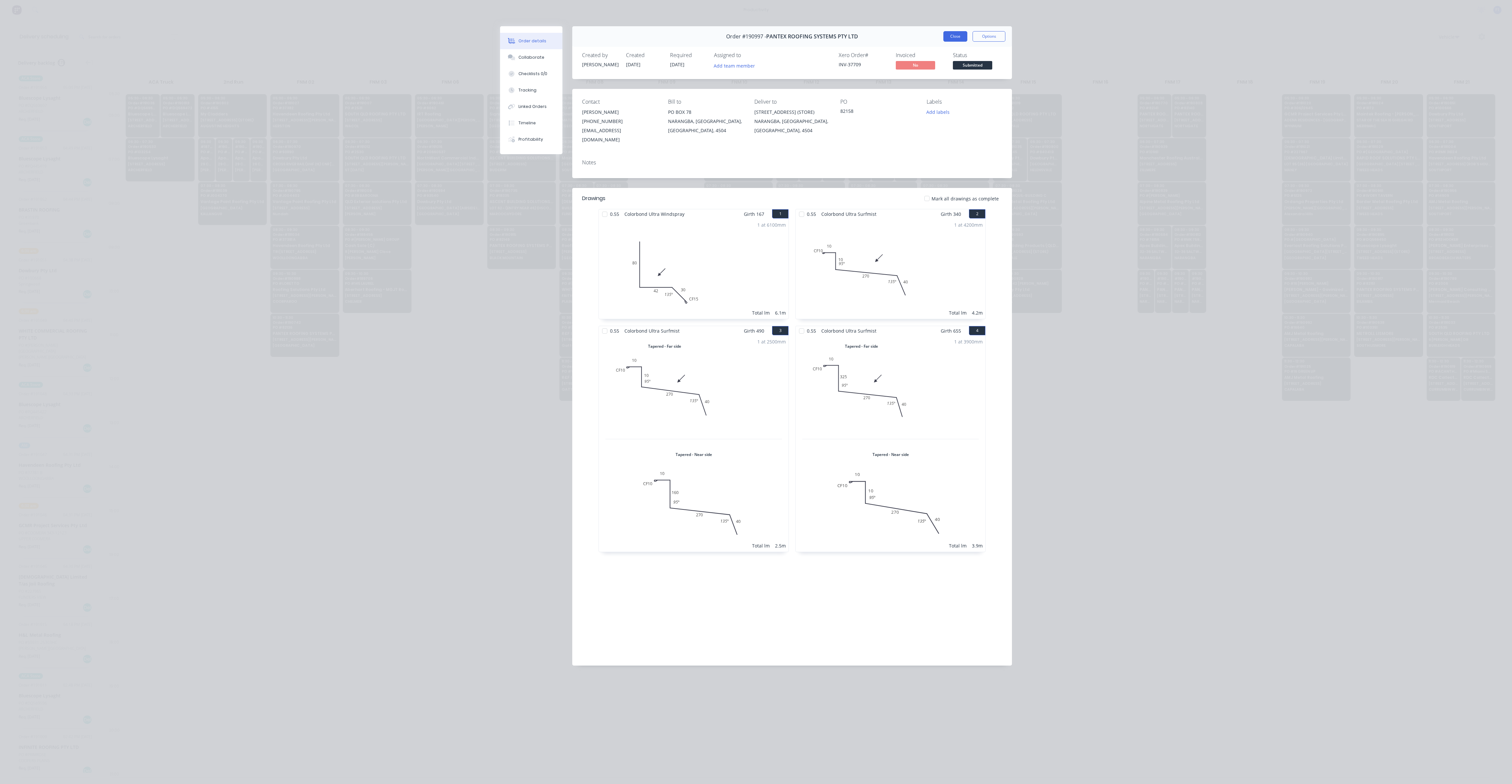
click at [944, 34] on button "Close" at bounding box center [955, 36] width 24 height 11
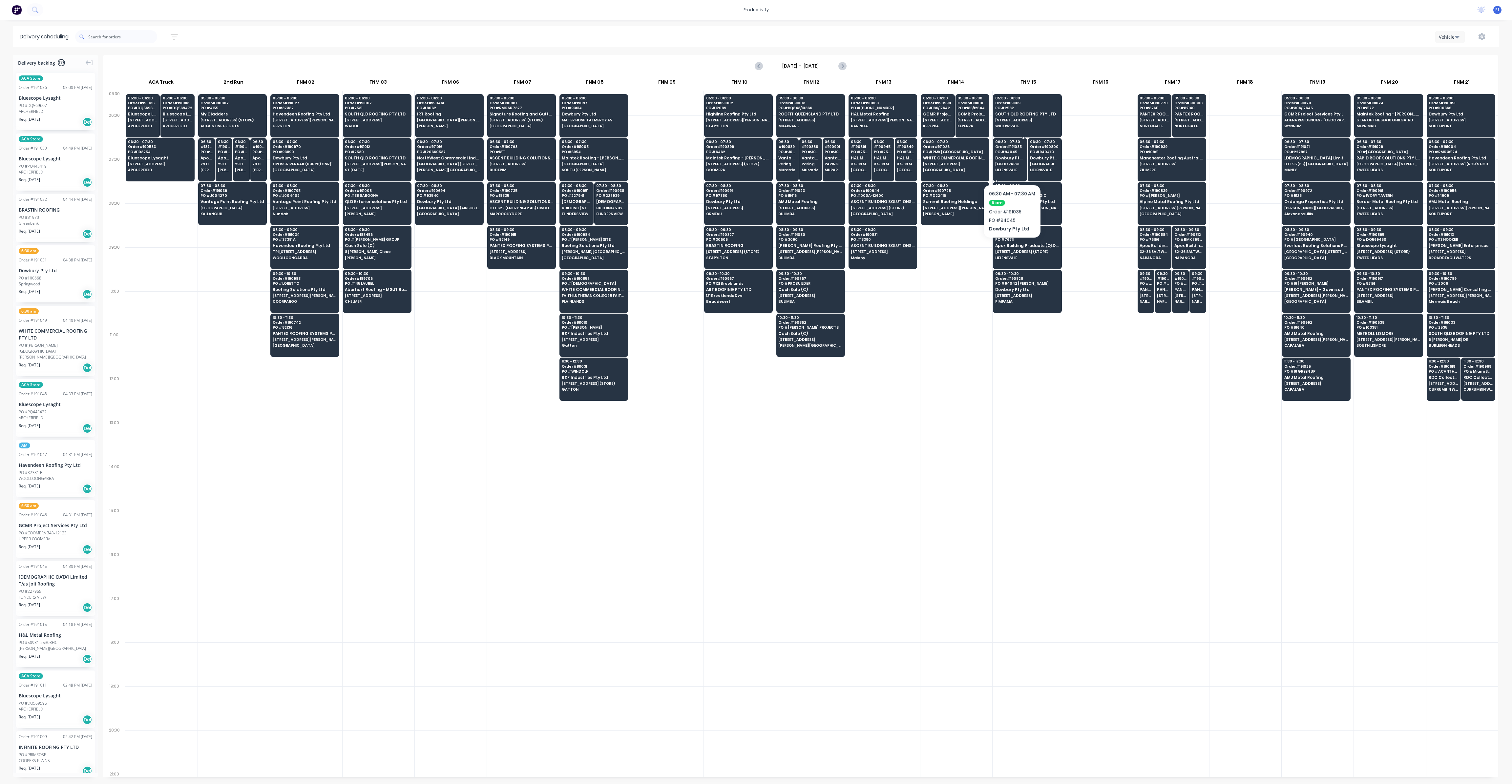
click at [1011, 164] on span "[GEOGRAPHIC_DATA] [GEOGRAPHIC_DATA]" at bounding box center [1010, 164] width 29 height 4
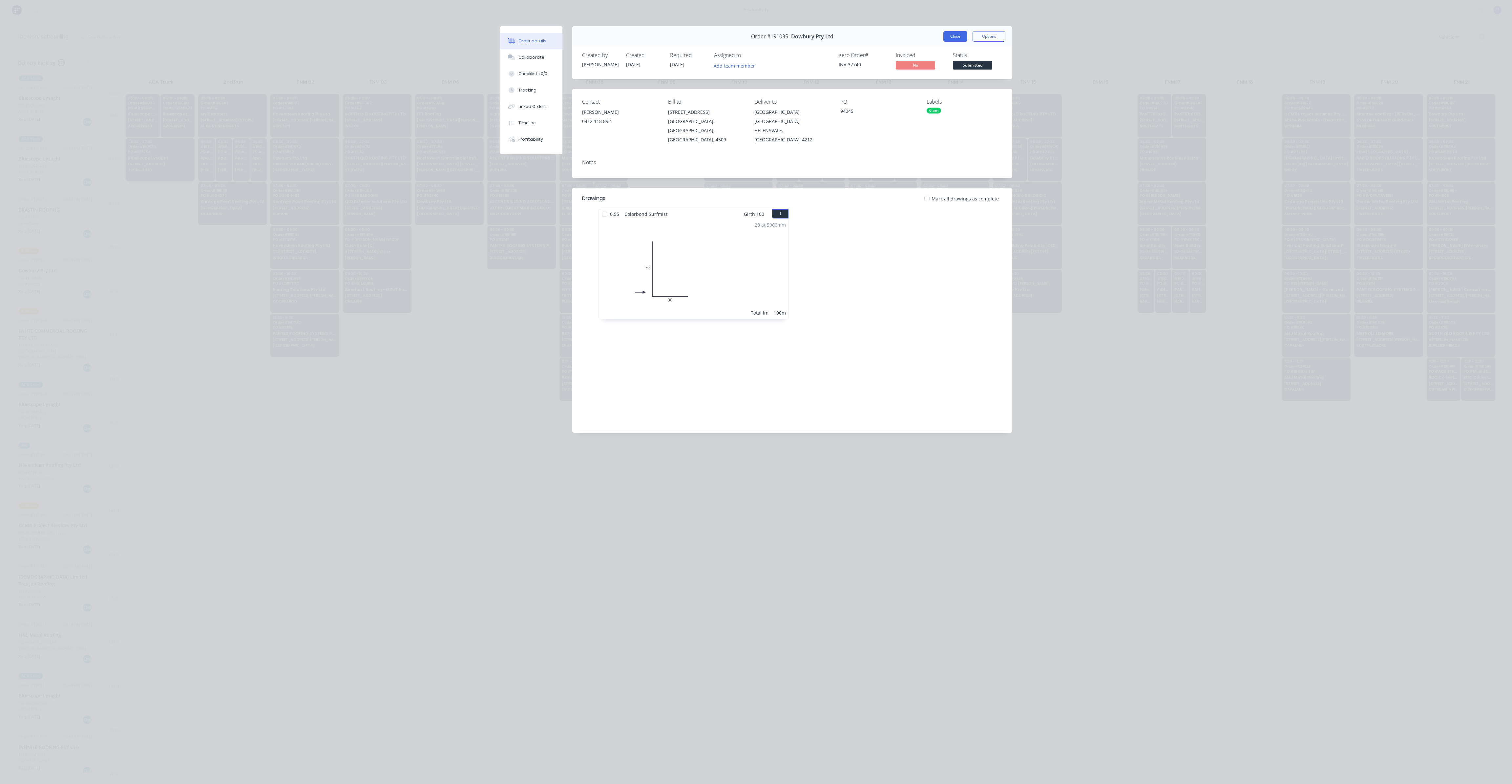
click at [949, 38] on button "Close" at bounding box center [955, 36] width 24 height 11
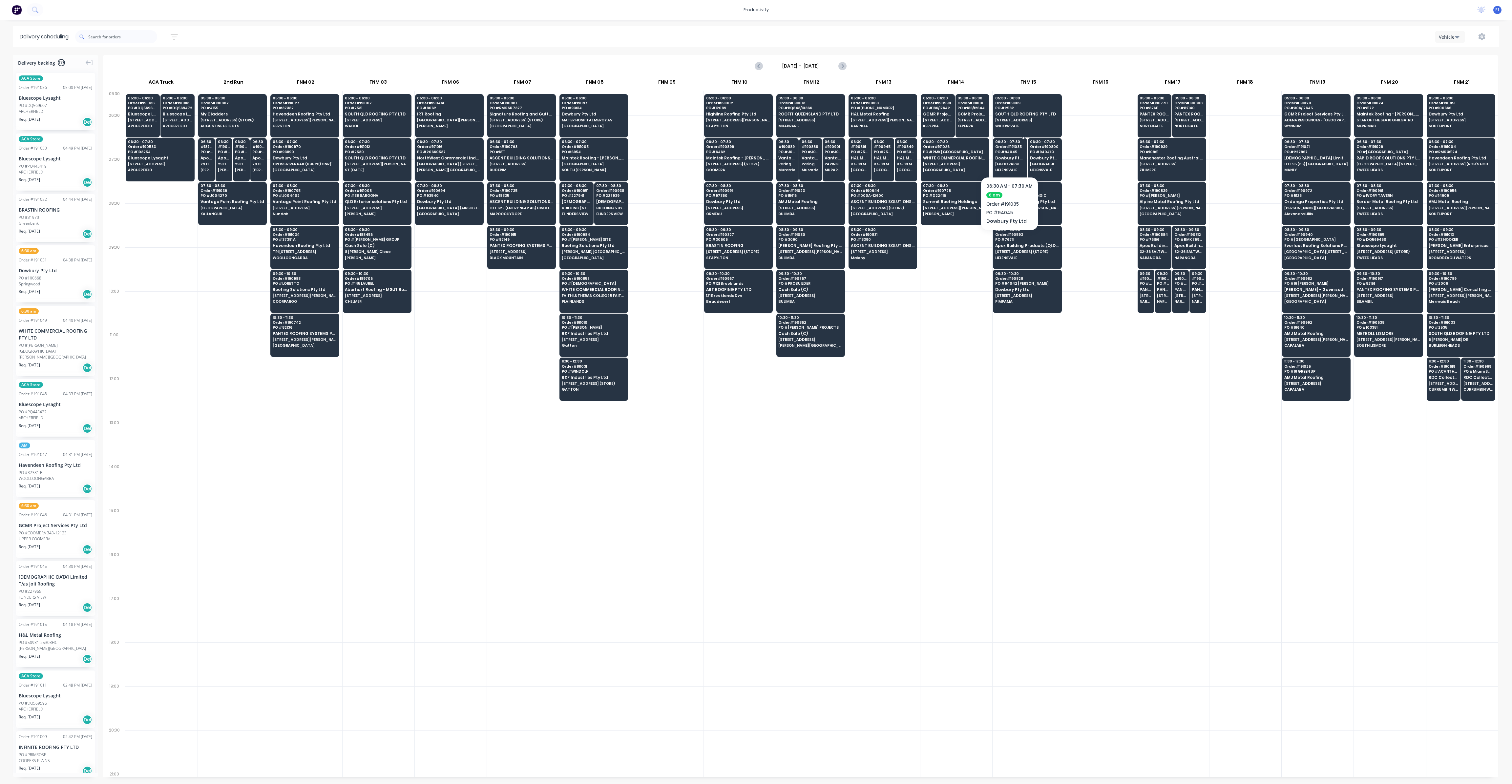
click at [1017, 153] on div "06:30 - 07:30 Order # 191035 PO # 94045 Dowbury Pty Ltd [GEOGRAPHIC_DATA]" at bounding box center [1010, 157] width 34 height 37
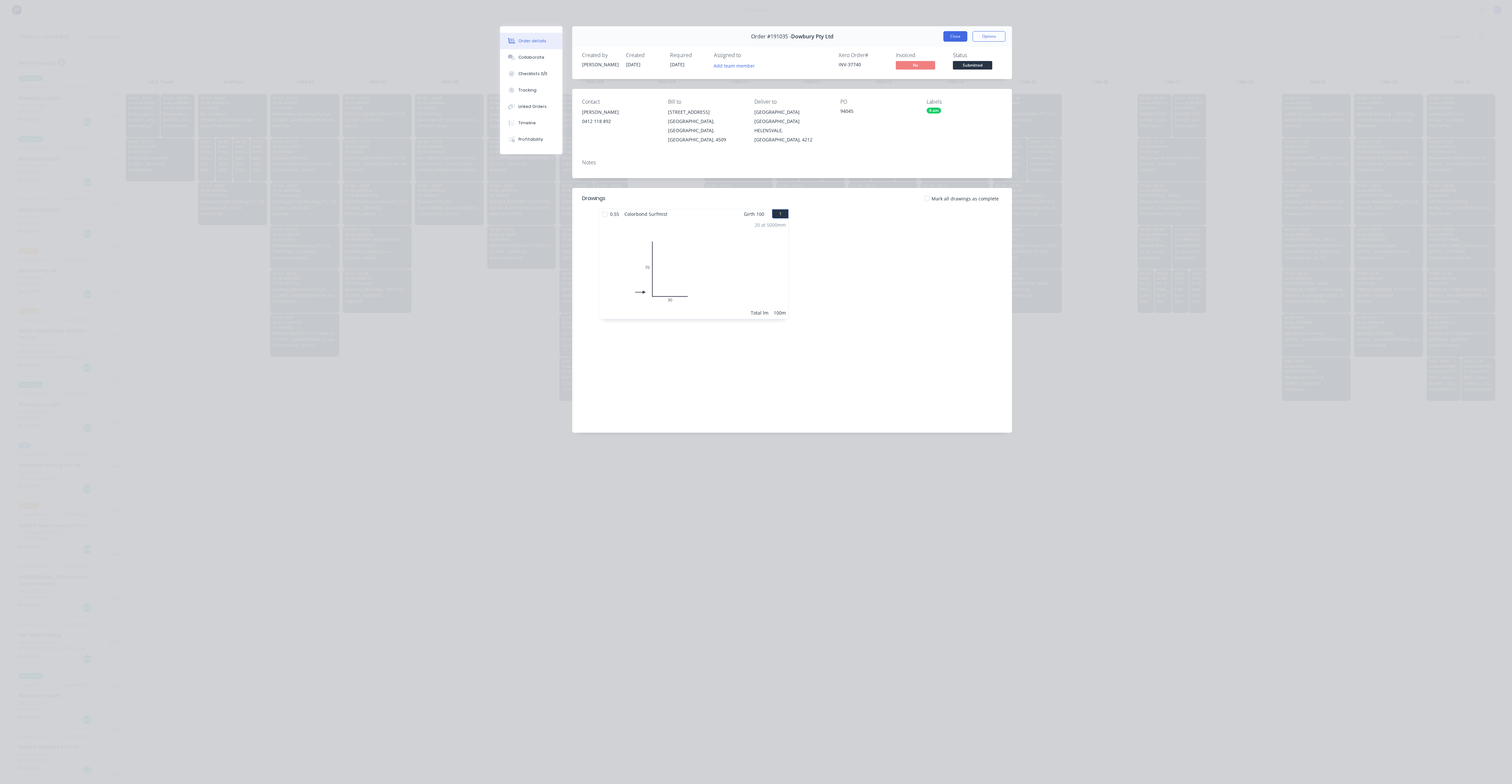
click at [952, 39] on button "Close" at bounding box center [955, 36] width 24 height 11
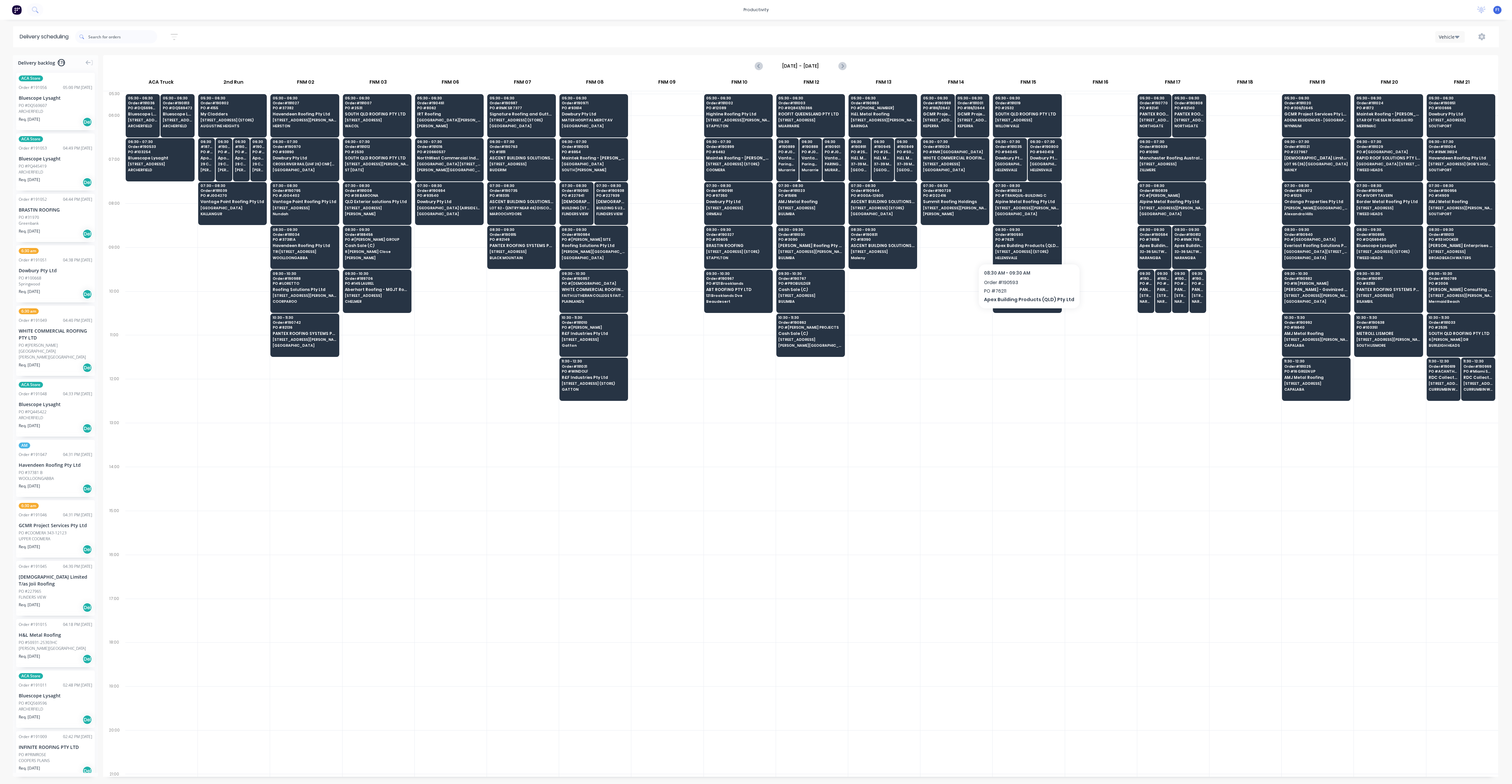
click at [1025, 244] on span "Apex Building Products (QLD) Pty Ltd" at bounding box center [1027, 245] width 64 height 4
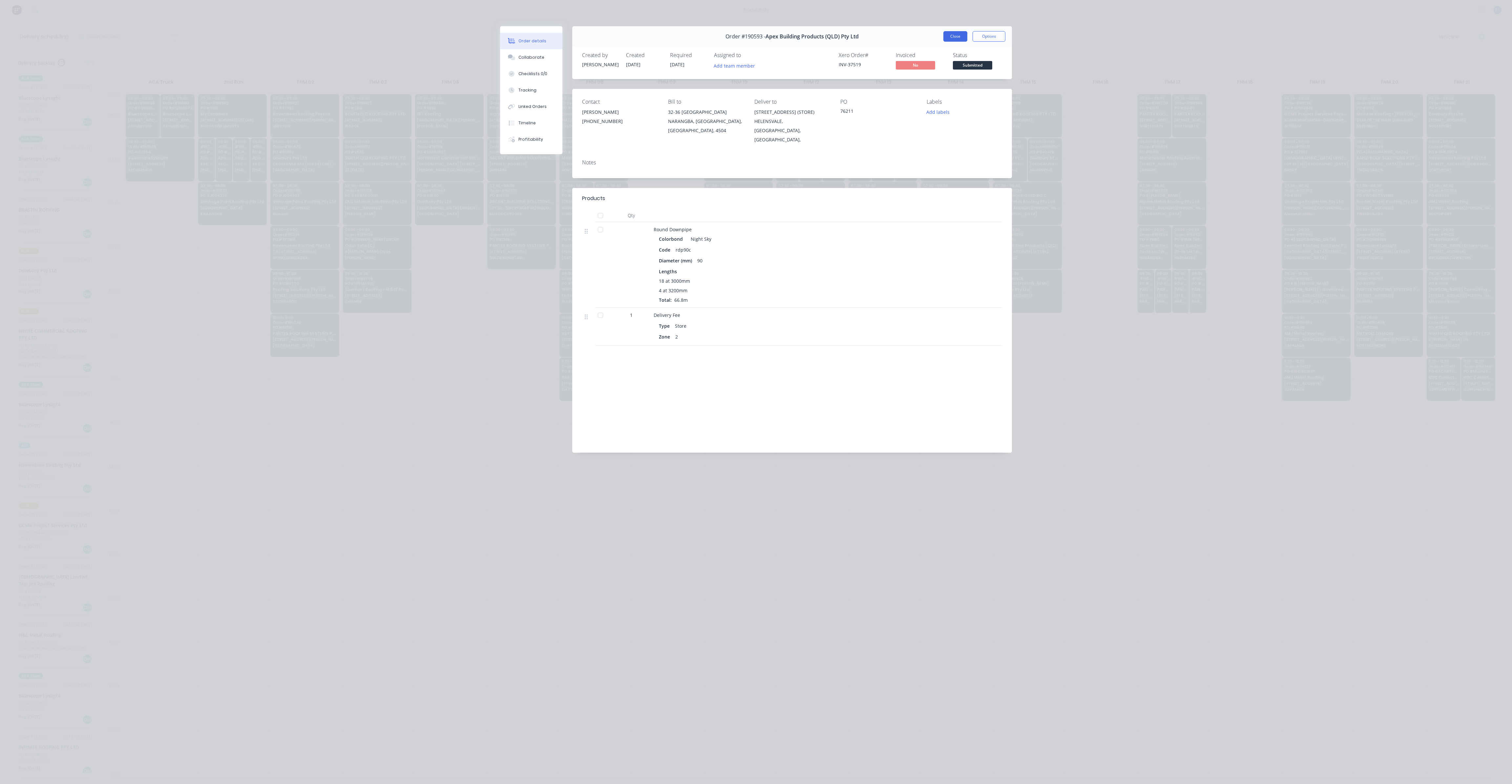
click at [949, 32] on button "Close" at bounding box center [955, 36] width 24 height 11
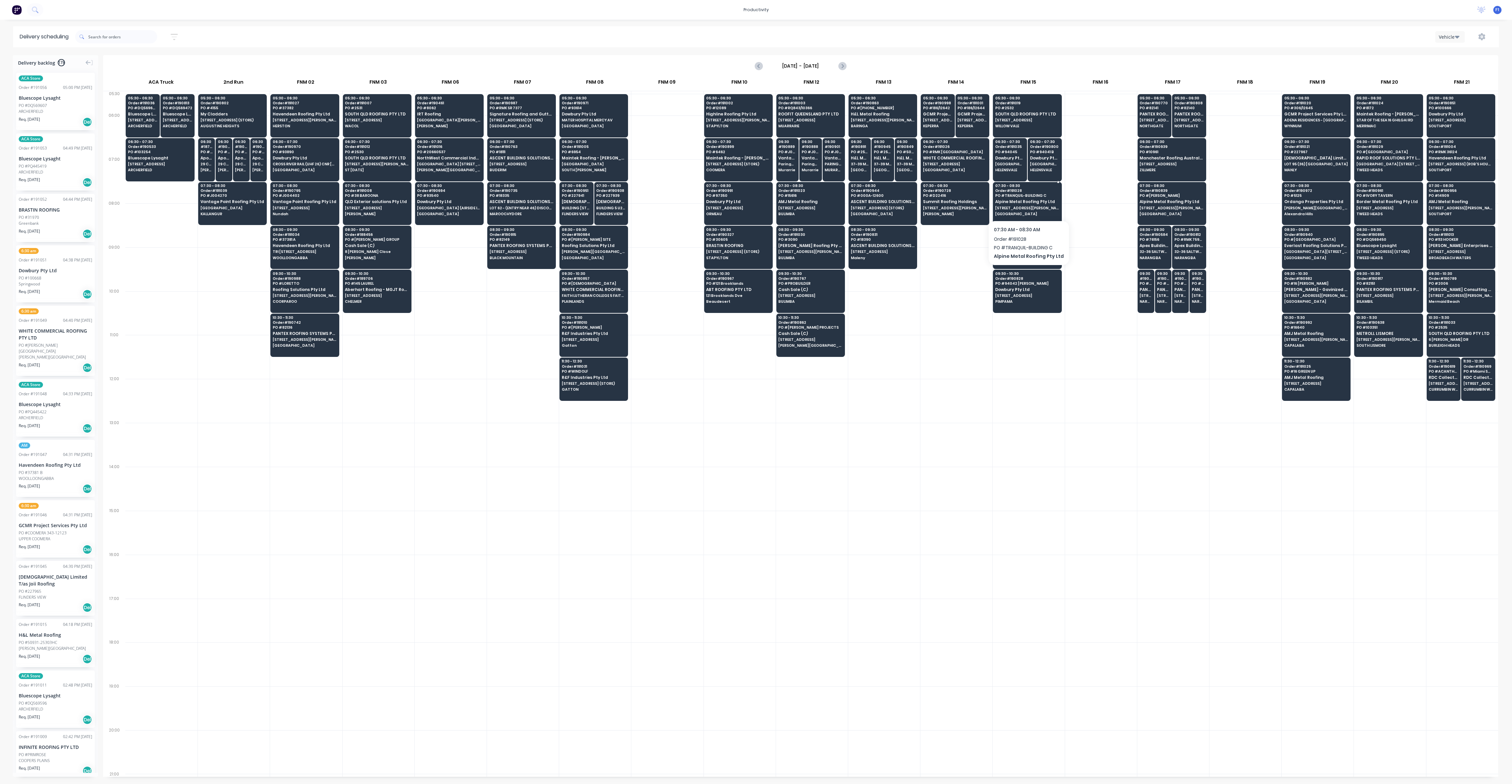
click at [1042, 207] on span "[STREET_ADDRESS][PERSON_NAME]" at bounding box center [1027, 208] width 64 height 4
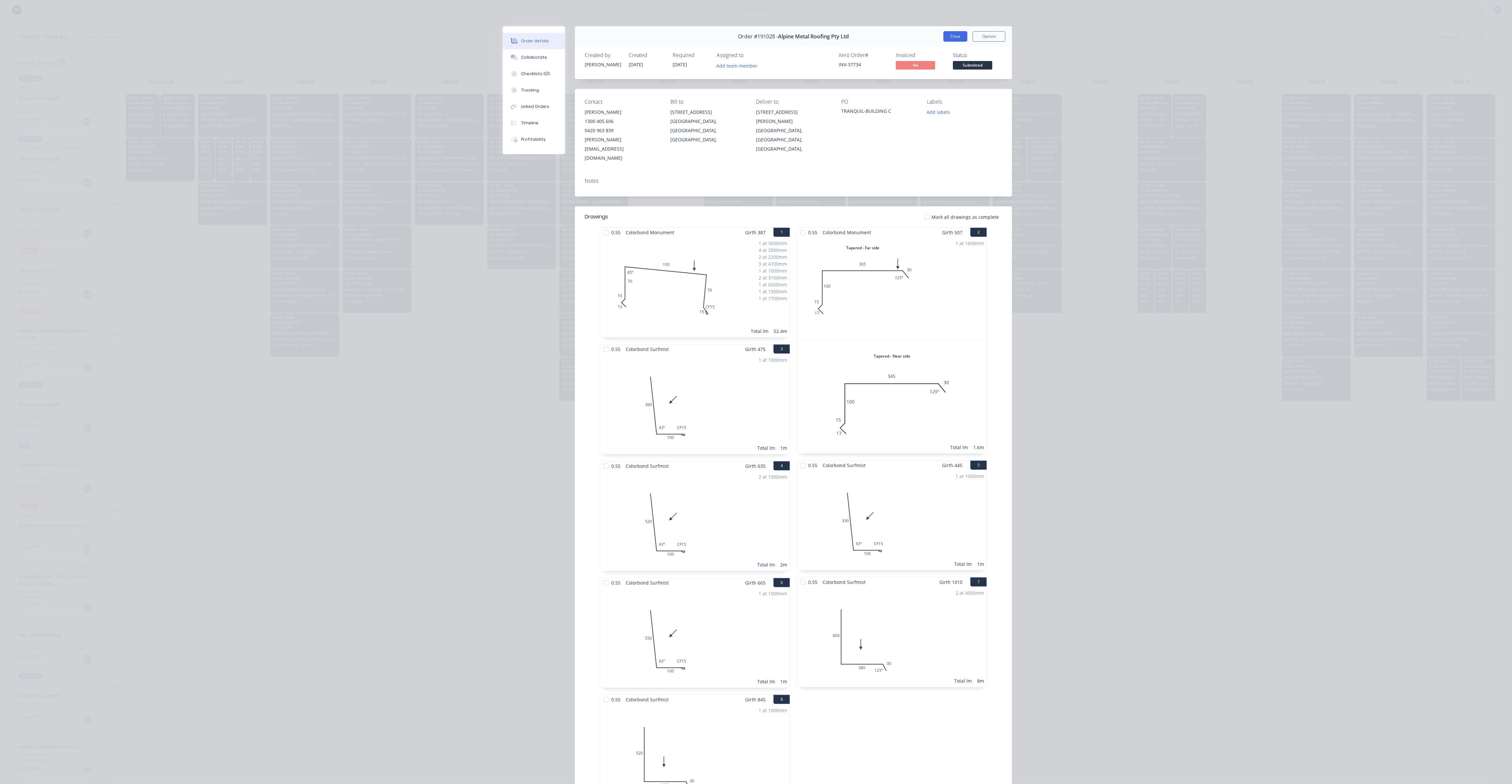
click at [954, 38] on button "Close" at bounding box center [955, 36] width 24 height 11
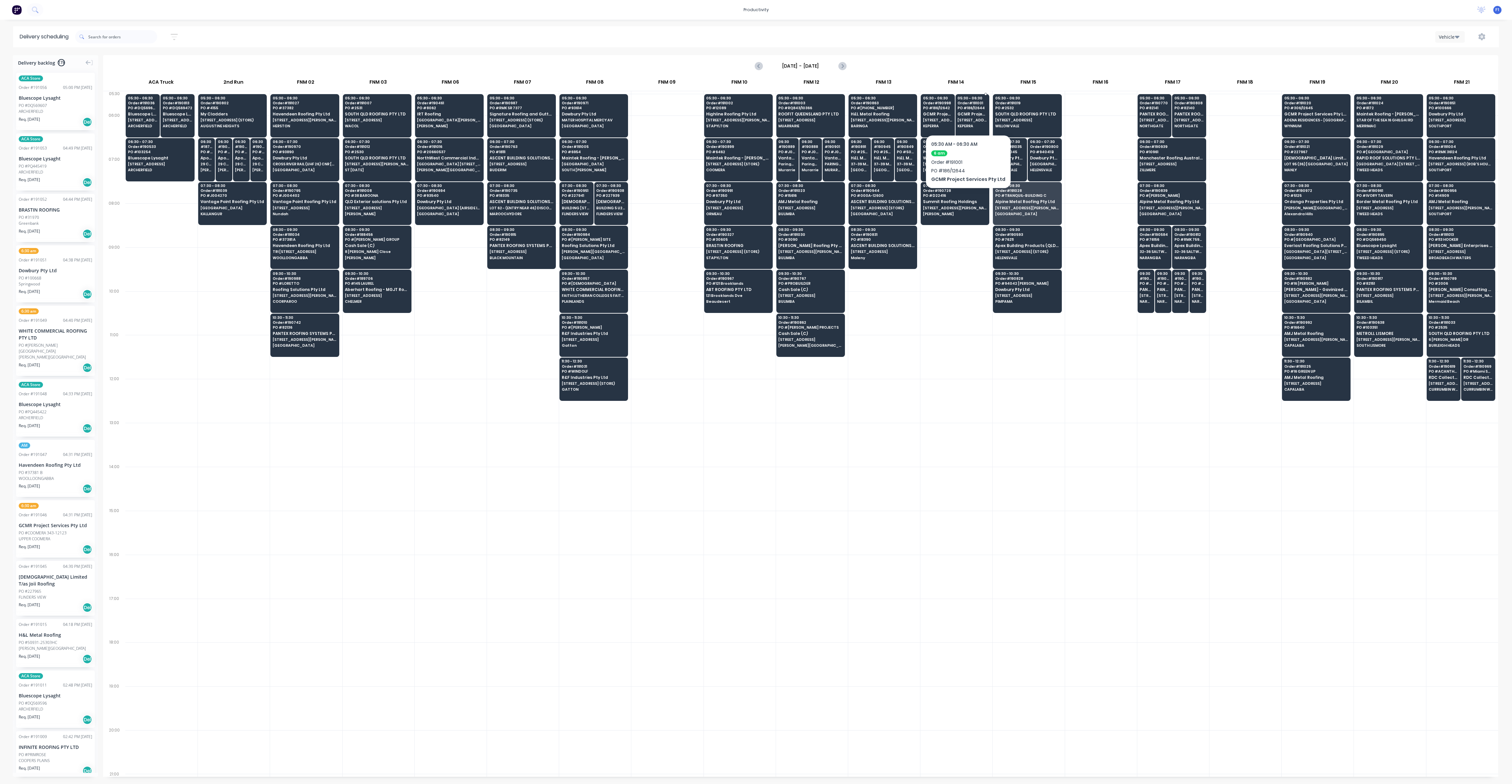
click at [965, 115] on span "GCMR Project Services Pty Ltd" at bounding box center [972, 113] width 29 height 4
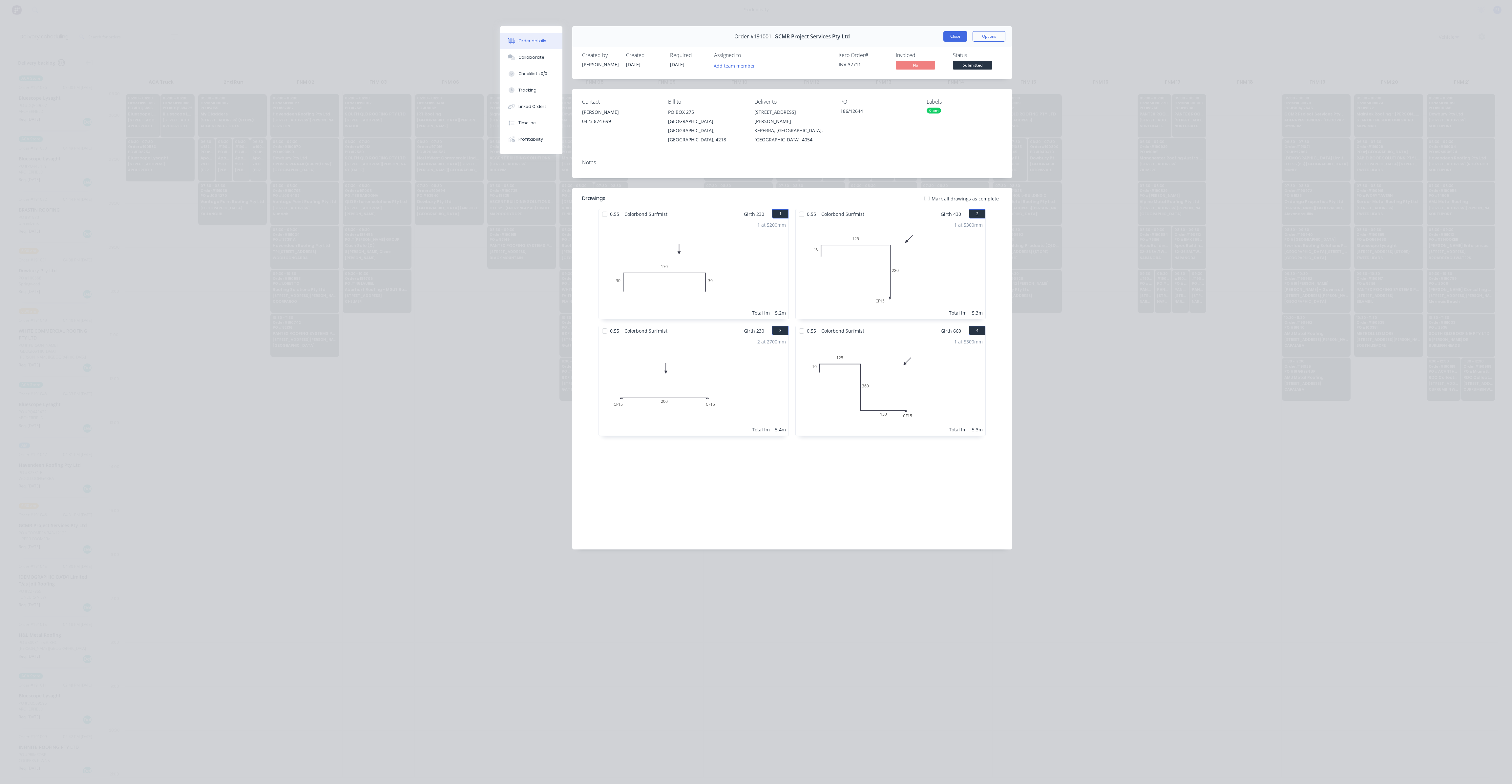
click at [954, 35] on button "Close" at bounding box center [955, 36] width 24 height 11
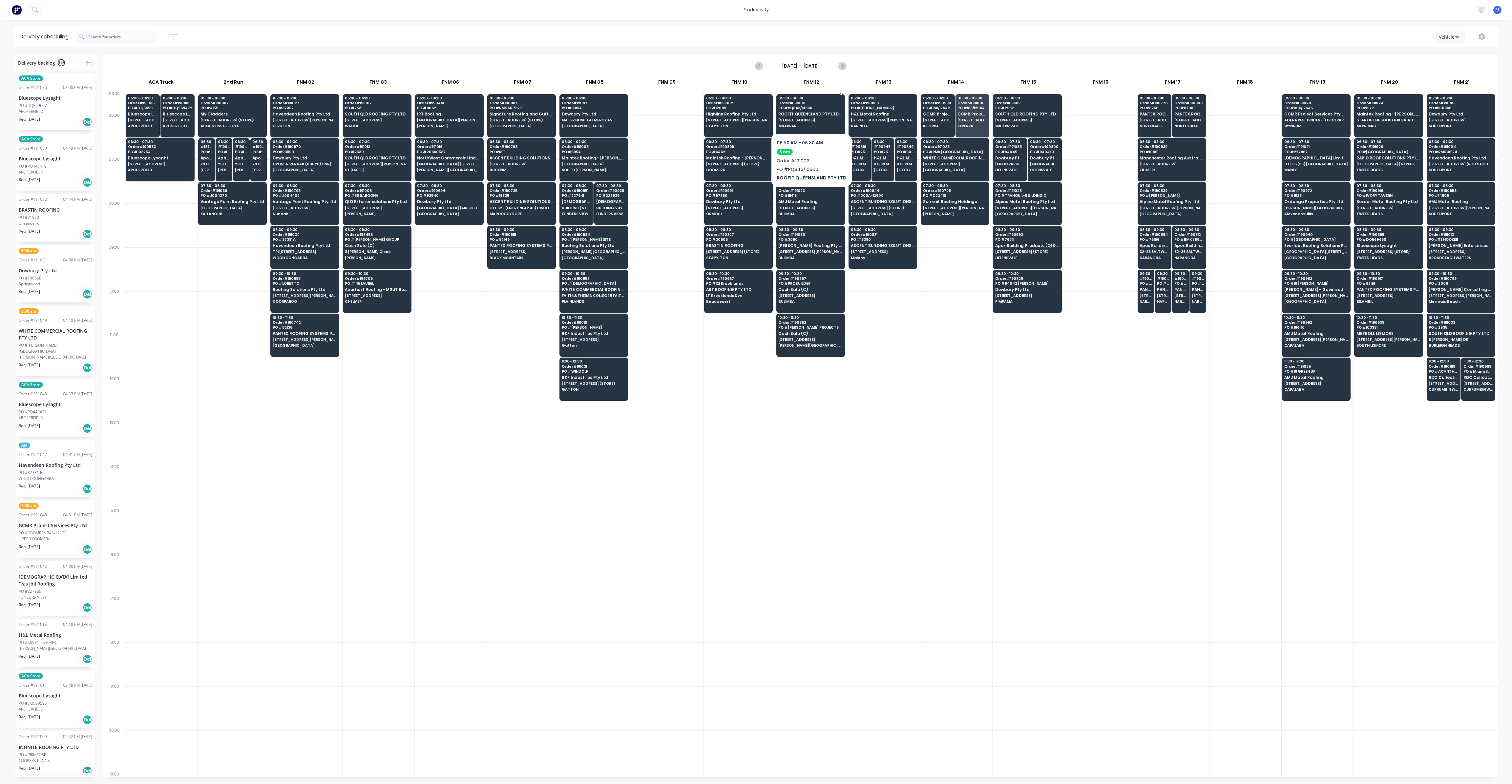
click at [824, 122] on div "05:30 - 06:30 Order # 191003 PO # RQ843/10366 ROOFIT QUEENSLAND PTY LTD [STREET…" at bounding box center [810, 112] width 68 height 37
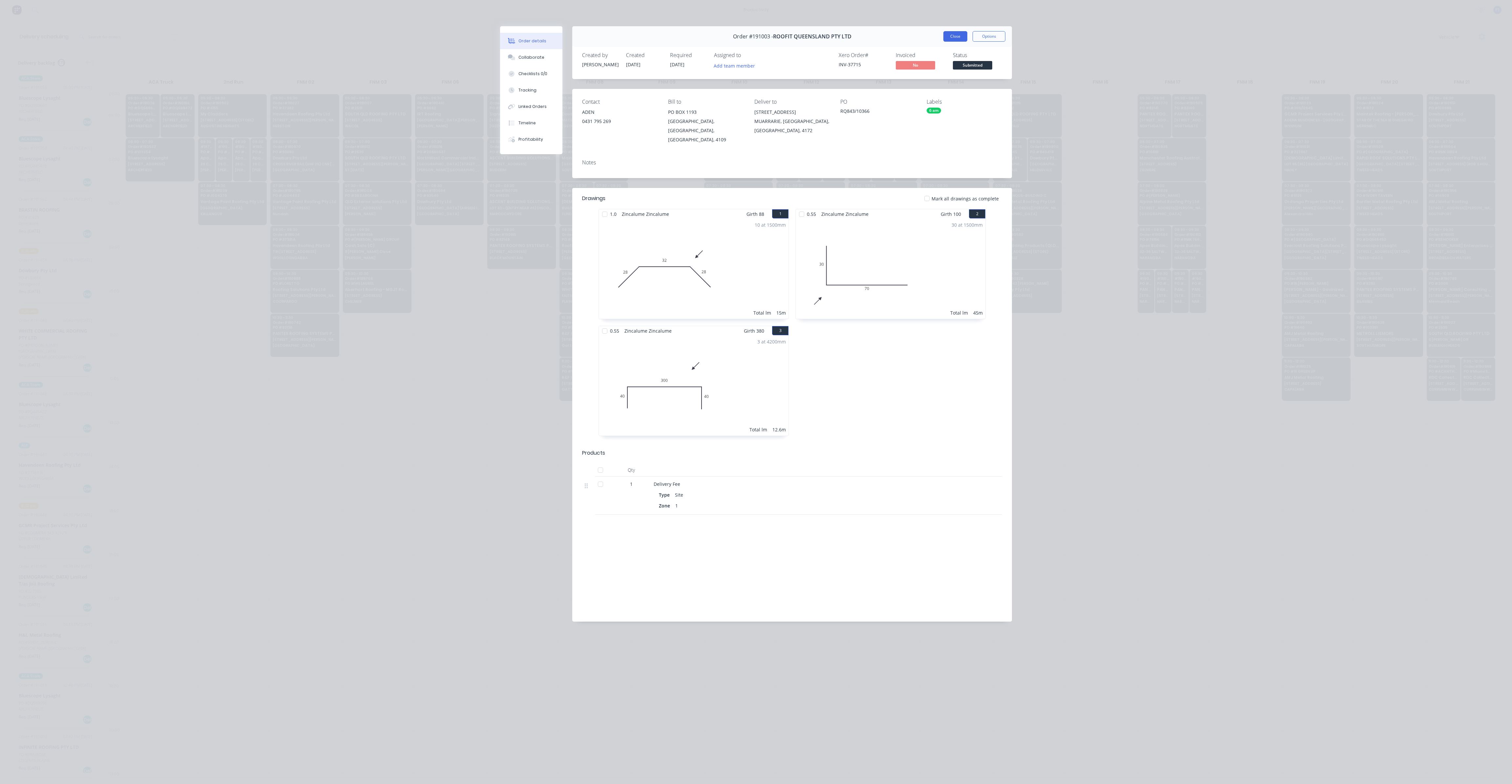
click at [957, 38] on button "Close" at bounding box center [955, 36] width 24 height 11
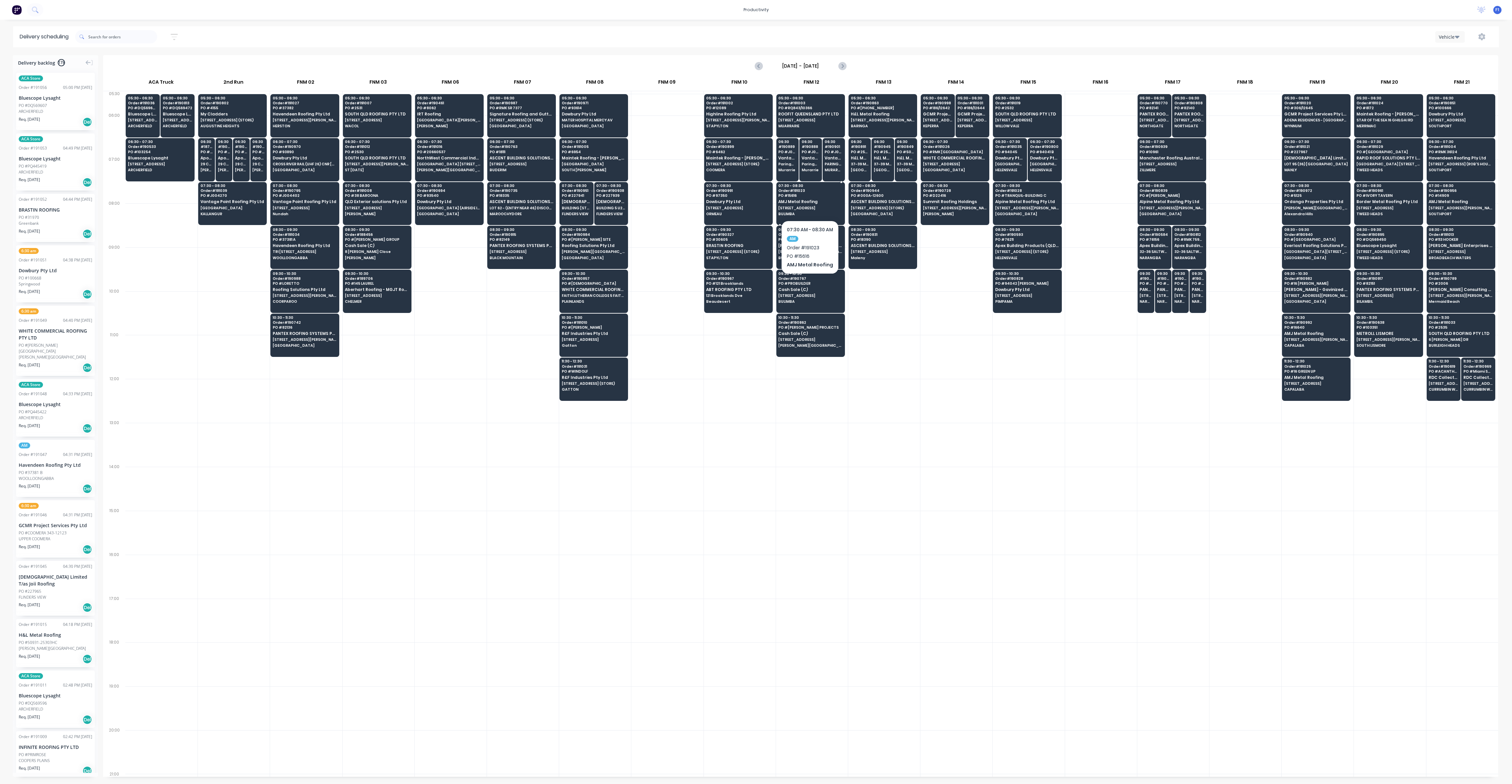
click at [816, 201] on span "AMJ Metal Roofing" at bounding box center [810, 201] width 64 height 4
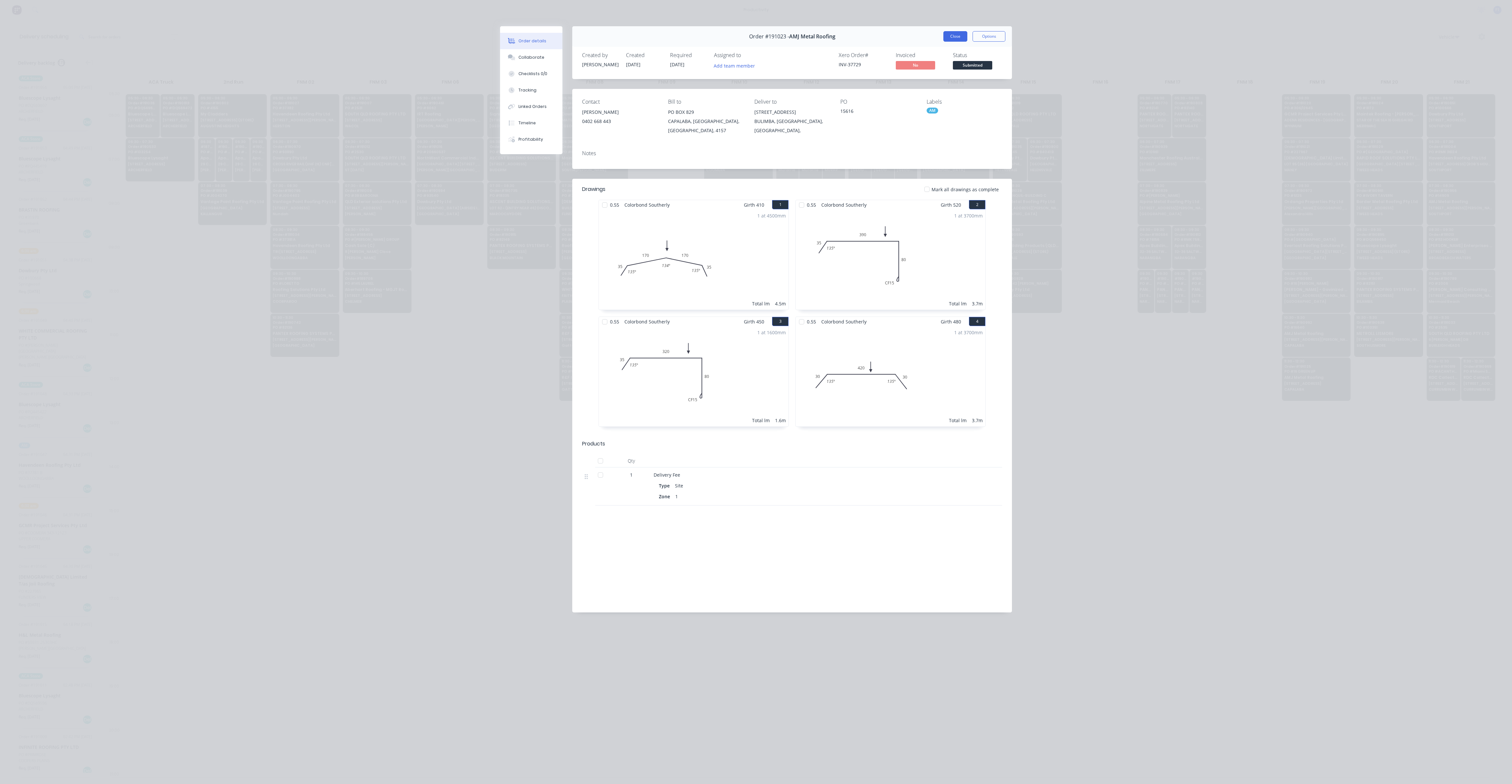
click at [946, 38] on button "Close" at bounding box center [955, 36] width 24 height 11
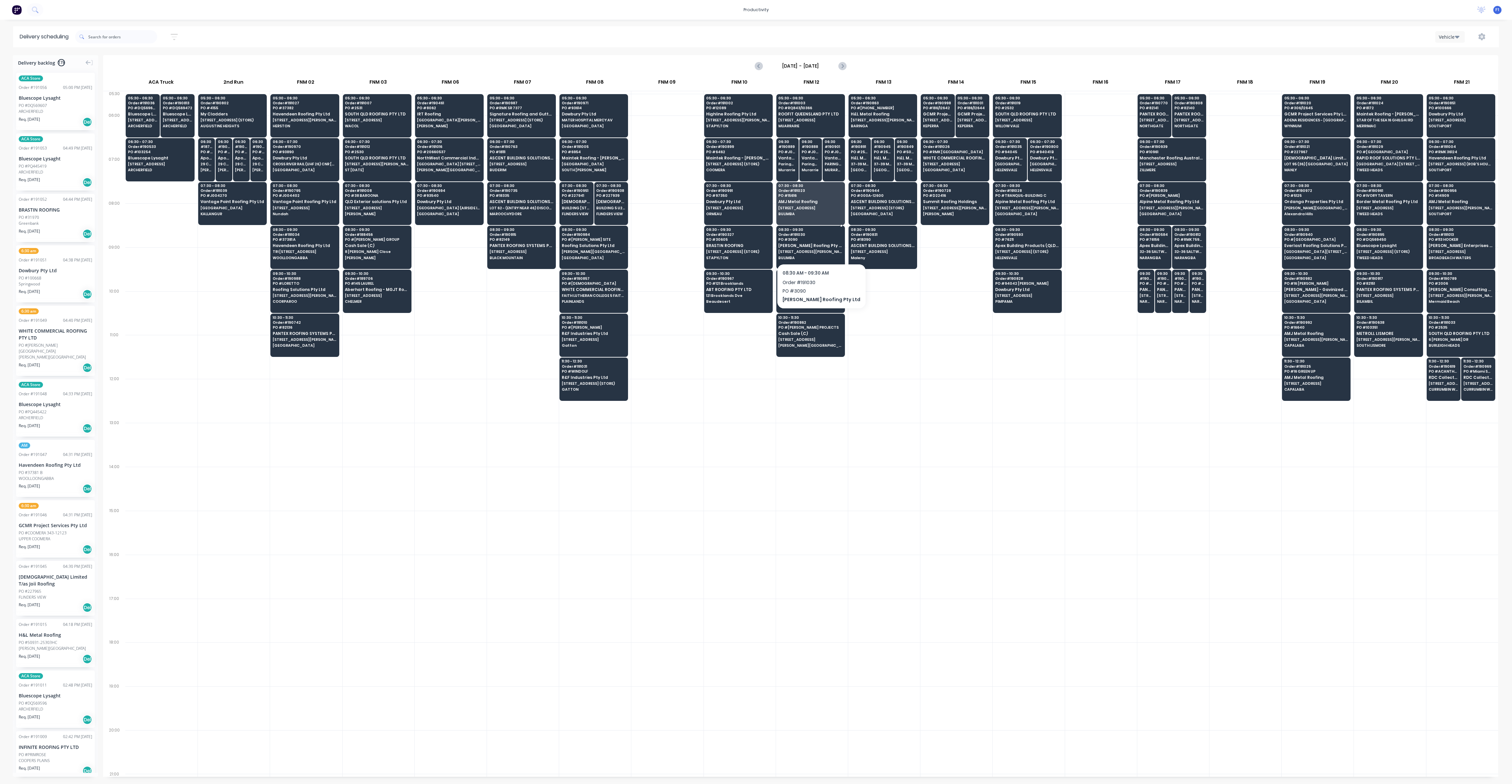
click at [816, 243] on span "[PERSON_NAME] Roofing Pty Ltd" at bounding box center [810, 245] width 64 height 4
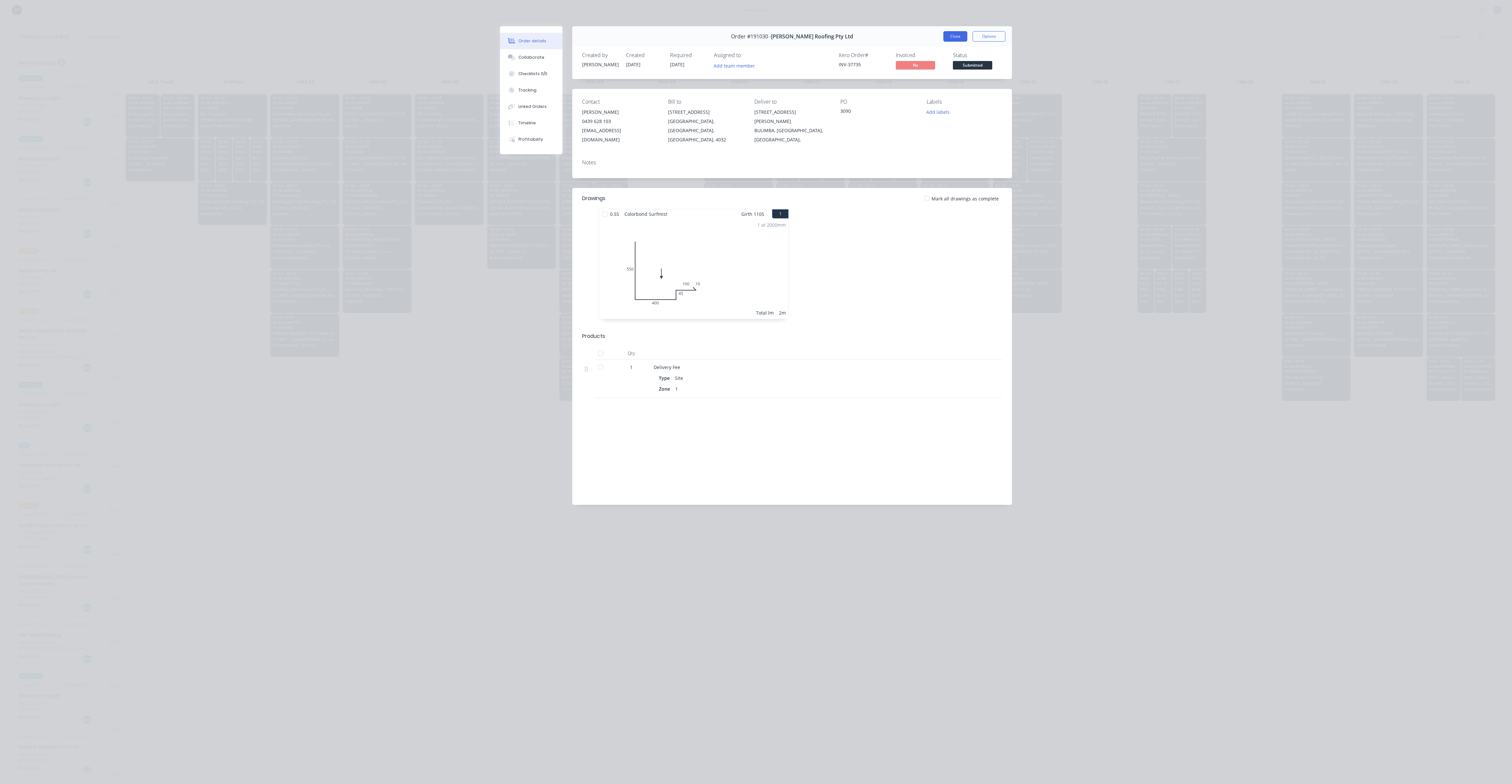
click at [948, 38] on button "Close" at bounding box center [955, 36] width 24 height 11
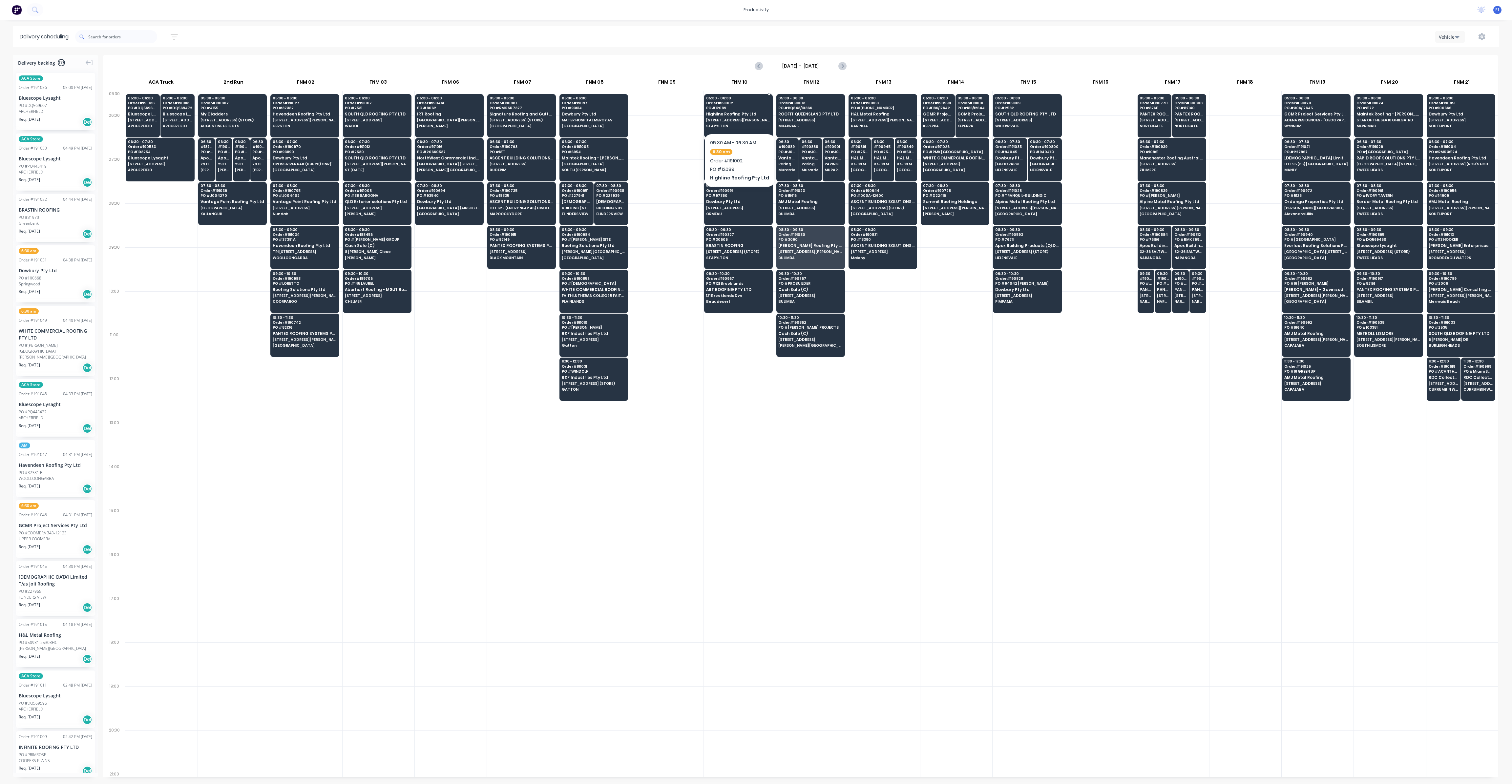
click at [739, 116] on span "Highline Roofing Pty Ltd" at bounding box center [738, 113] width 64 height 4
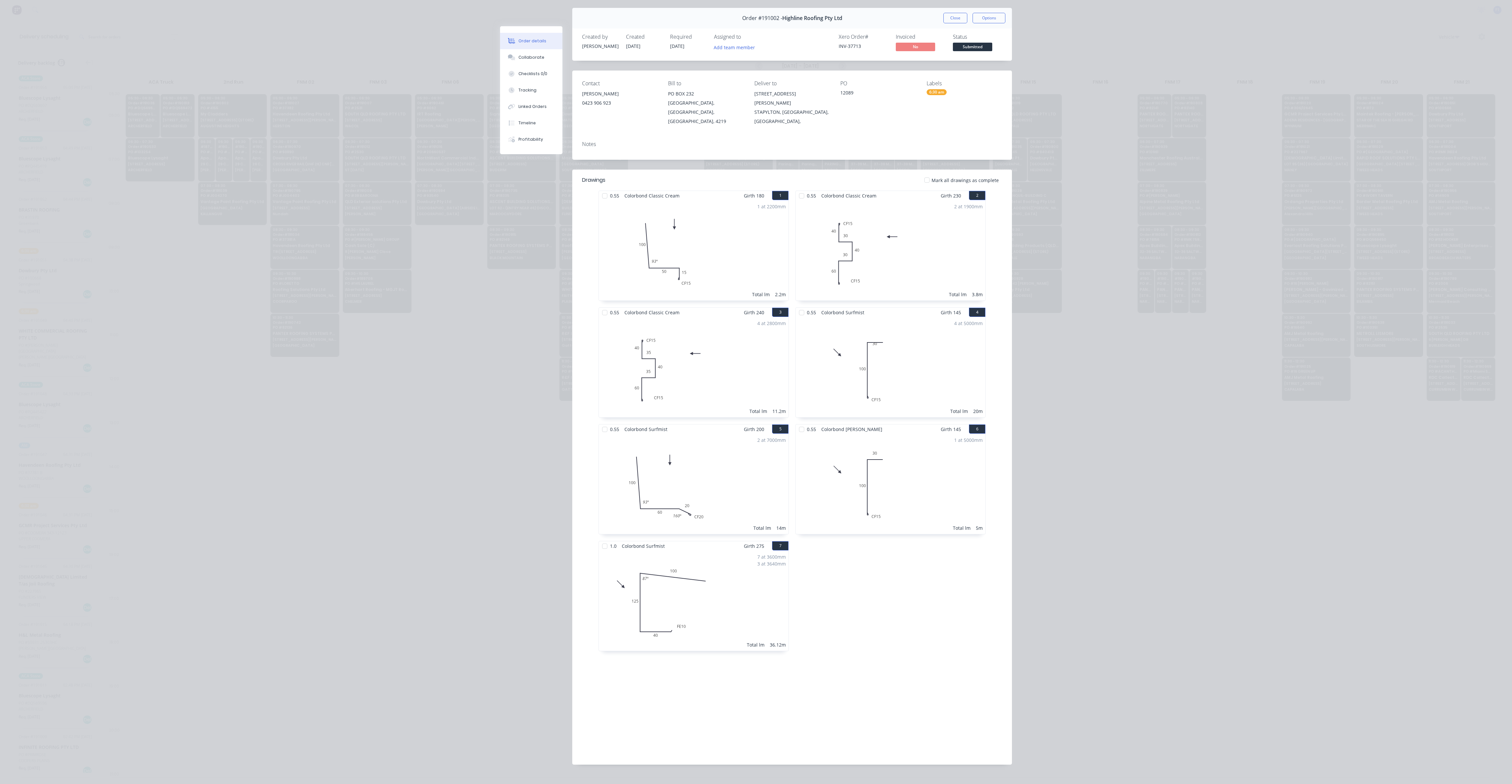
scroll to position [21, 0]
click at [960, 20] on button "Close" at bounding box center [955, 16] width 24 height 11
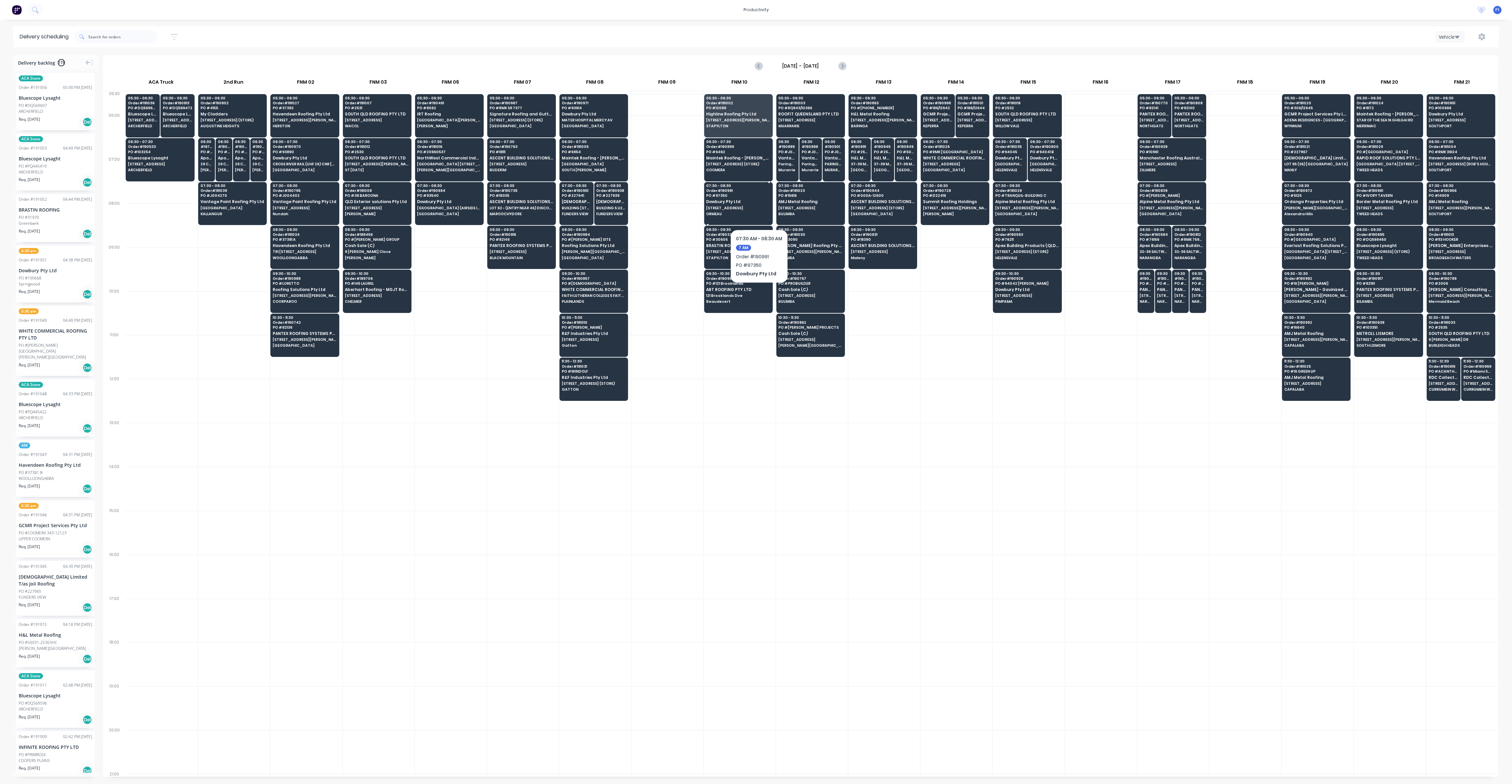
click at [756, 210] on div "07:30 - 08:30 Order # 190991 PO # 97350 Dowbury Pty Ltd [STREET_ADDRESS]" at bounding box center [738, 200] width 68 height 37
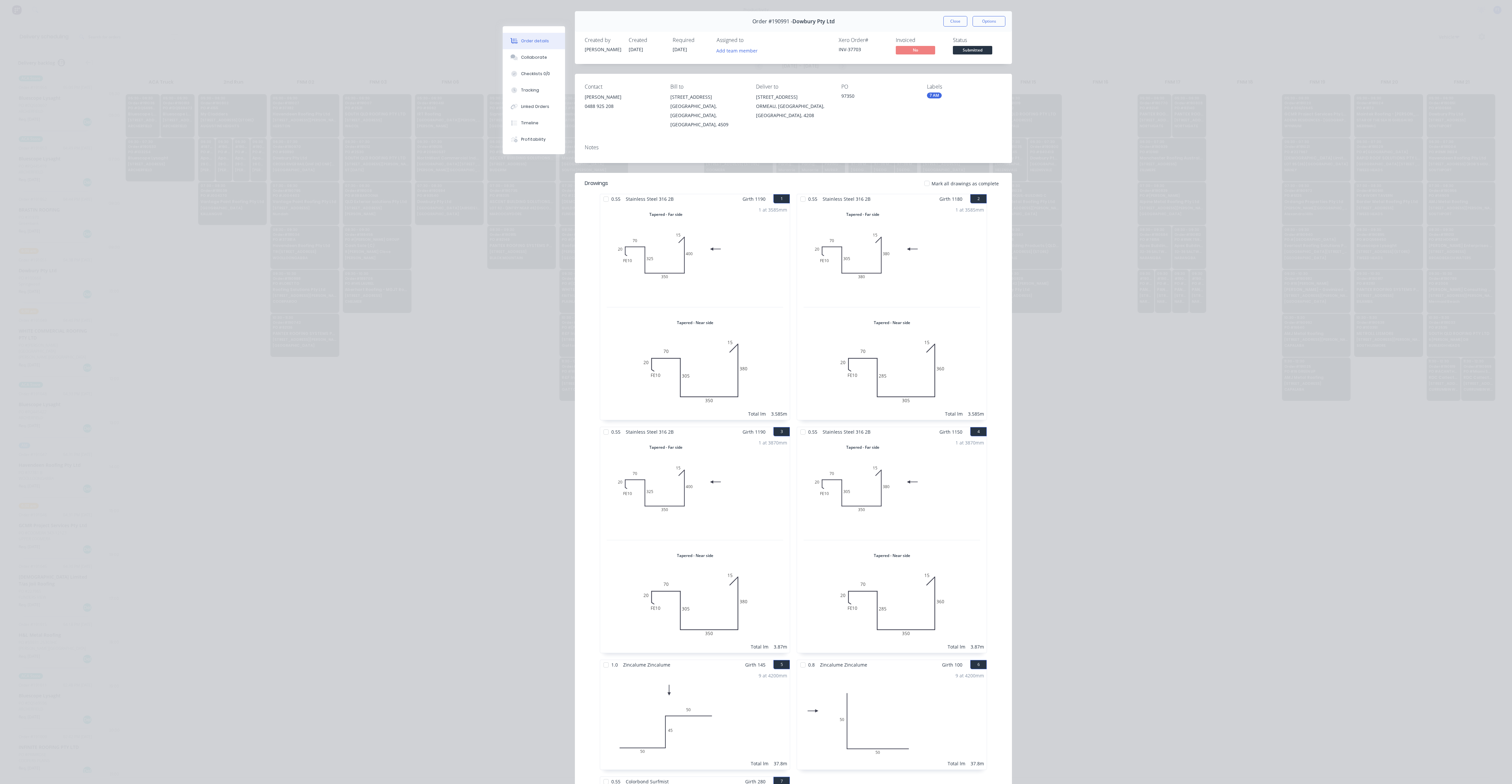
scroll to position [0, 0]
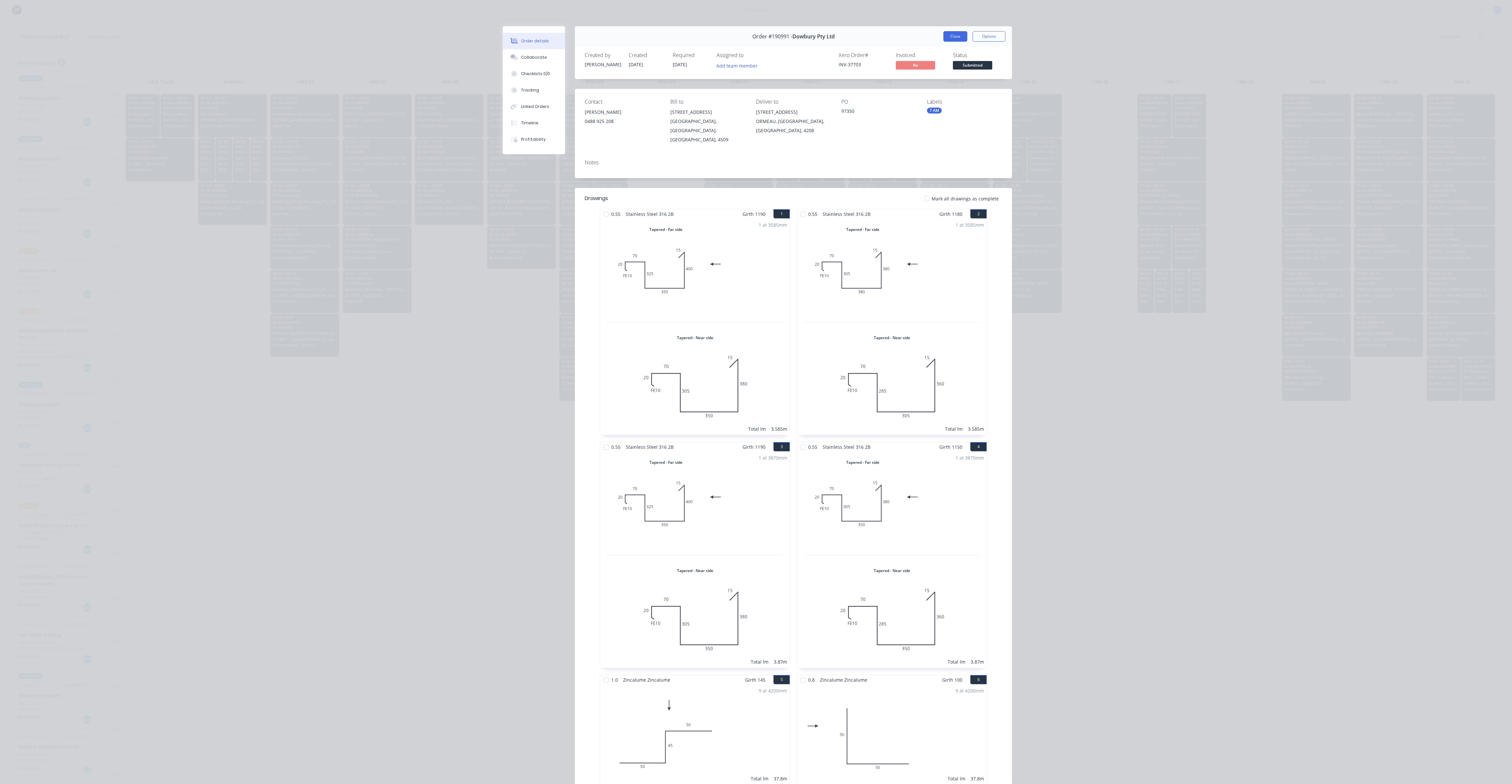
click at [958, 39] on button "Close" at bounding box center [955, 36] width 24 height 11
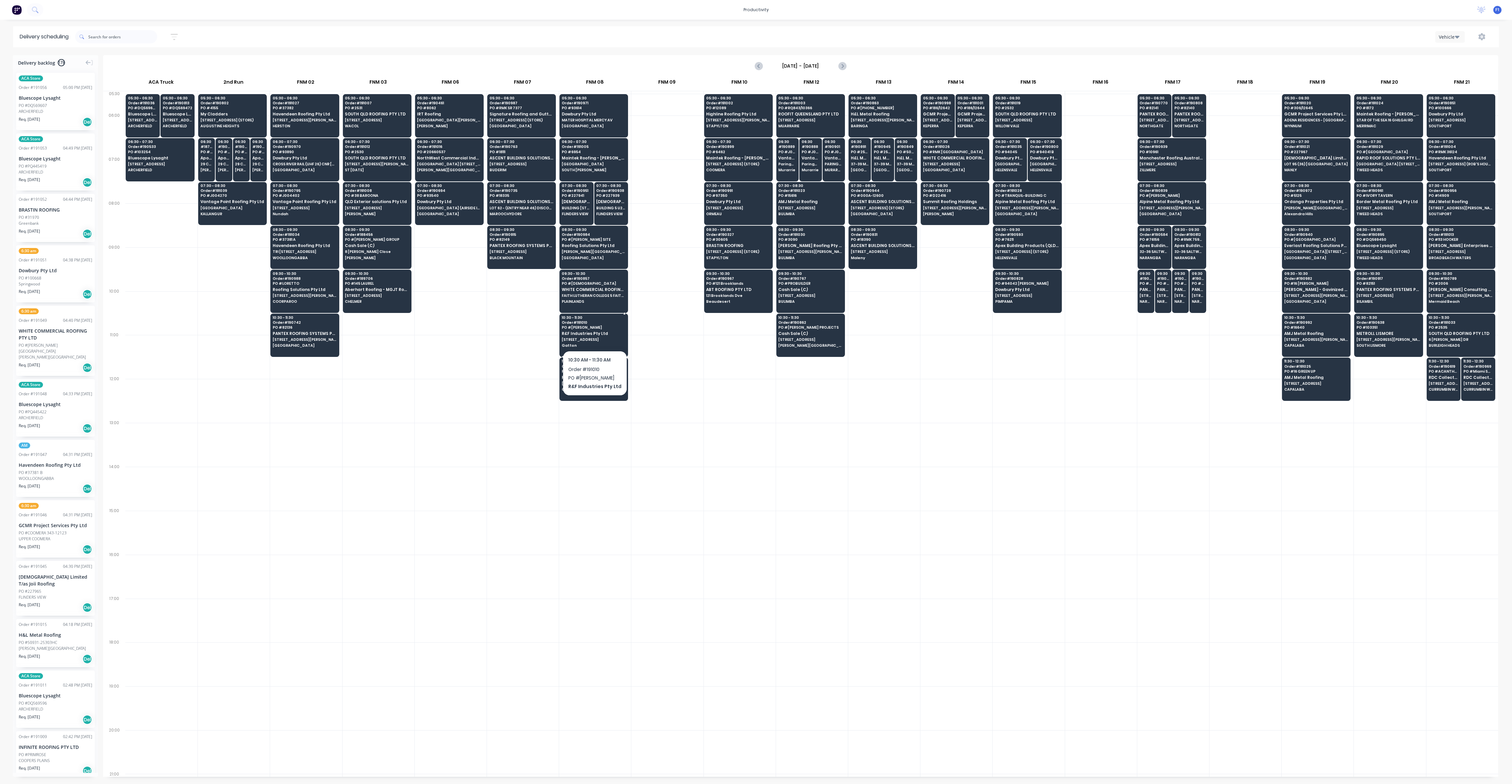
click at [613, 338] on span "[STREET_ADDRESS]" at bounding box center [594, 340] width 64 height 4
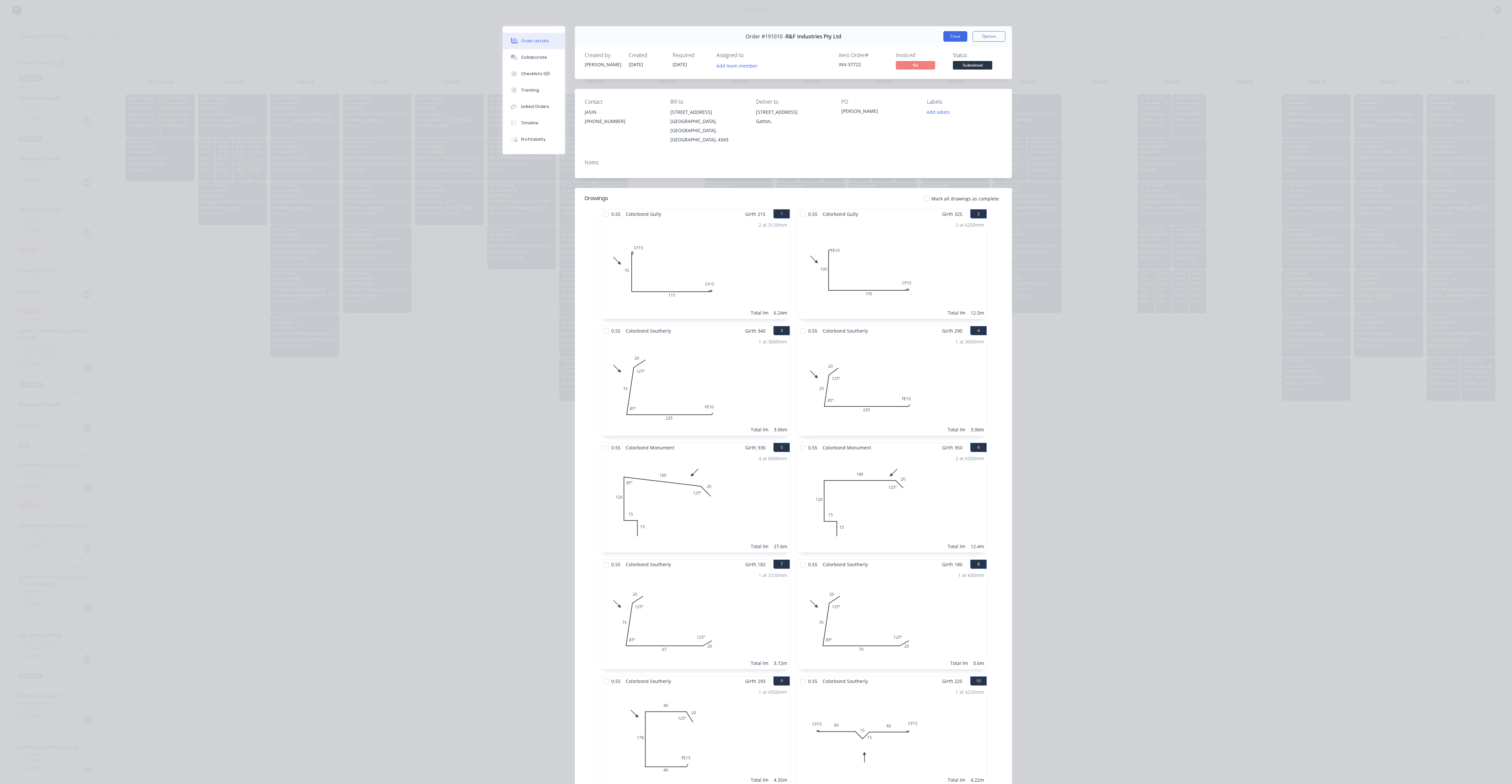
click at [960, 34] on button "Close" at bounding box center [955, 36] width 24 height 11
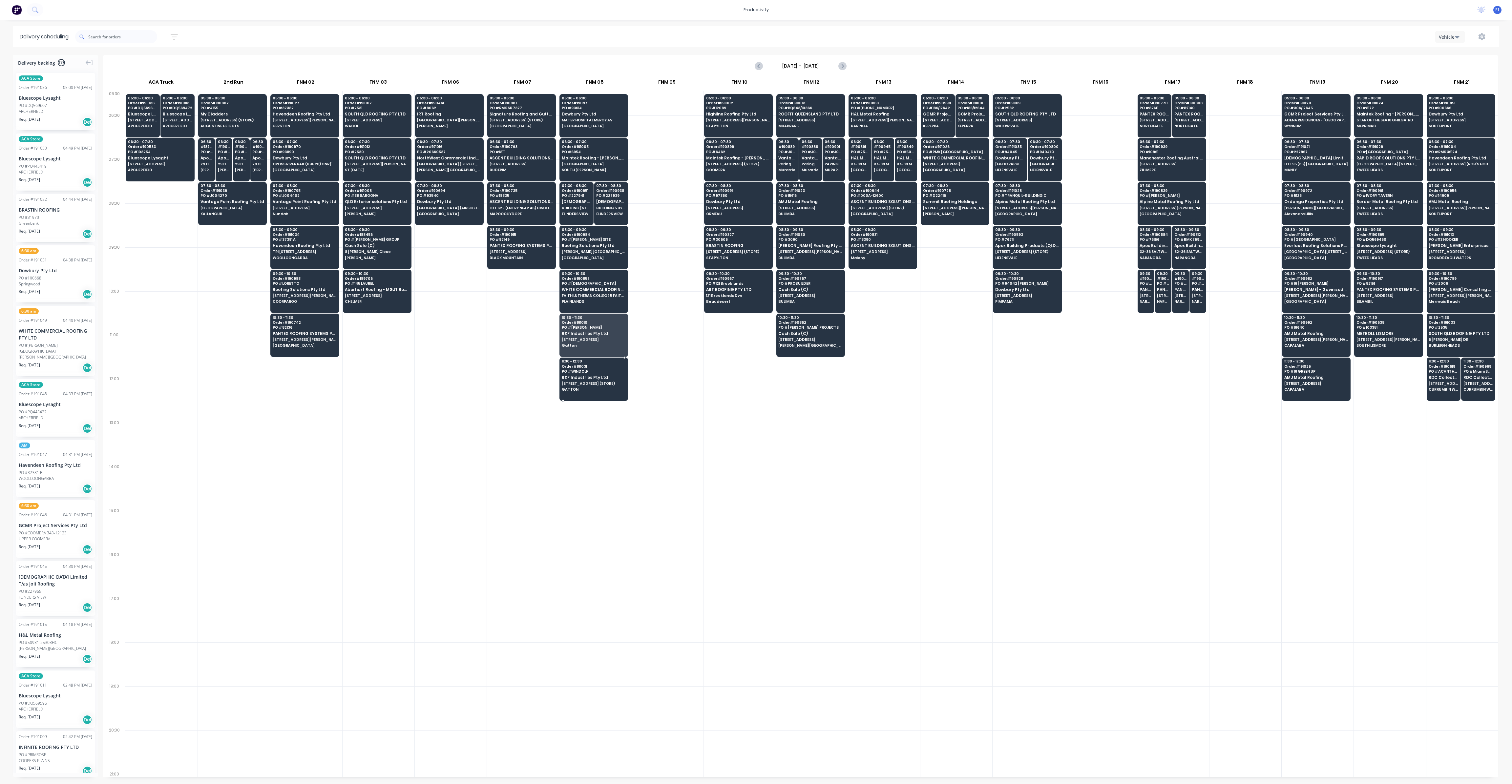
click at [601, 378] on div "11:30 - 12:30 Order # 191031 PO # WINDOLF R&F Industries Pty Ltd [STREET_ADDRES…" at bounding box center [593, 376] width 68 height 37
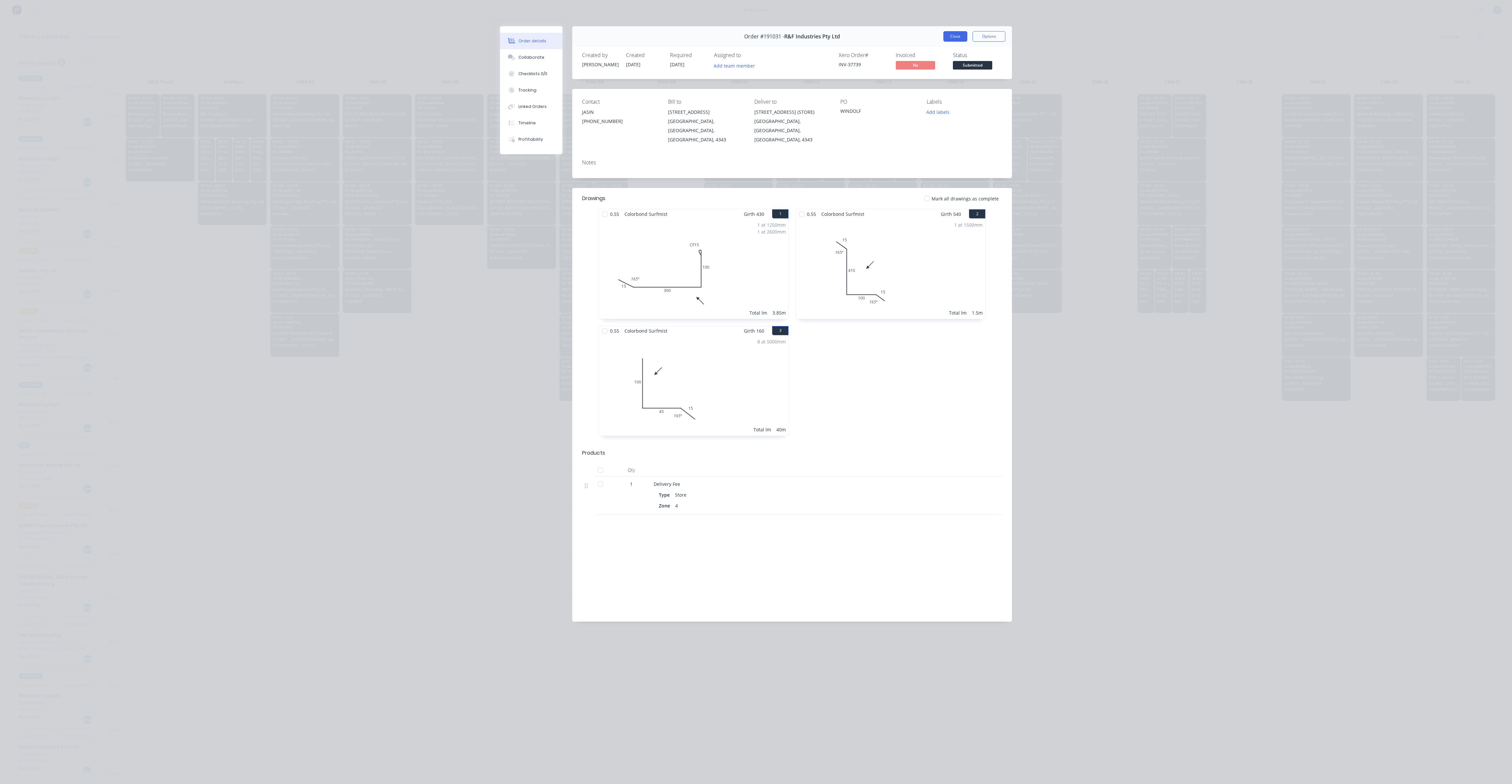
click at [953, 39] on button "Close" at bounding box center [955, 36] width 24 height 11
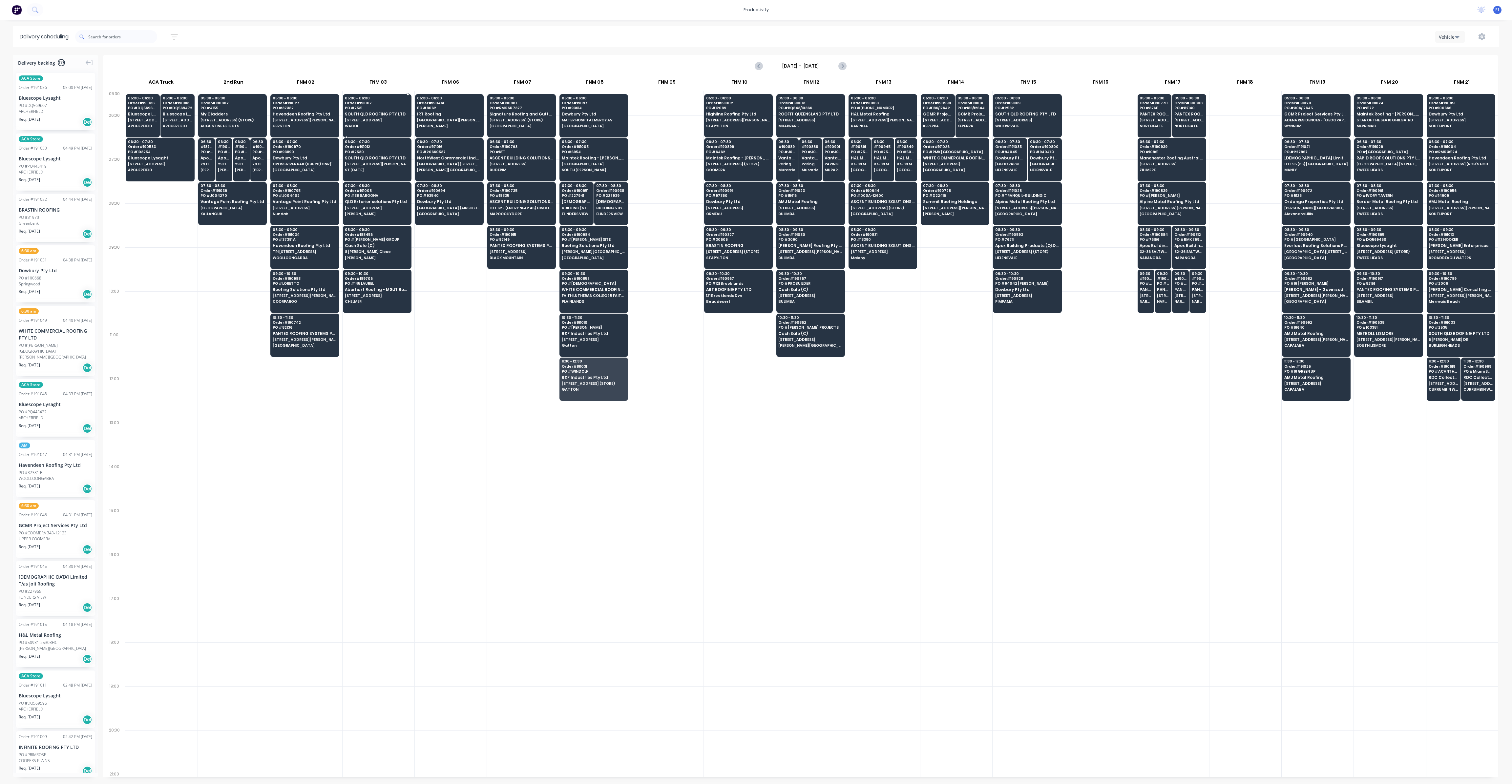
click at [391, 119] on span "[STREET_ADDRESS]" at bounding box center [377, 120] width 64 height 4
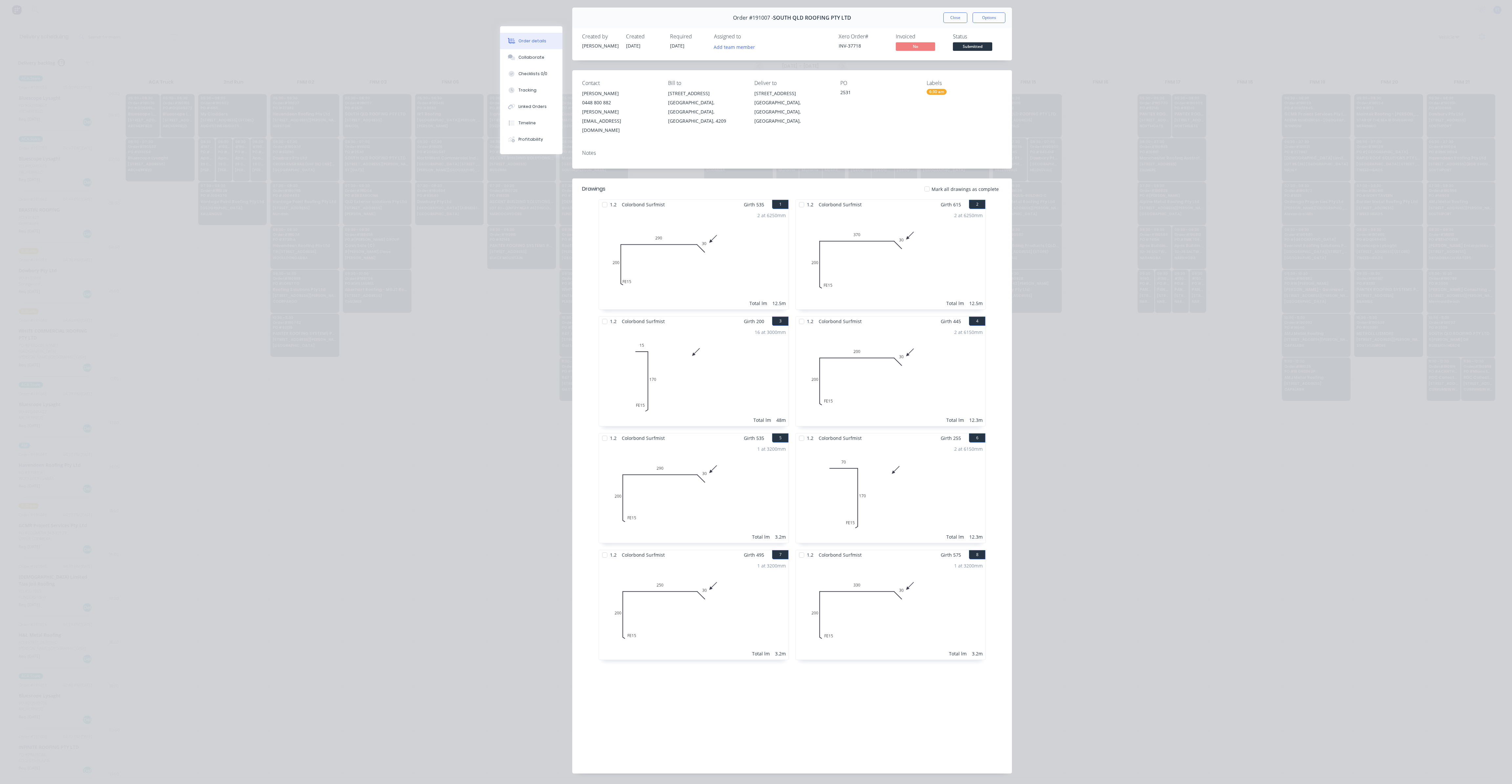
scroll to position [21, 0]
click at [943, 18] on button "Close" at bounding box center [955, 16] width 24 height 11
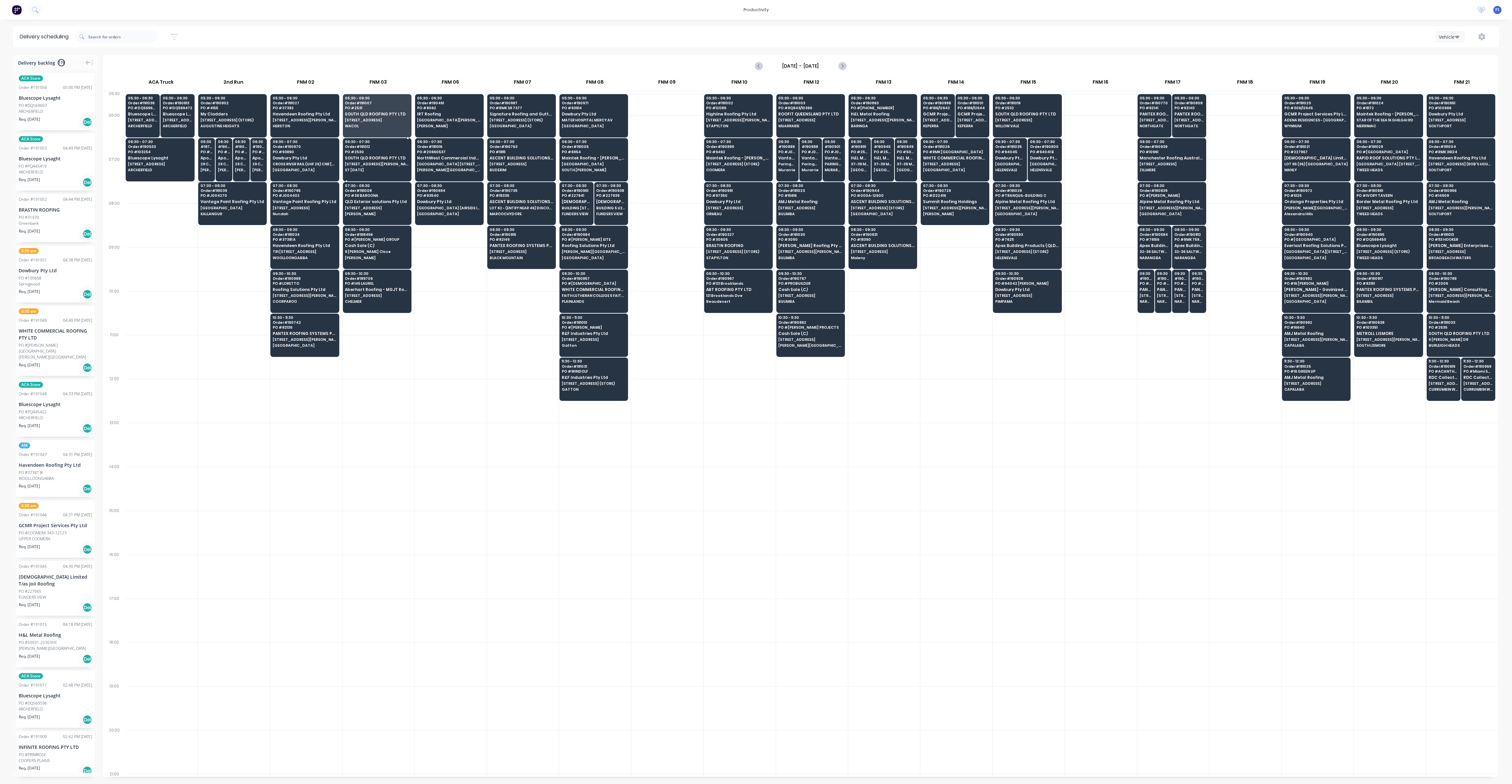
click at [389, 166] on div "06:30 - 07:30 Order # 191012 PO # 2530 SOUTH QLD ROOFING PTY LTD [STREET_ADDRES…" at bounding box center [377, 157] width 68 height 37
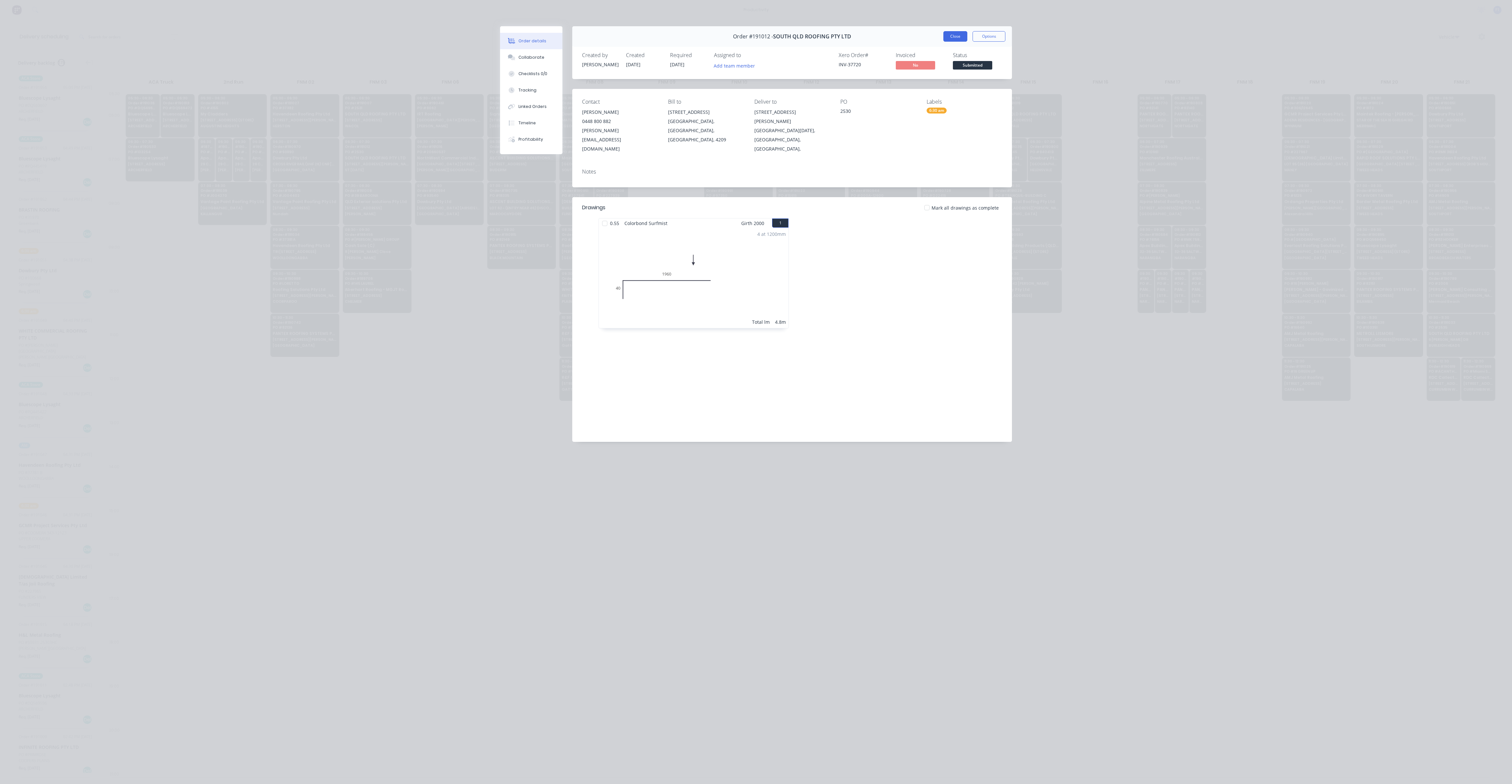
click at [952, 38] on button "Close" at bounding box center [955, 36] width 24 height 11
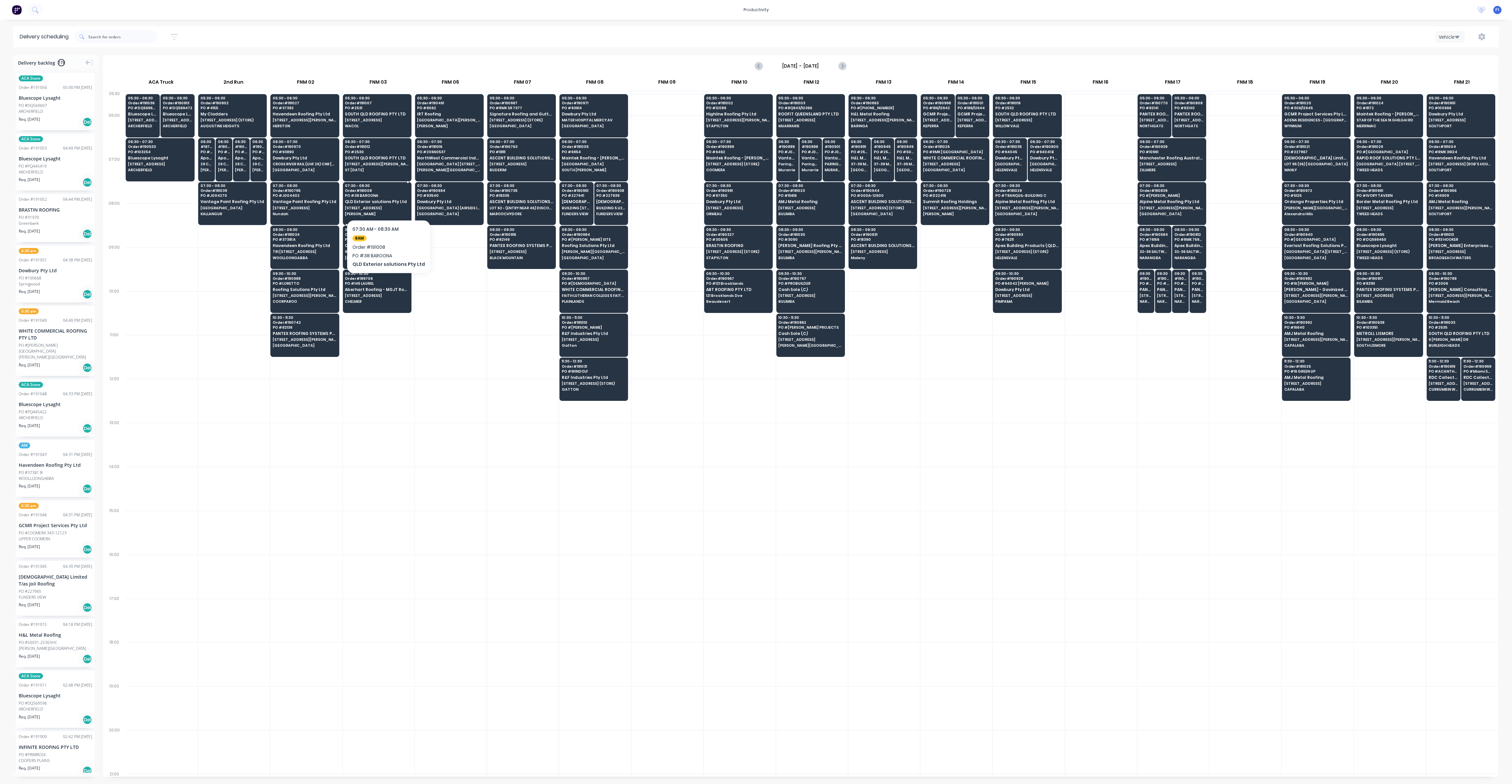
click at [386, 200] on span "QLD Exterior solutions Pty Ltd" at bounding box center [377, 201] width 64 height 4
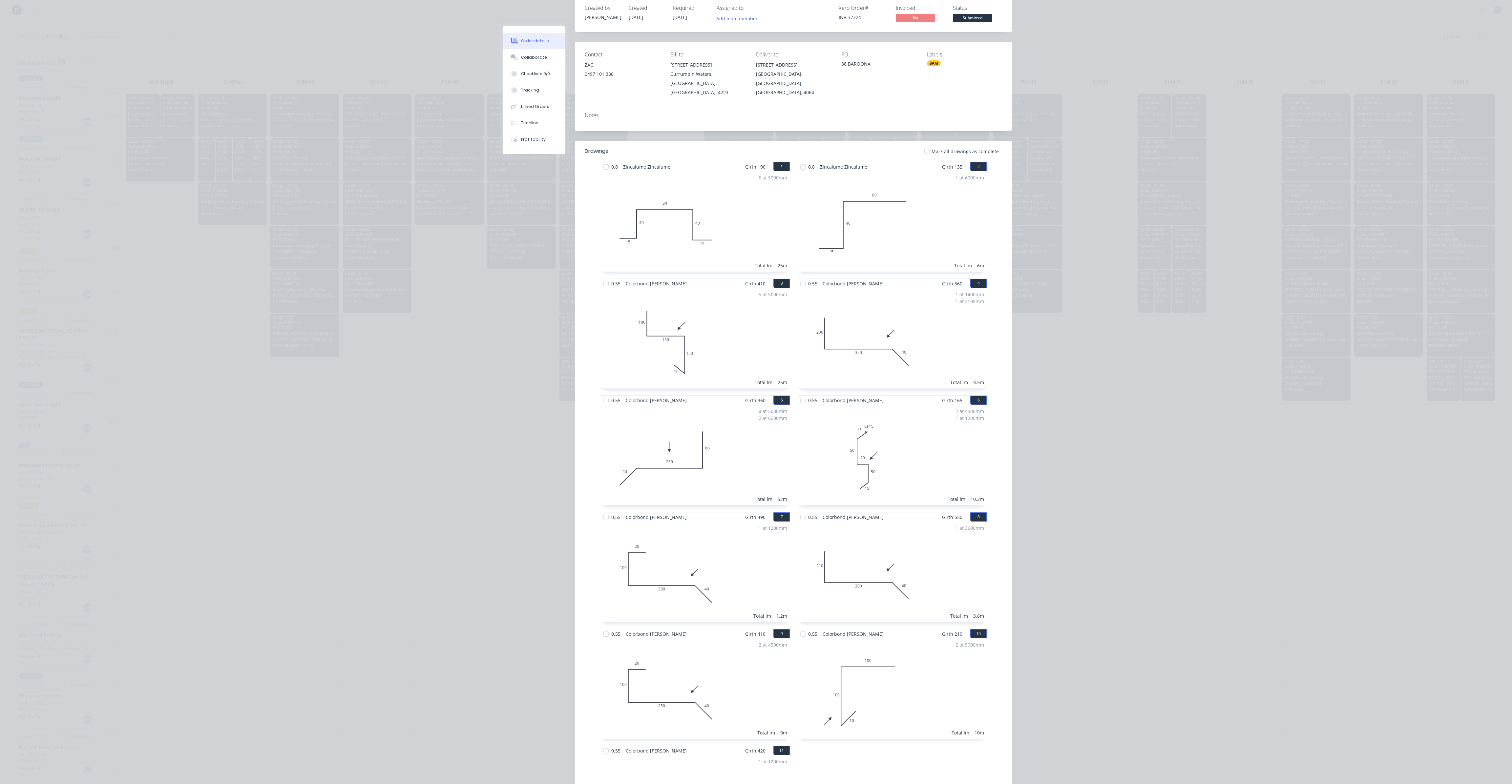
scroll to position [0, 0]
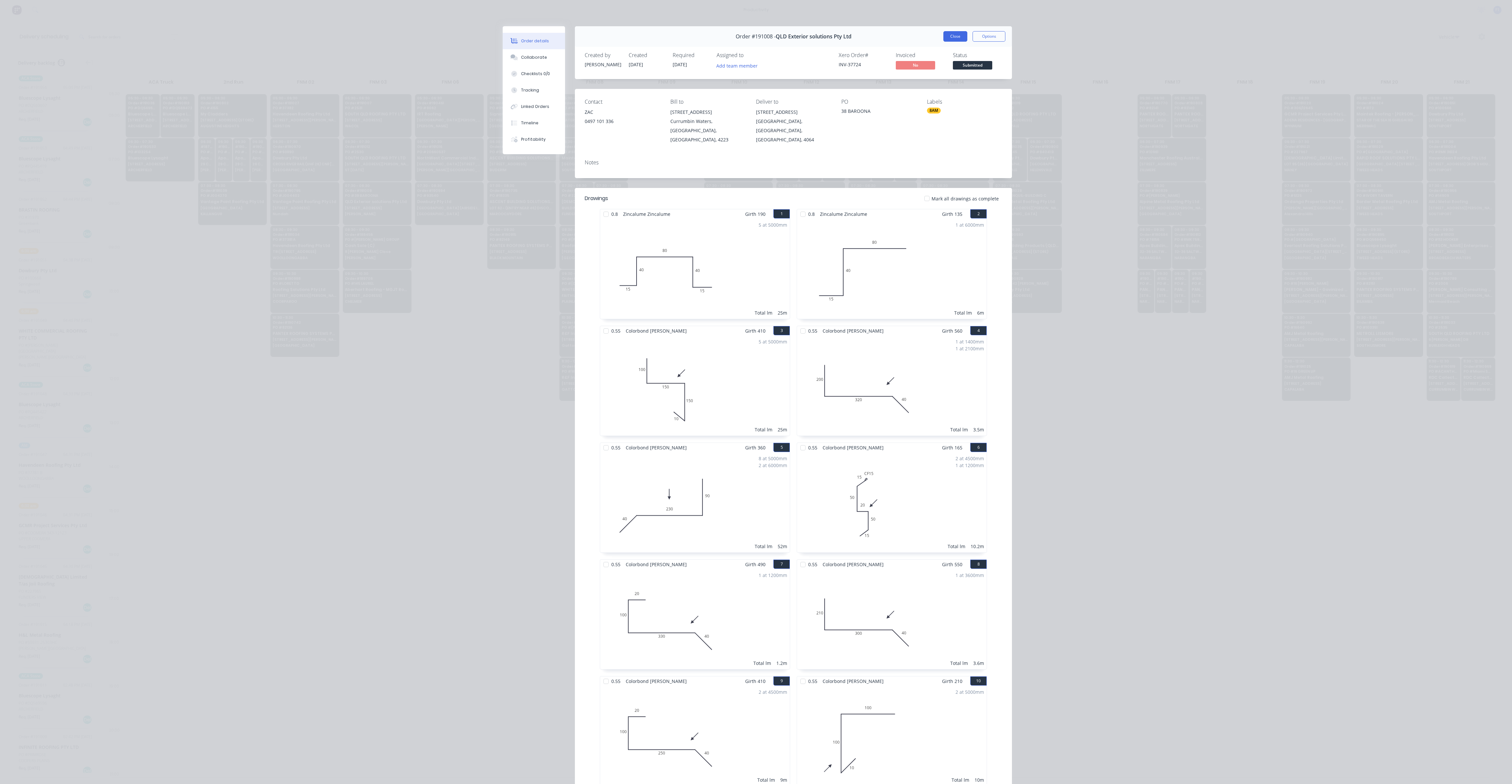
click at [947, 35] on button "Close" at bounding box center [955, 36] width 24 height 11
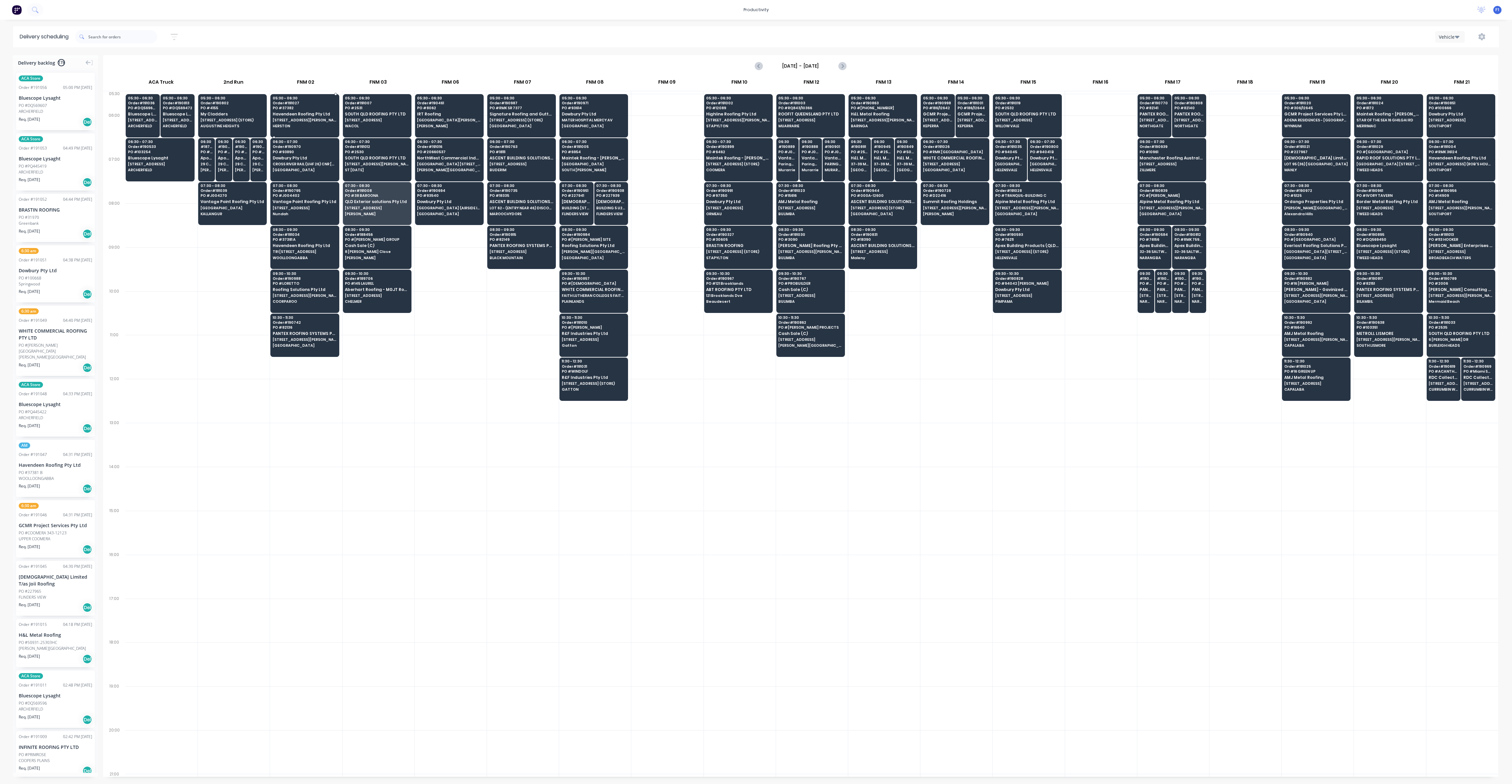
click at [305, 114] on span "Havendeen Roofing Pty Ltd" at bounding box center [304, 113] width 64 height 4
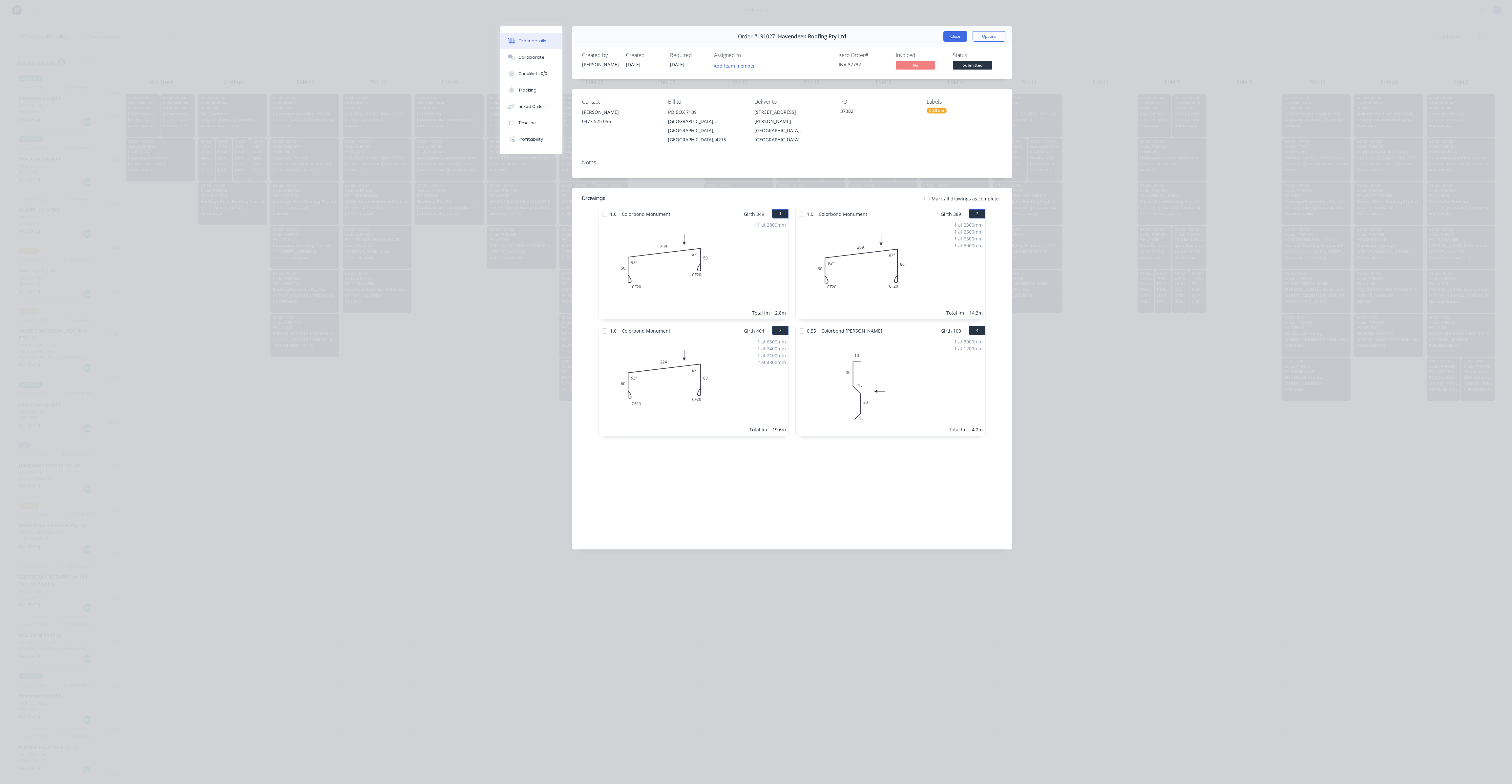
click at [958, 40] on button "Close" at bounding box center [955, 36] width 24 height 11
